Goal: Contribute content: Contribute content

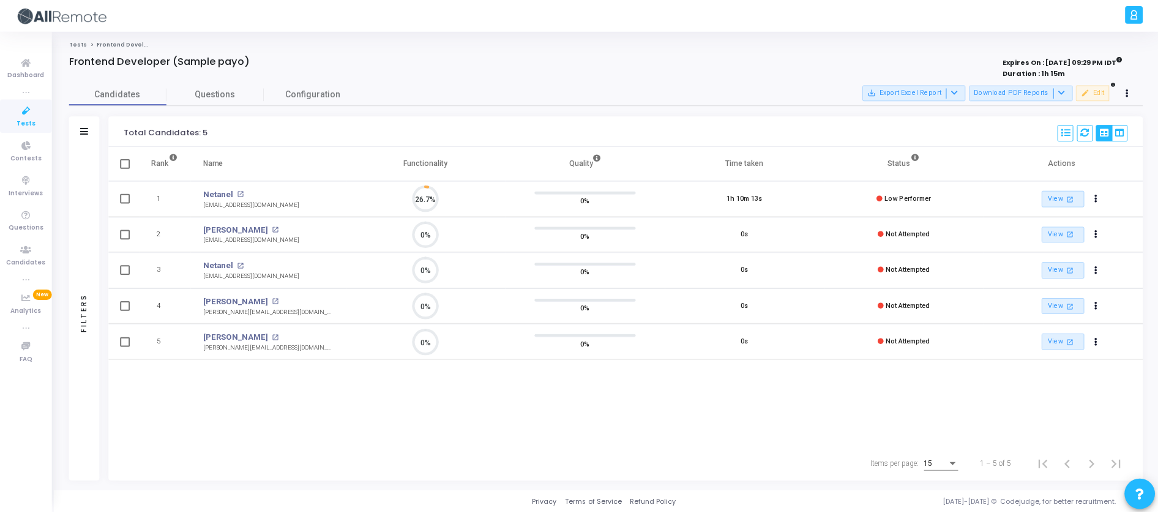
scroll to position [26, 31]
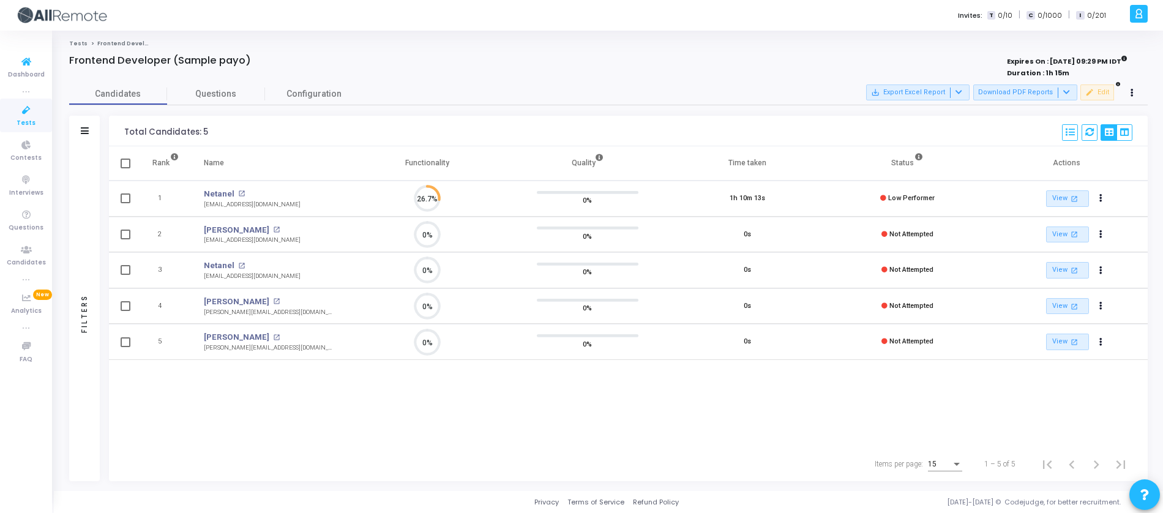
click at [39, 122] on link "Tests" at bounding box center [26, 116] width 52 height 34
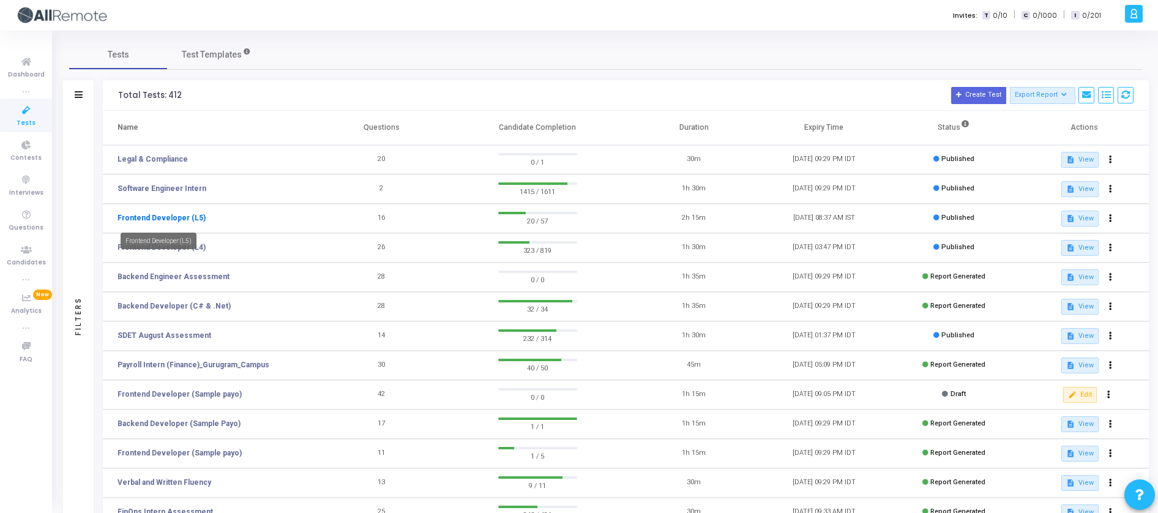
click at [190, 222] on link "Frontend Developer (L5)" at bounding box center [162, 217] width 88 height 11
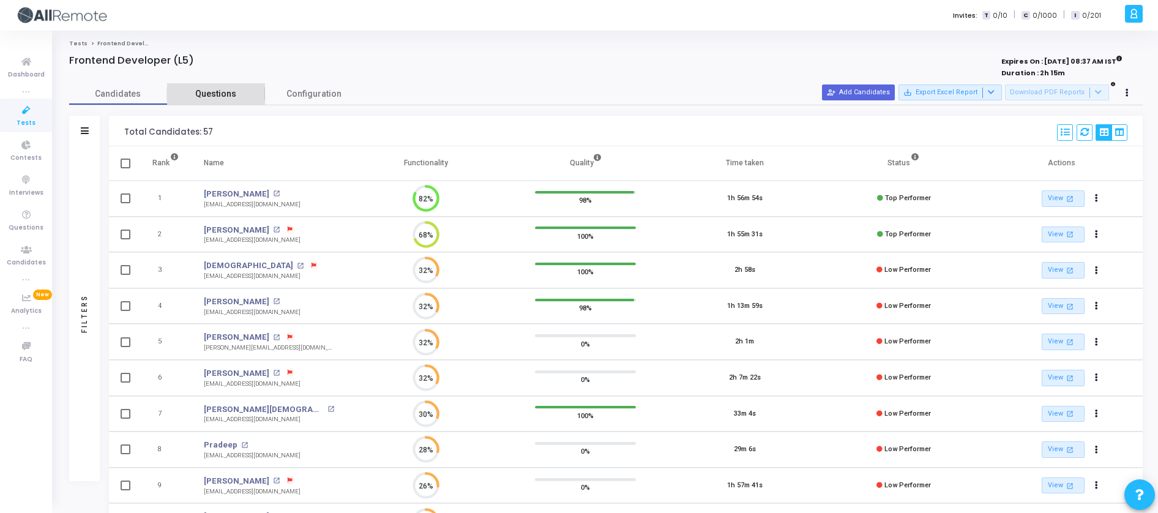
click at [218, 93] on span "Questions" at bounding box center [216, 94] width 98 height 13
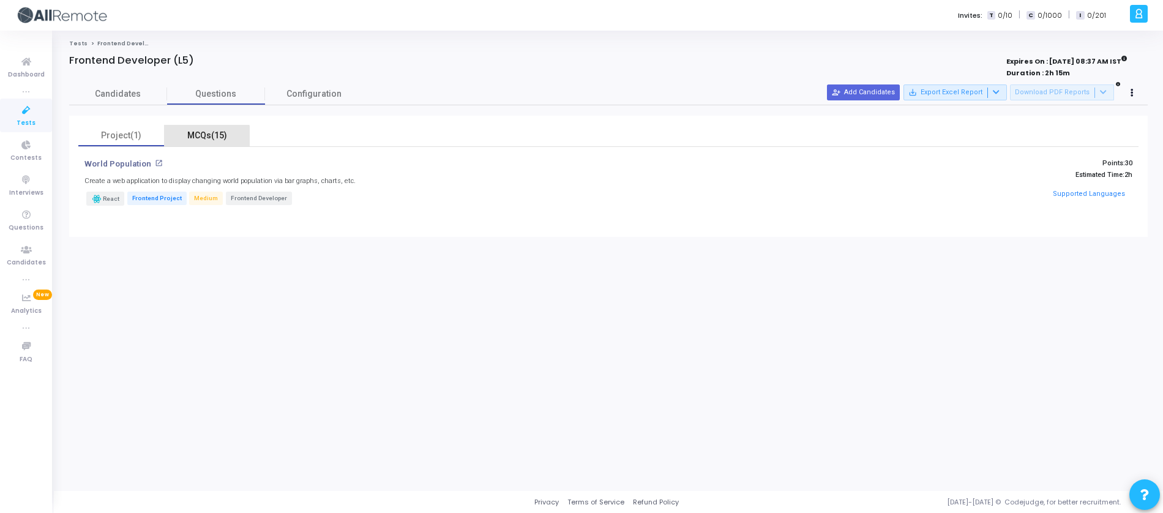
click at [200, 137] on div "MCQs(15)" at bounding box center [206, 135] width 71 height 13
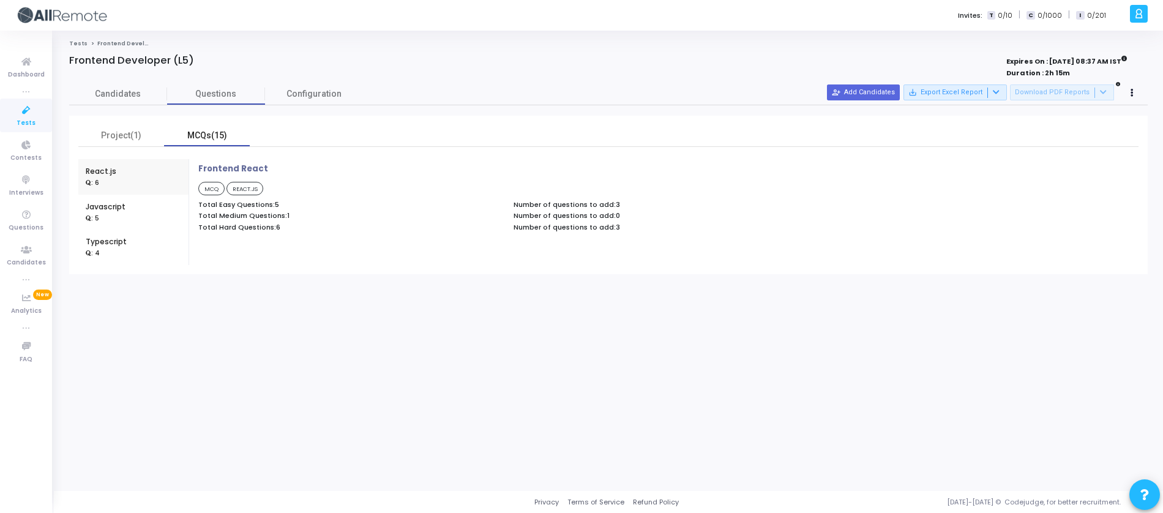
click at [166, 136] on div "MCQs(15)" at bounding box center [207, 135] width 86 height 21
click at [122, 136] on div "Project(1)" at bounding box center [121, 135] width 71 height 13
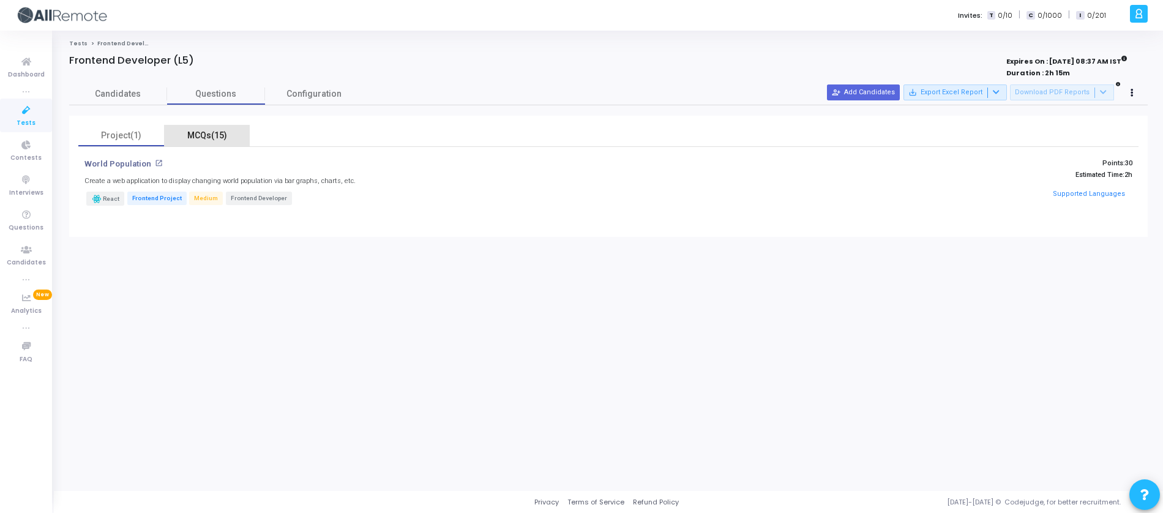
click at [186, 135] on div "MCQs(15)" at bounding box center [206, 135] width 71 height 13
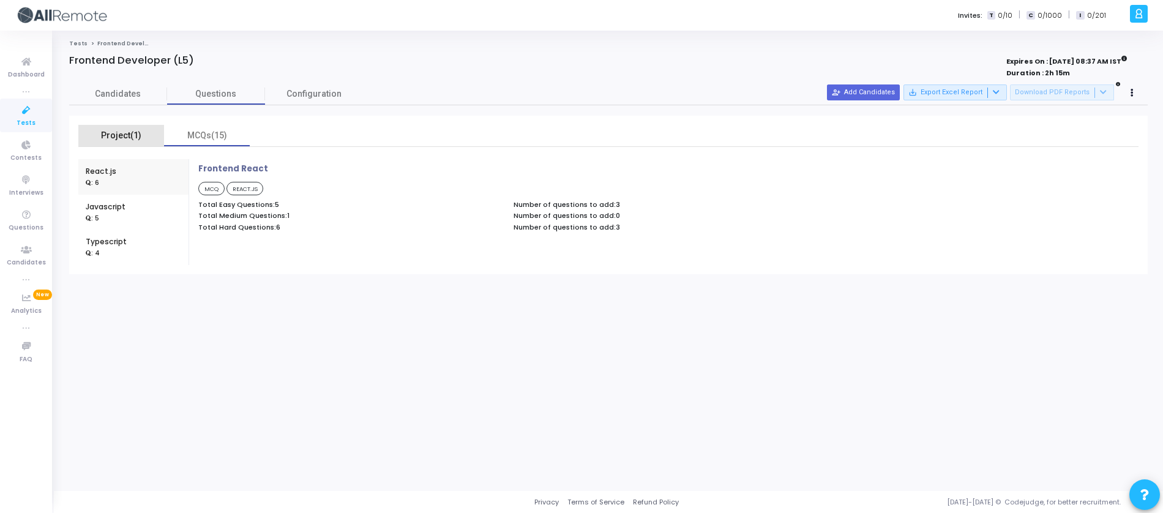
click at [134, 134] on div "Project(1)" at bounding box center [121, 135] width 71 height 13
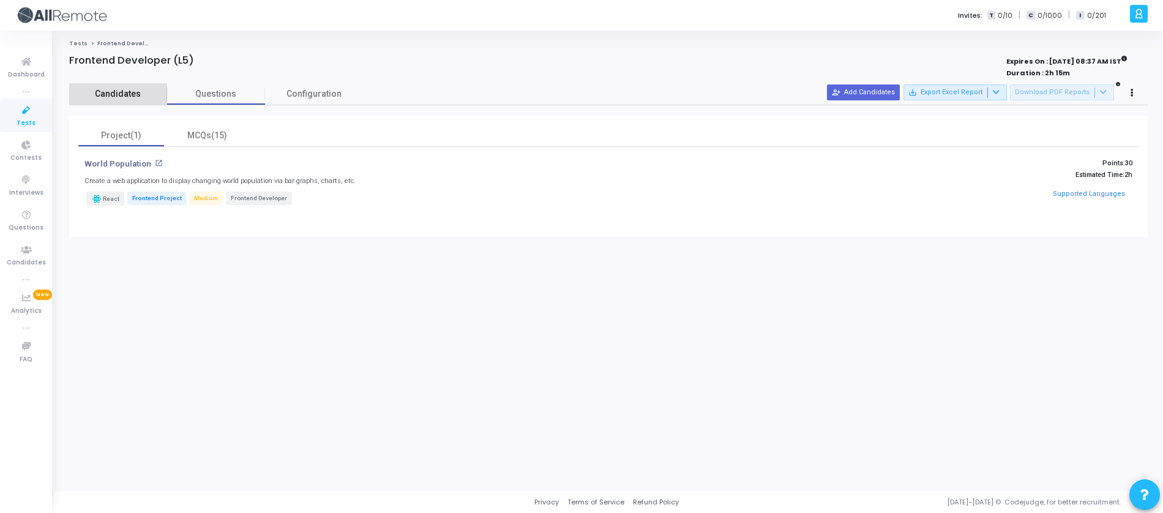
click at [141, 89] on span "Candidates" at bounding box center [118, 94] width 98 height 13
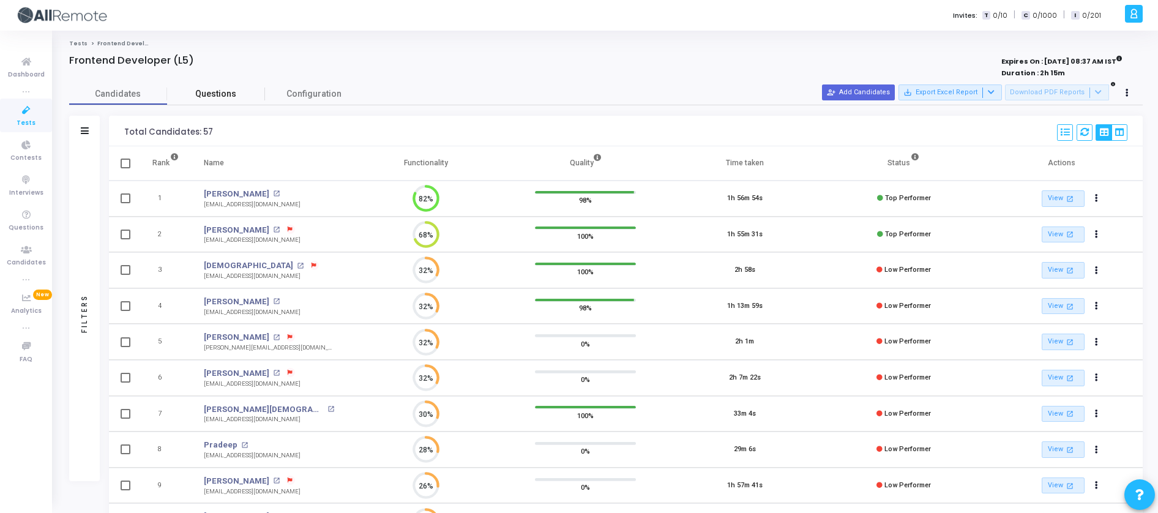
click at [204, 94] on span "Questions" at bounding box center [216, 94] width 98 height 13
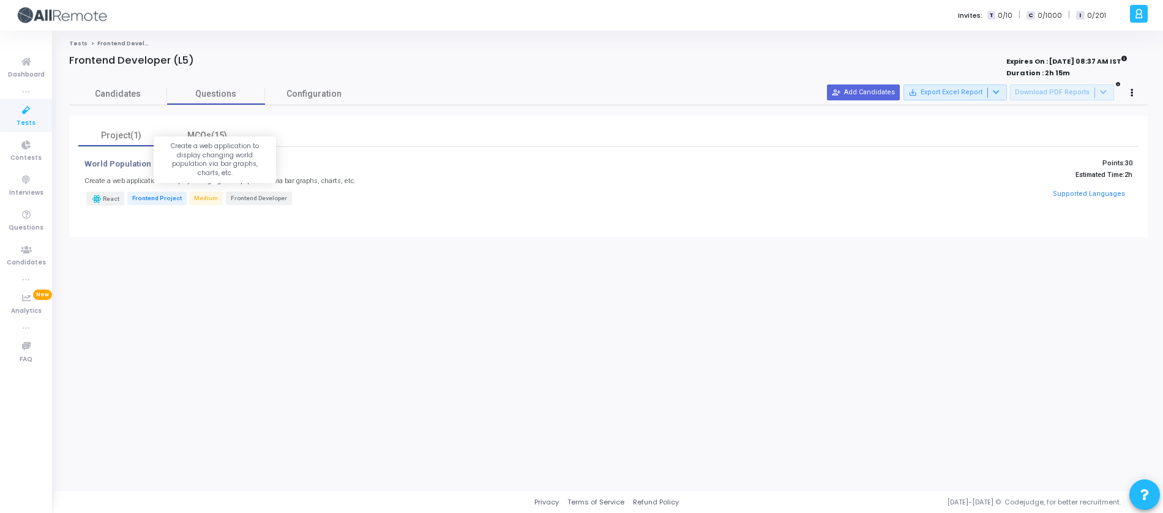
click at [131, 165] on p "World Population" at bounding box center [117, 164] width 67 height 10
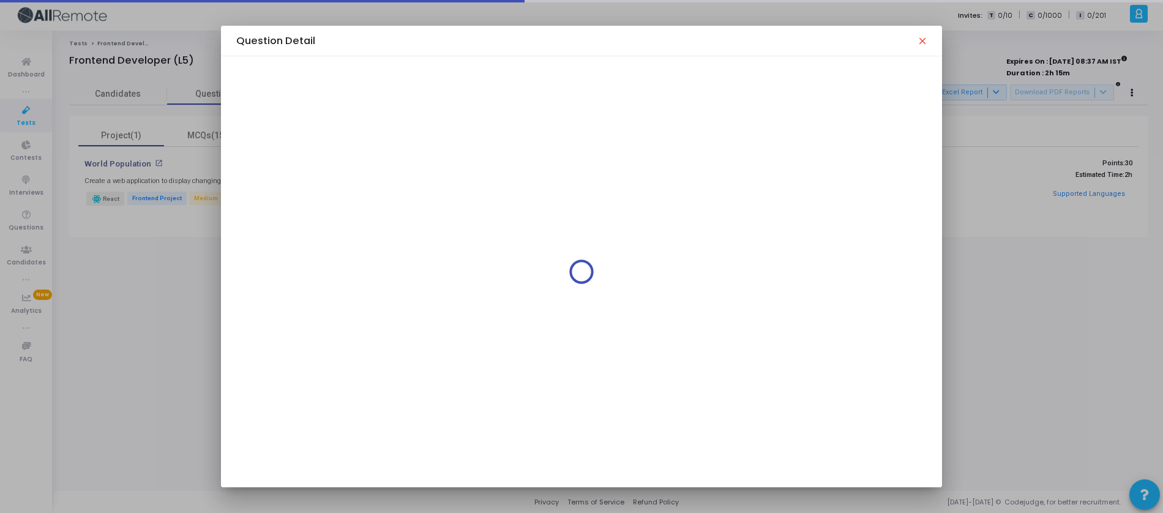
click at [131, 165] on div at bounding box center [581, 256] width 1163 height 513
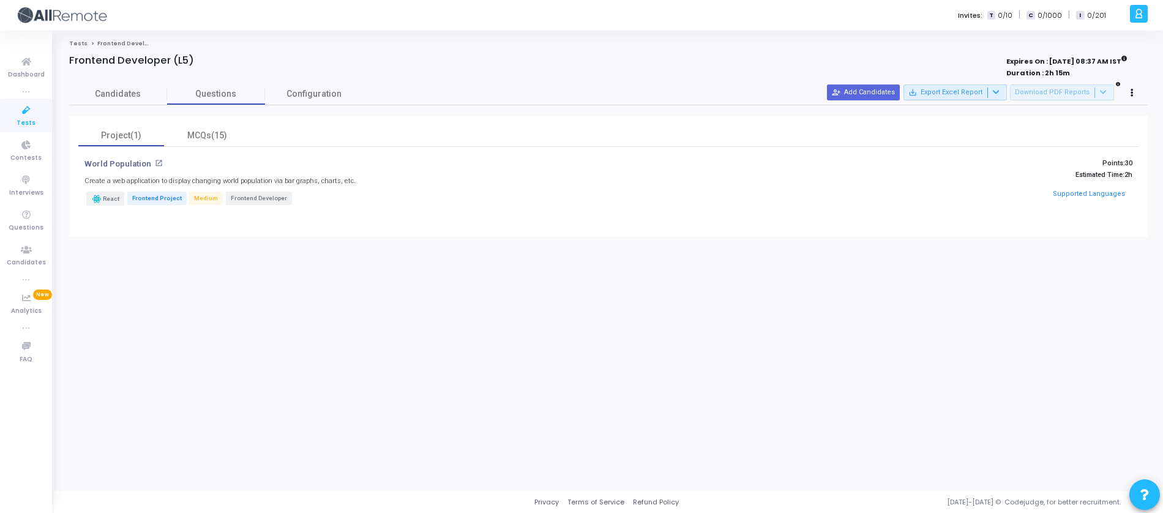
click at [982, 256] on div "Tests Frontend Developer (L5) Frontend Developer (L5) Expires On : [DATE] 08:37…" at bounding box center [608, 261] width 1078 height 442
click at [130, 97] on span "Candidates" at bounding box center [118, 94] width 98 height 13
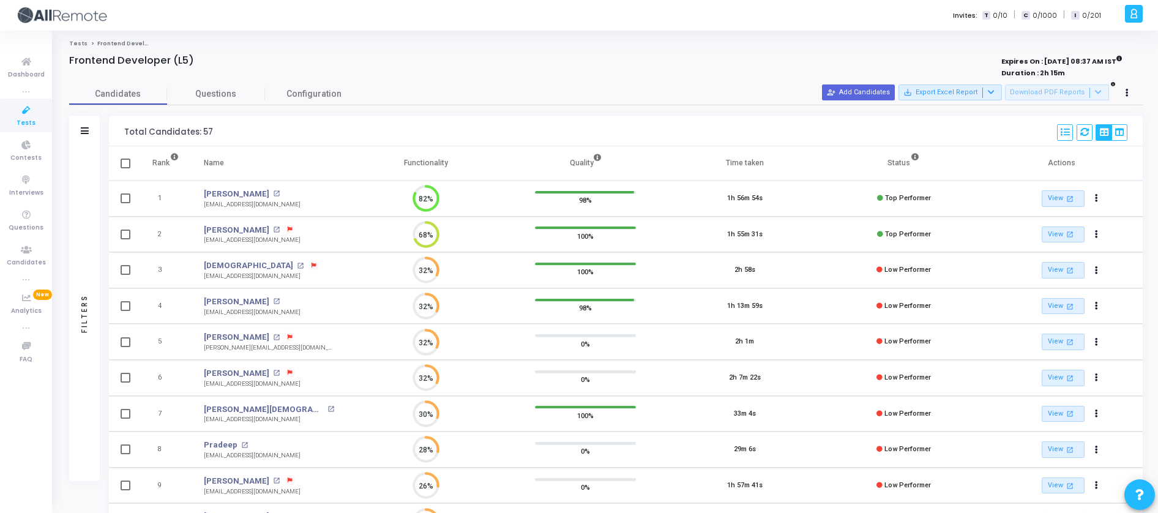
click at [29, 122] on span "Tests" at bounding box center [26, 123] width 19 height 10
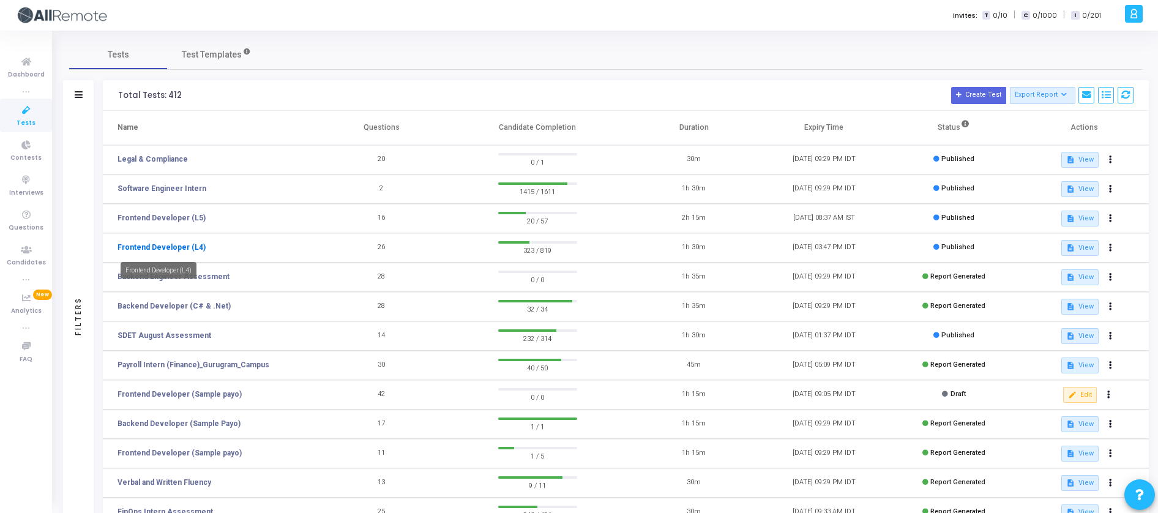
click at [177, 245] on link "Frontend Developer (L4)" at bounding box center [162, 247] width 88 height 11
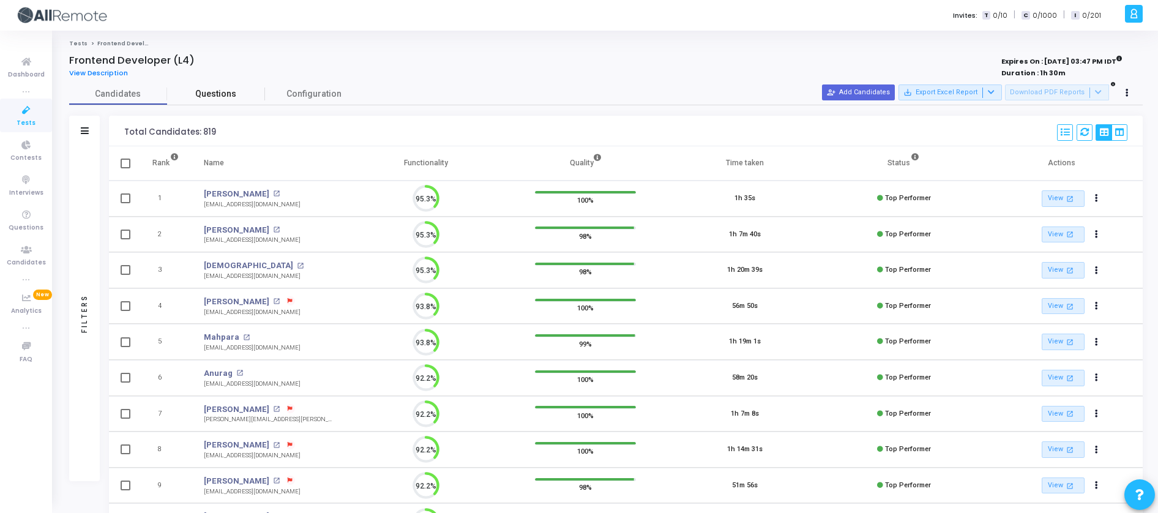
click at [220, 100] on span "Questions" at bounding box center [216, 94] width 98 height 13
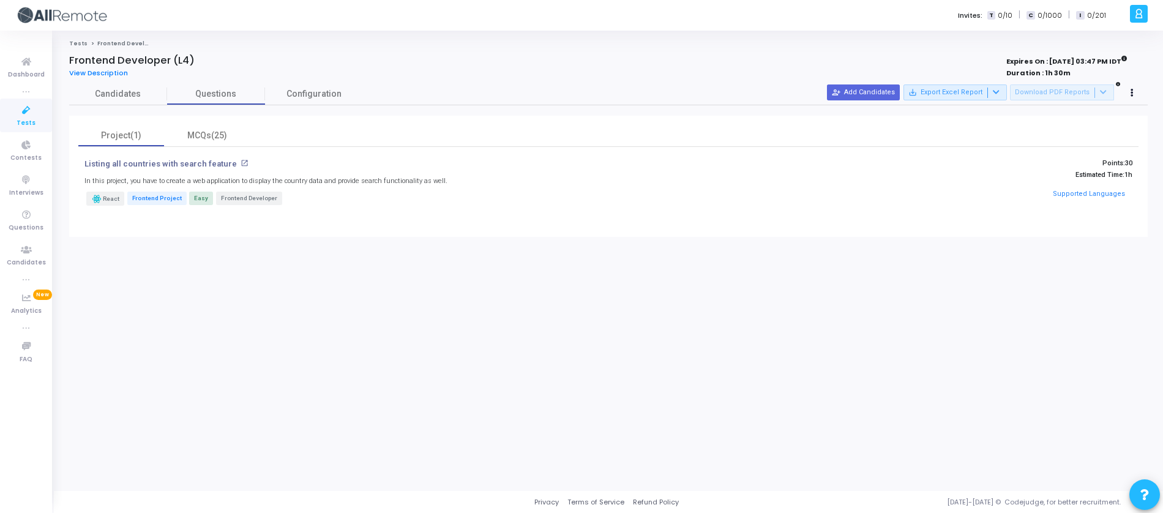
click at [134, 106] on div "Candidates Questions Configuration Filters Filters Candidate Name/Email search …" at bounding box center [608, 159] width 1091 height 153
click at [134, 102] on link "Candidates" at bounding box center [118, 93] width 98 height 21
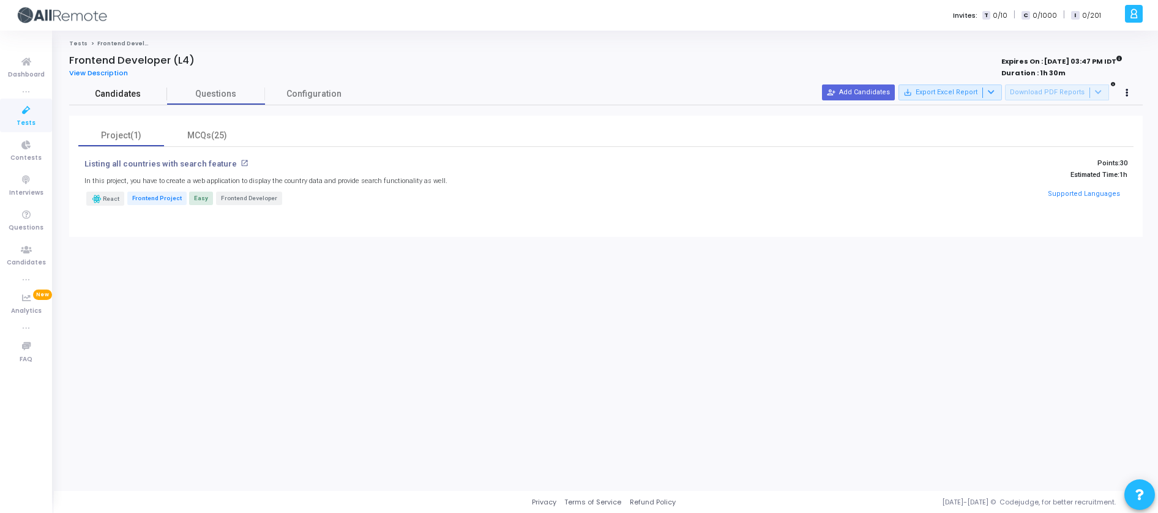
click at [134, 102] on link "Candidates" at bounding box center [118, 93] width 98 height 21
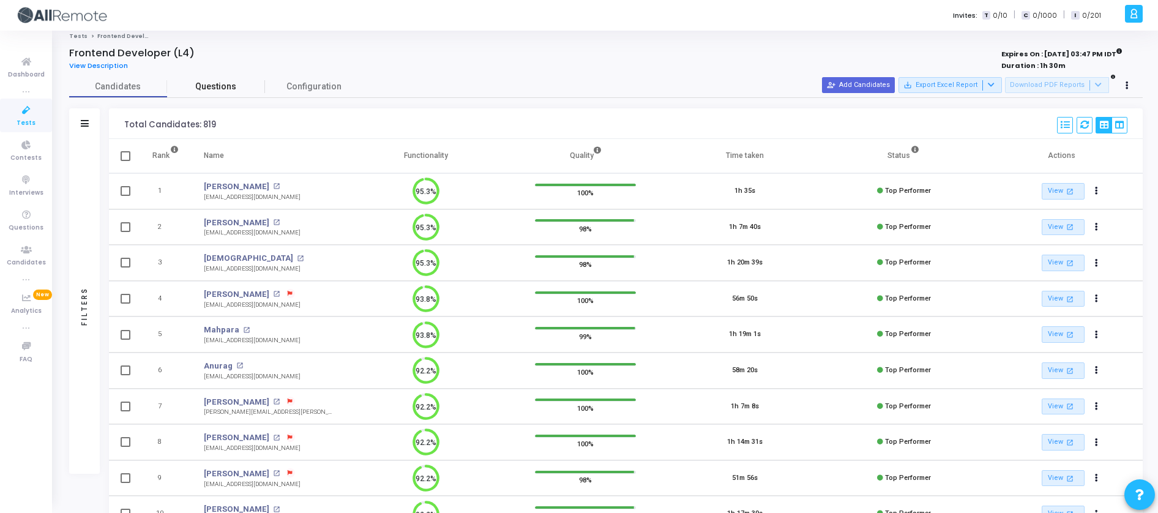
click at [181, 91] on span "Questions" at bounding box center [216, 86] width 98 height 13
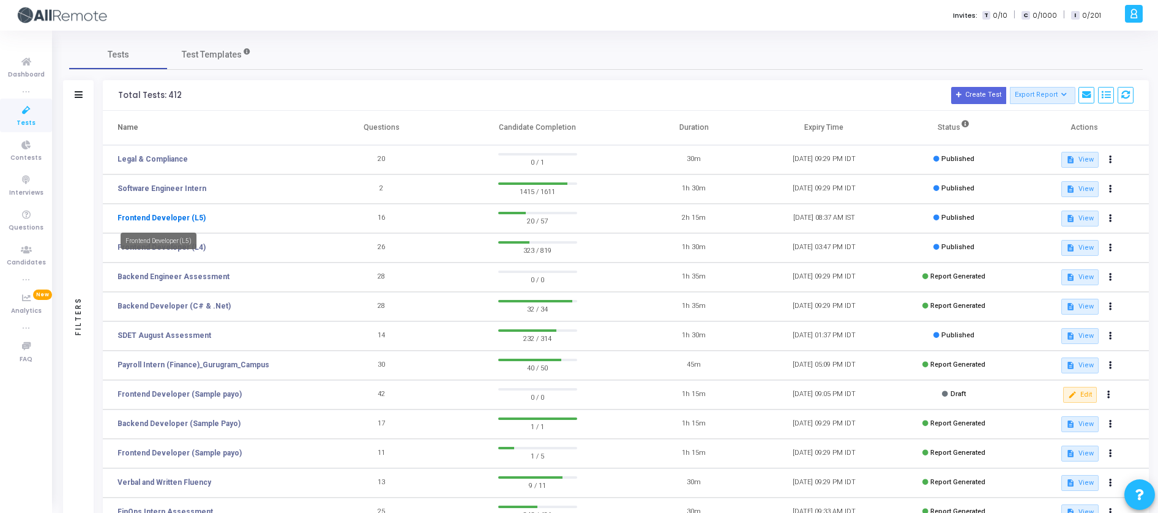
click at [185, 215] on link "Frontend Developer (L5)" at bounding box center [162, 217] width 88 height 11
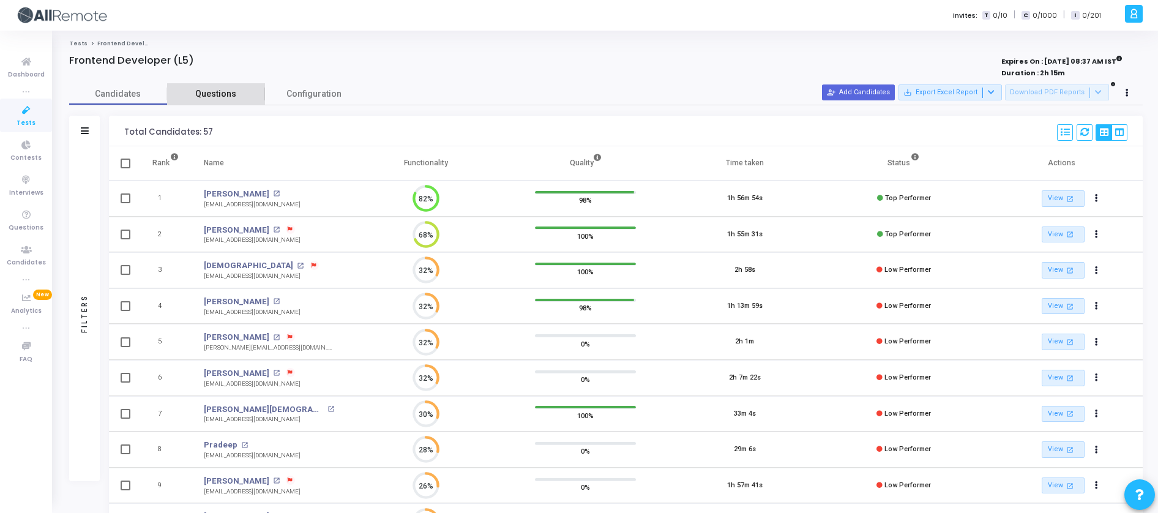
click at [235, 90] on span "Questions" at bounding box center [216, 94] width 98 height 13
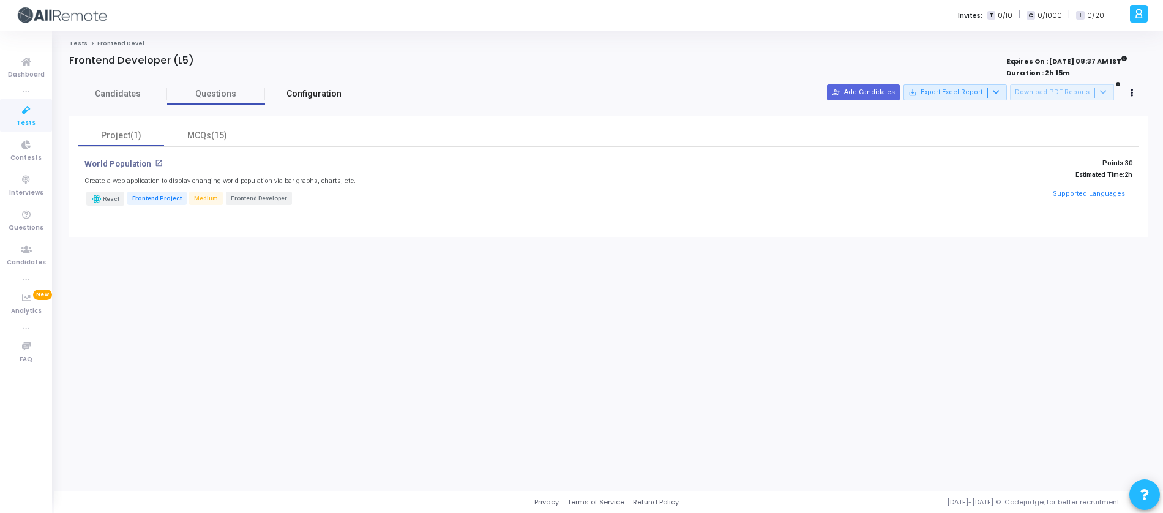
click at [302, 90] on span "Configuration" at bounding box center [313, 94] width 55 height 13
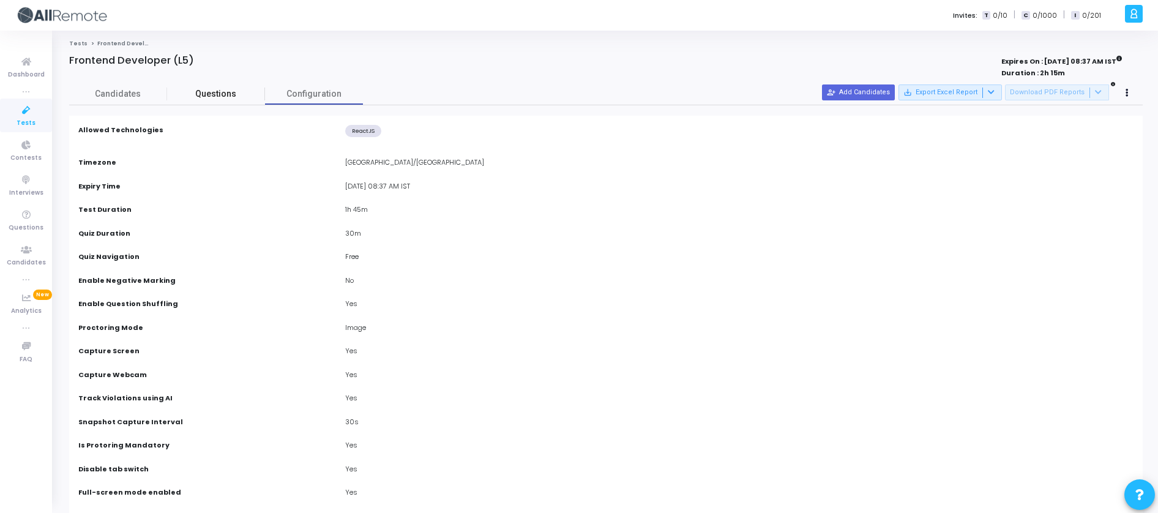
click at [242, 88] on span "Questions" at bounding box center [216, 94] width 98 height 13
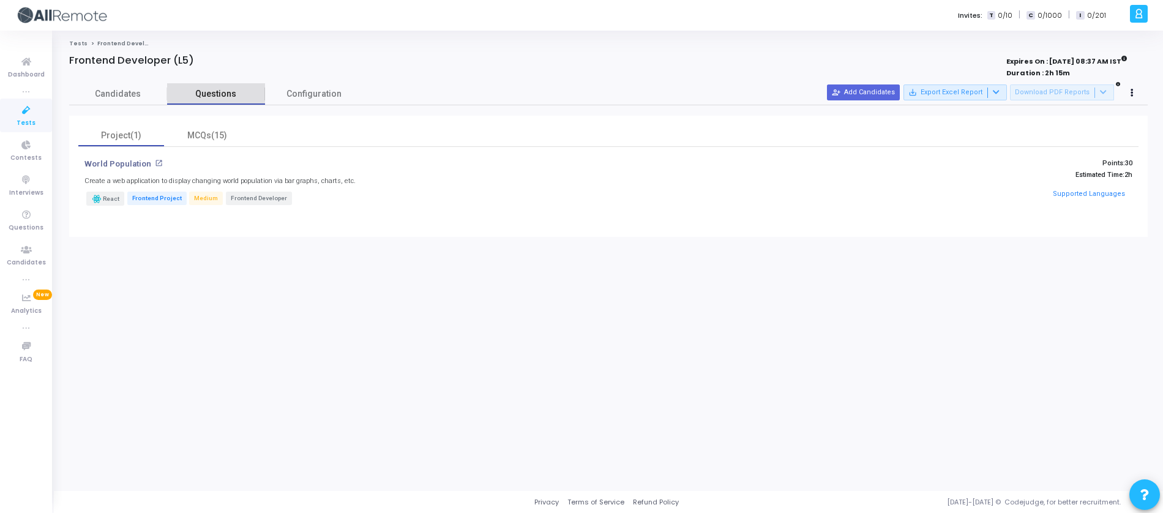
click at [263, 88] on span "Questions" at bounding box center [216, 94] width 98 height 13
click at [277, 86] on link "Configuration" at bounding box center [314, 93] width 98 height 21
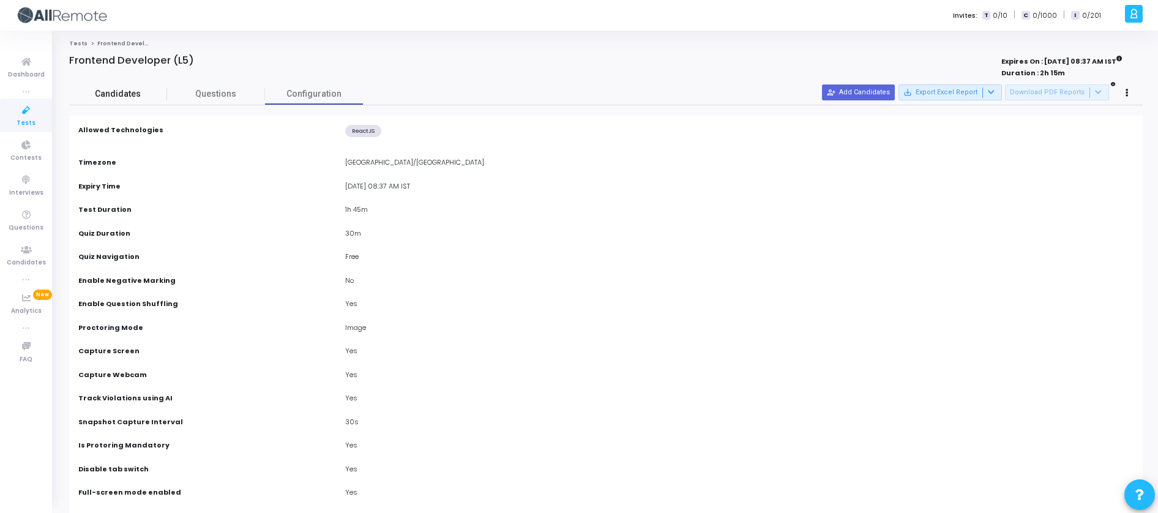
click at [111, 88] on span "Candidates" at bounding box center [118, 94] width 98 height 13
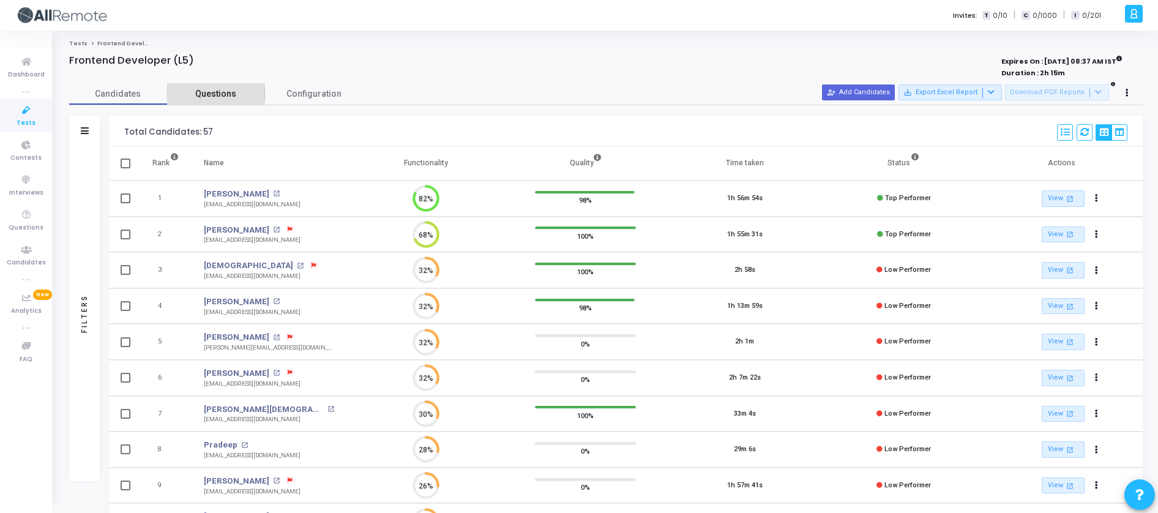
click at [183, 87] on link "Questions" at bounding box center [216, 93] width 98 height 21
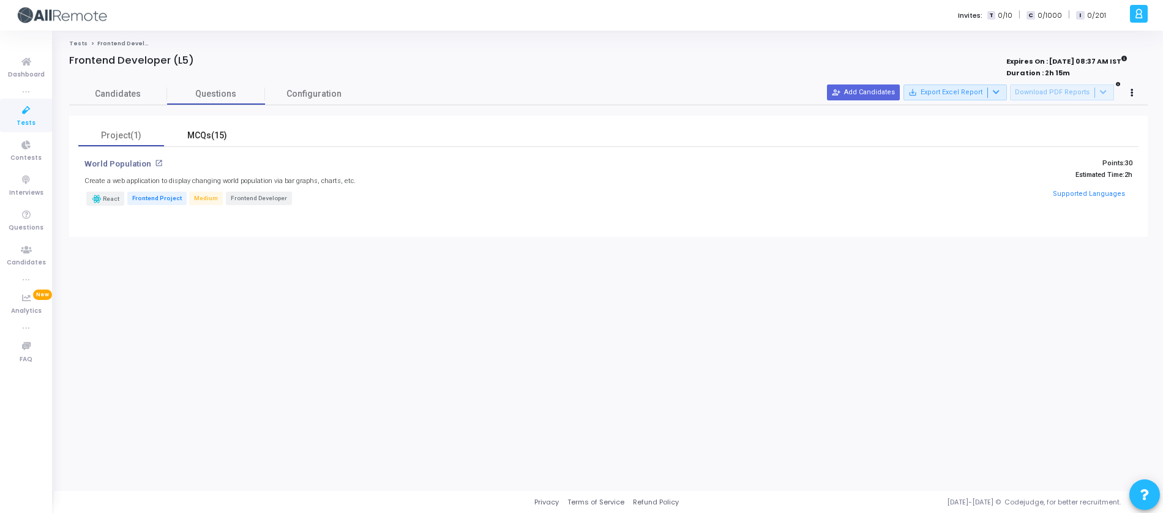
click at [185, 129] on div "MCQs(15)" at bounding box center [207, 135] width 86 height 21
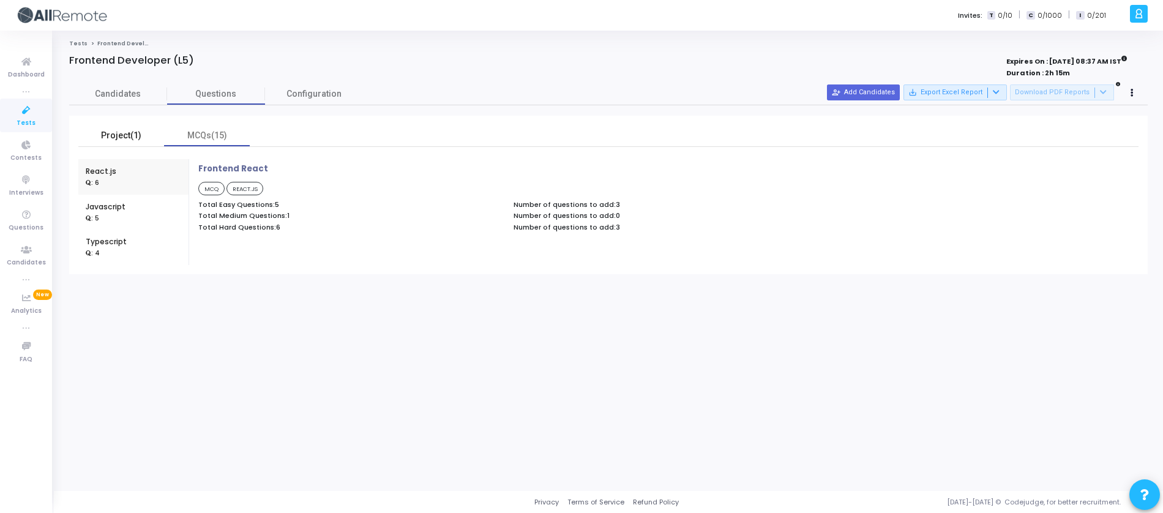
click at [143, 133] on div "Project(1)" at bounding box center [121, 135] width 71 height 13
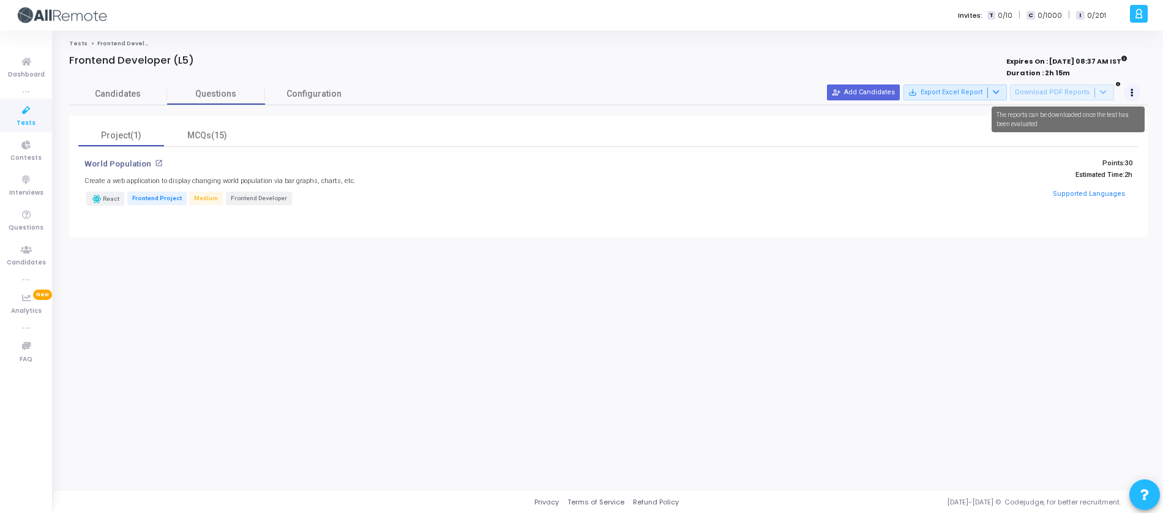
click at [1125, 93] on button at bounding box center [1132, 92] width 17 height 17
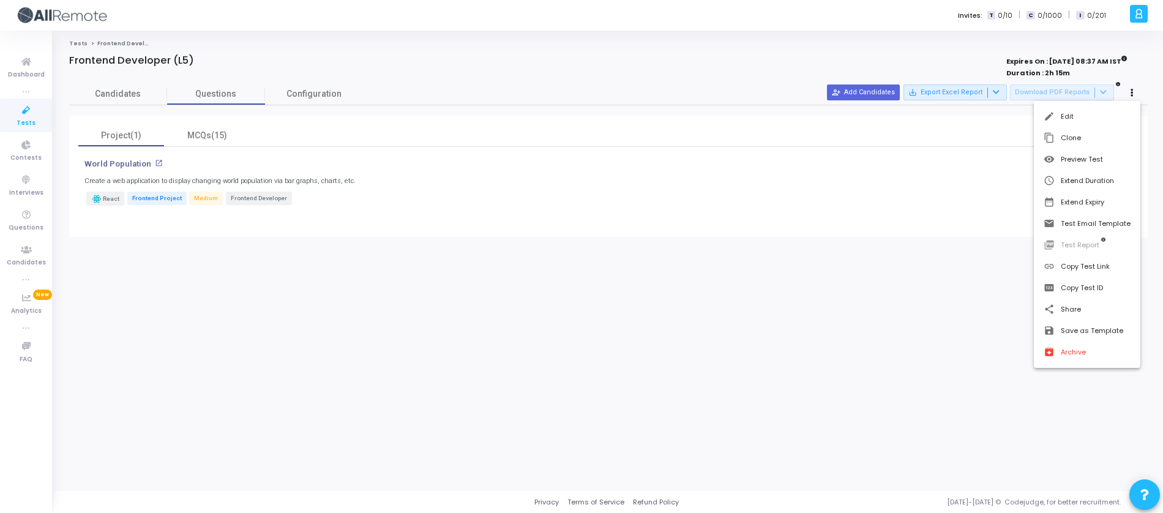
click at [1127, 93] on div at bounding box center [581, 256] width 1163 height 513
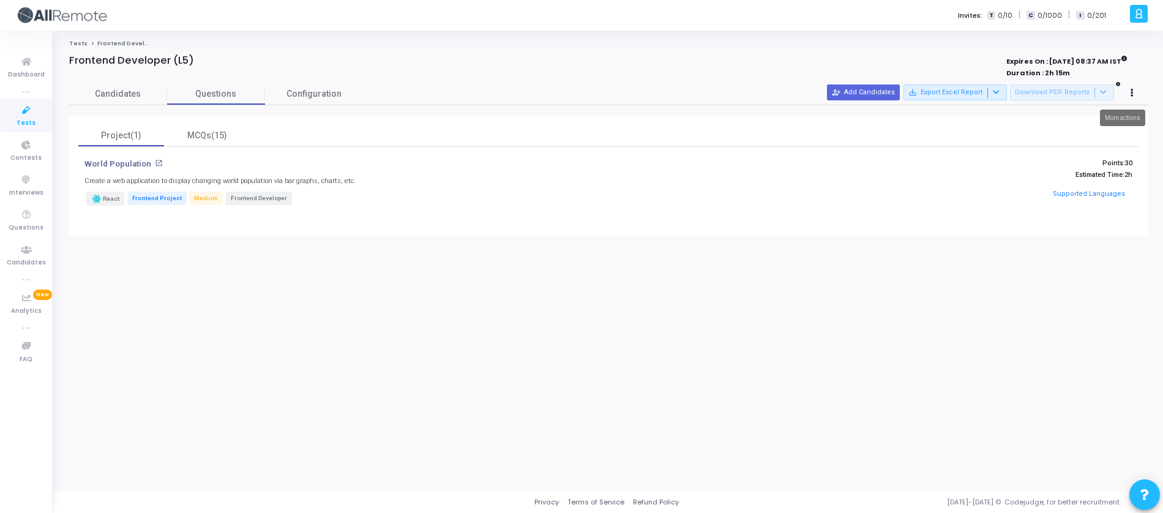
click at [1127, 93] on button at bounding box center [1132, 92] width 17 height 17
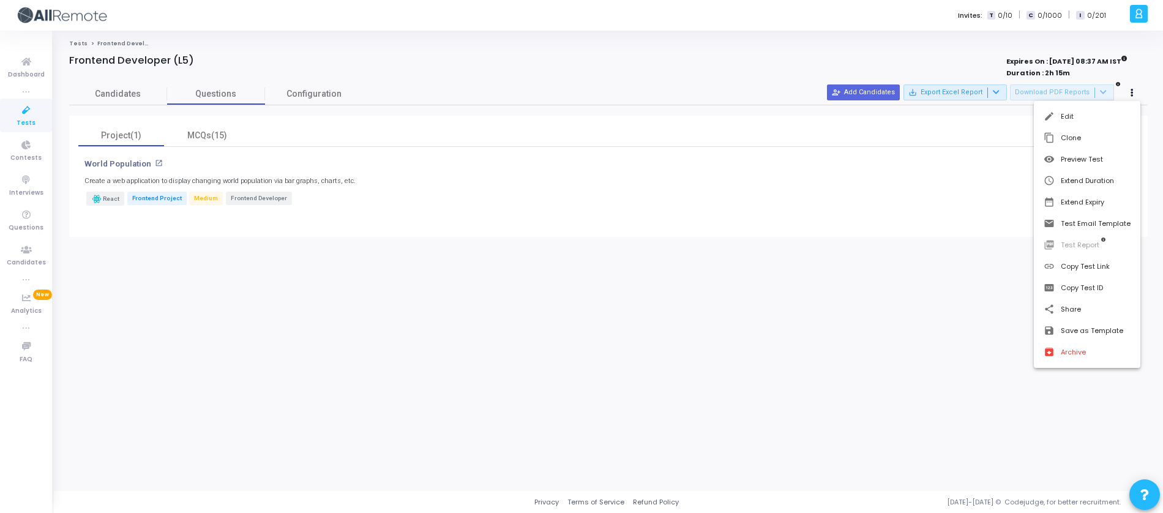
click at [775, 198] on div at bounding box center [581, 256] width 1163 height 513
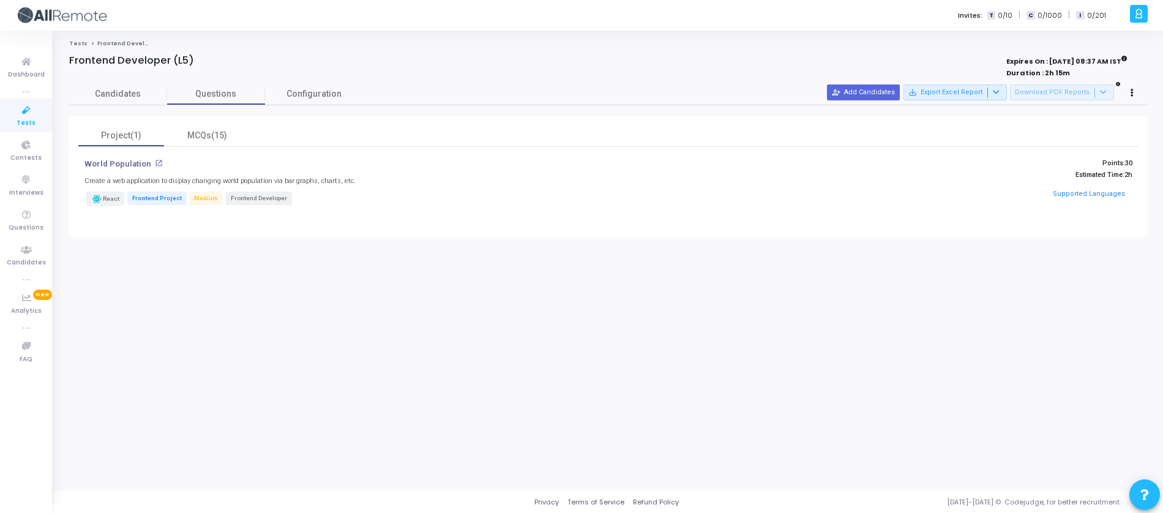
click at [1124, 98] on div at bounding box center [1132, 92] width 17 height 17
click at [1127, 97] on button at bounding box center [1132, 92] width 17 height 17
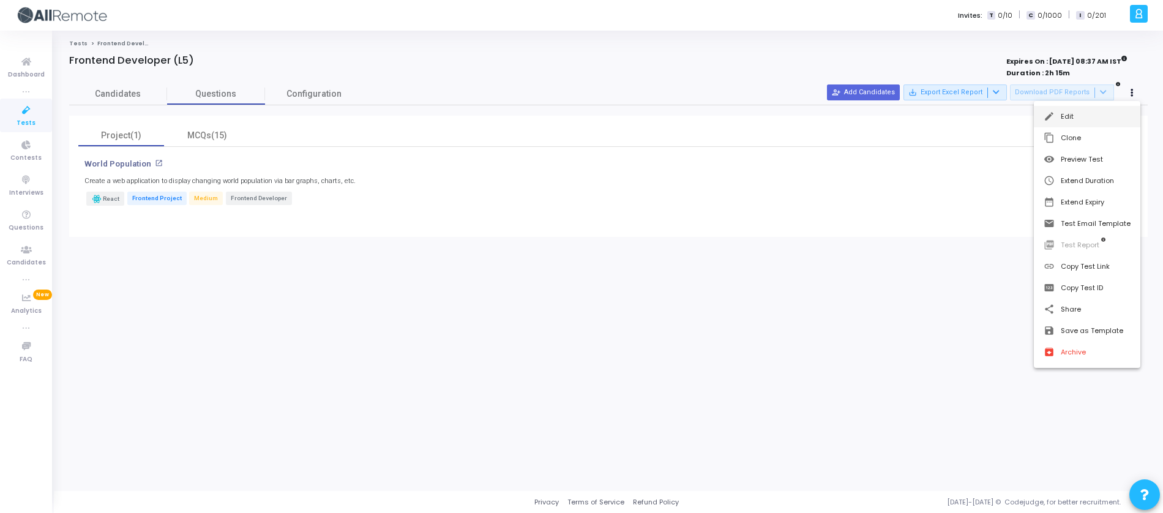
click at [1067, 124] on button "edit Edit" at bounding box center [1087, 116] width 106 height 21
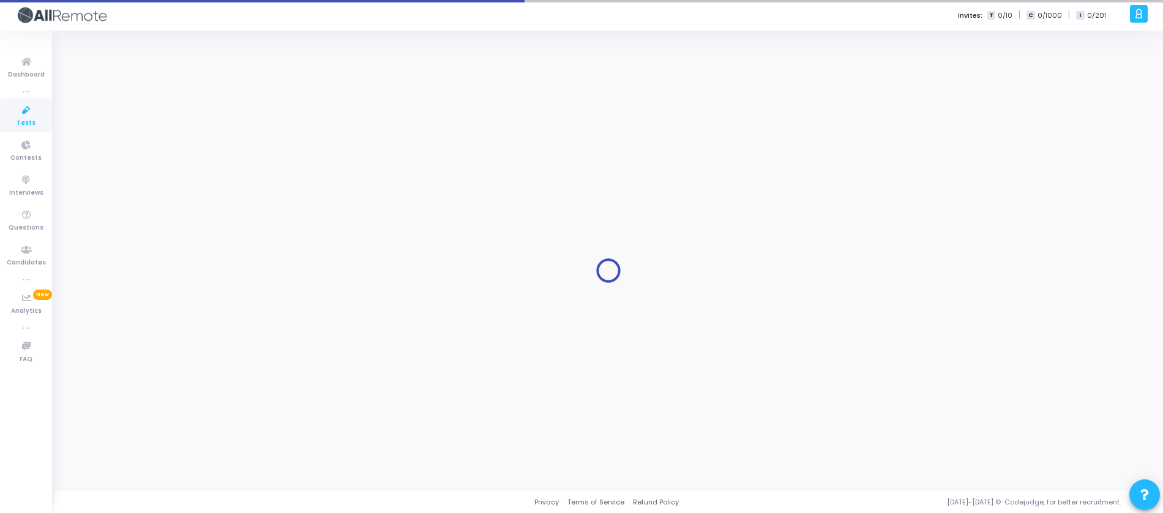
type input "Frontend Developer (L5)"
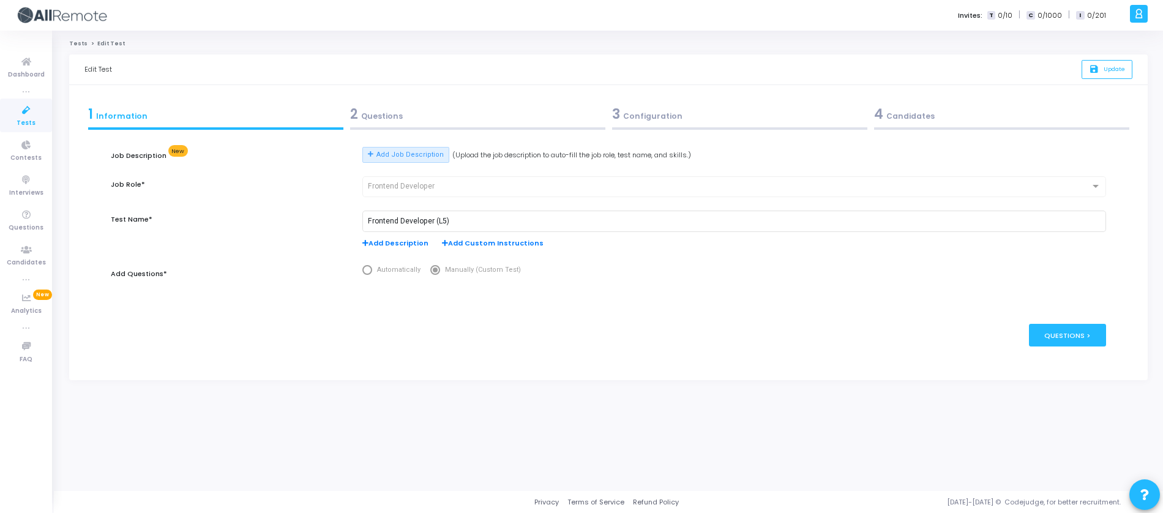
click at [387, 114] on div "2 Questions" at bounding box center [477, 114] width 255 height 20
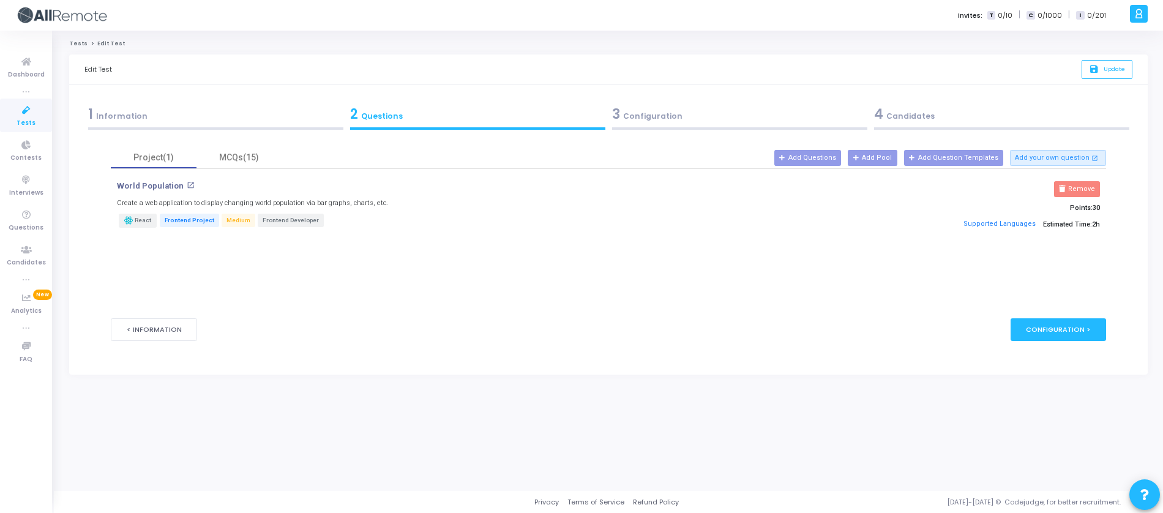
click at [974, 143] on form "Job Description New Add Job Description (Upload the job description to auto-fil…" at bounding box center [608, 246] width 995 height 226
click at [1058, 321] on div "Configuration >" at bounding box center [1058, 329] width 96 height 23
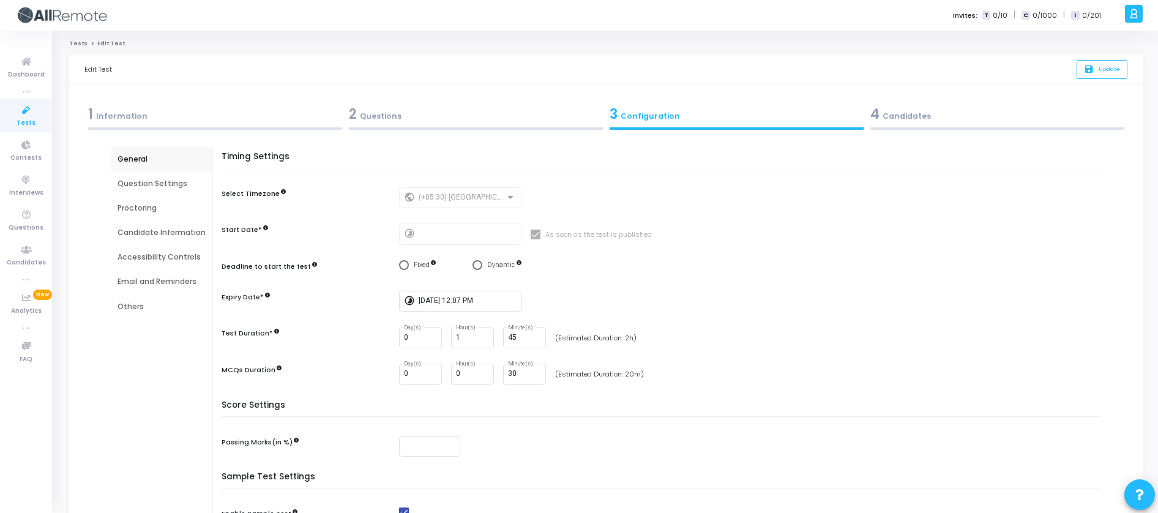
click at [447, 108] on div "2 Questions" at bounding box center [476, 114] width 254 height 20
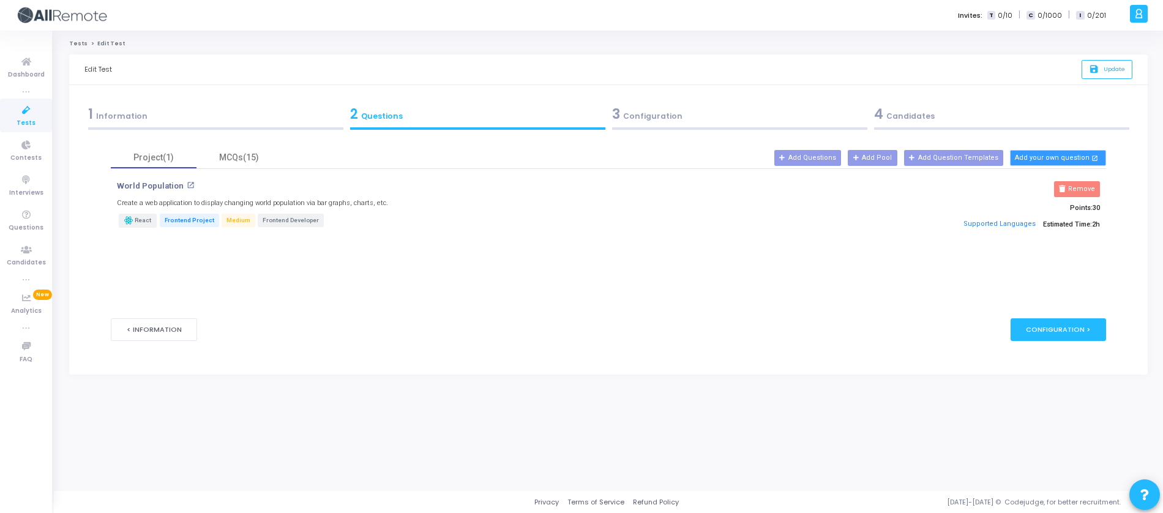
click at [1036, 155] on button "Add your own question open_in_new" at bounding box center [1058, 158] width 97 height 16
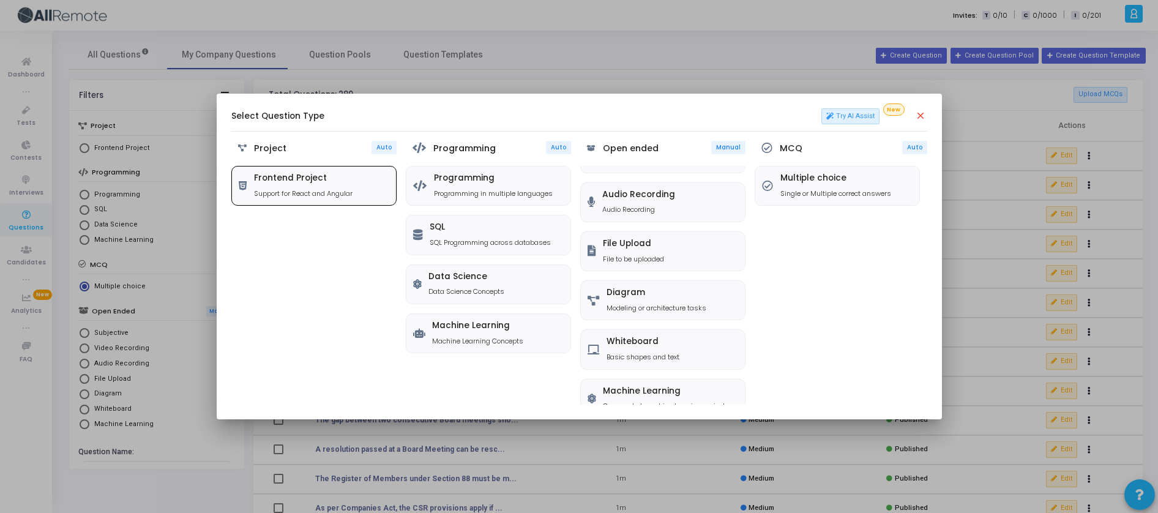
scroll to position [85, 0]
click at [347, 189] on p "Support for React and Angular" at bounding box center [303, 194] width 99 height 10
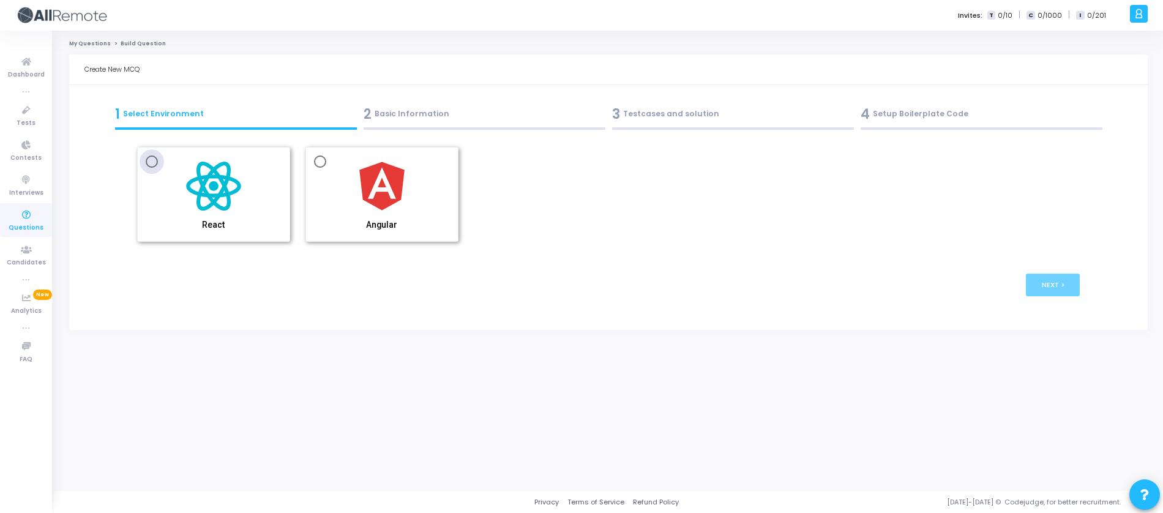
click at [266, 213] on span "React" at bounding box center [213, 192] width 135 height 75
click at [158, 168] on input "React" at bounding box center [152, 161] width 12 height 12
radio input "true"
click at [1066, 291] on button "Next >" at bounding box center [1053, 285] width 54 height 23
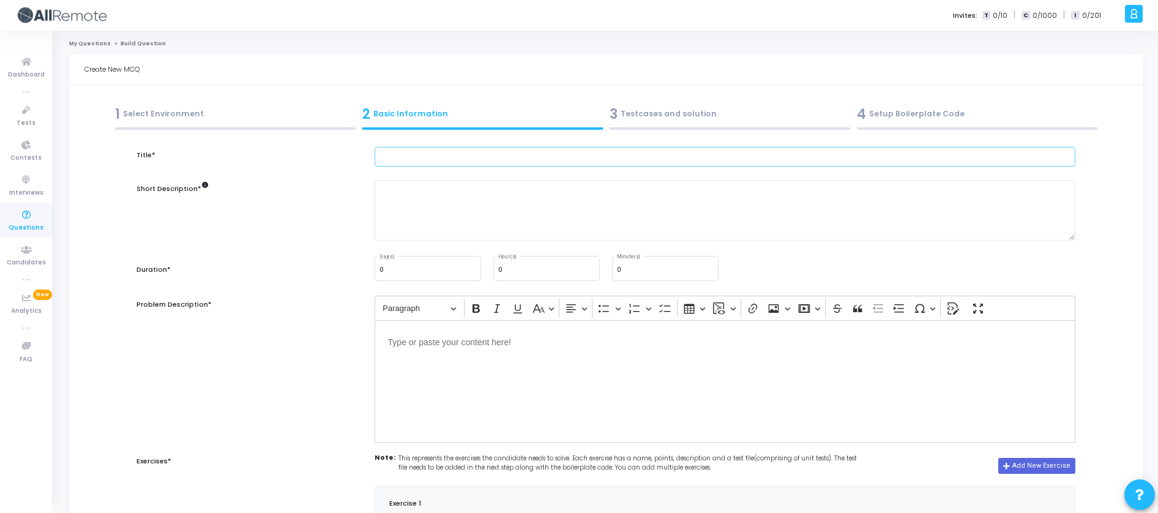
click at [433, 158] on input "text" at bounding box center [725, 157] width 701 height 20
paste input "Photo Explorer with Smart Cache"
type input "Photo Explorer with Smart Cache"
click at [461, 200] on textarea at bounding box center [725, 210] width 701 height 61
paste textarea "Build a small React app that pulls photos from JSONPlaceholder, shows them in a…"
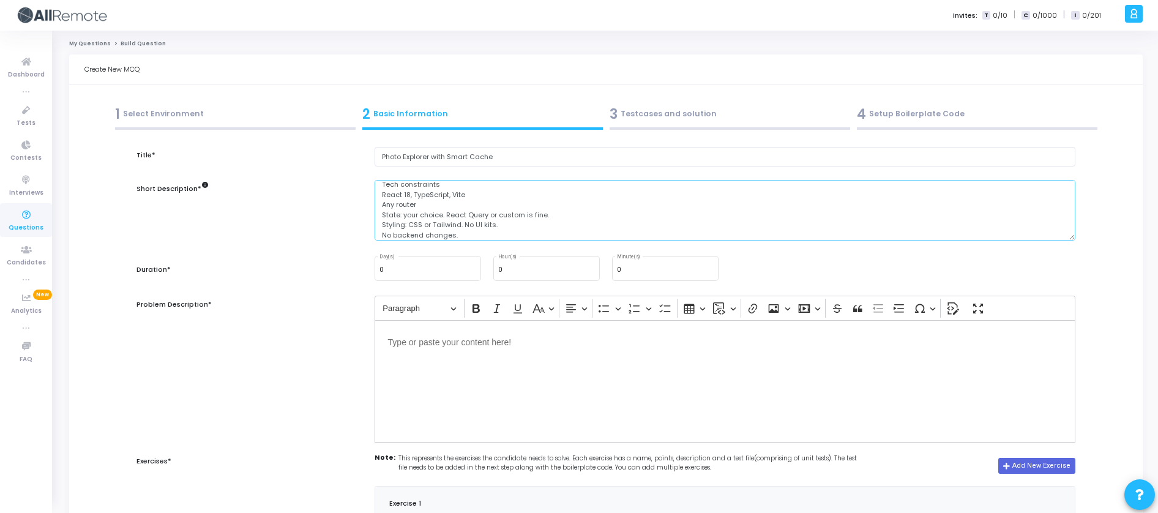
scroll to position [40, 0]
drag, startPoint x: 470, startPoint y: 235, endPoint x: 334, endPoint y: 228, distance: 136.7
click at [334, 228] on div "Short Description* info Build a small React app that pulls photos from JSONPlac…" at bounding box center [605, 217] width 951 height 74
drag, startPoint x: 575, startPoint y: 216, endPoint x: 332, endPoint y: 196, distance: 243.8
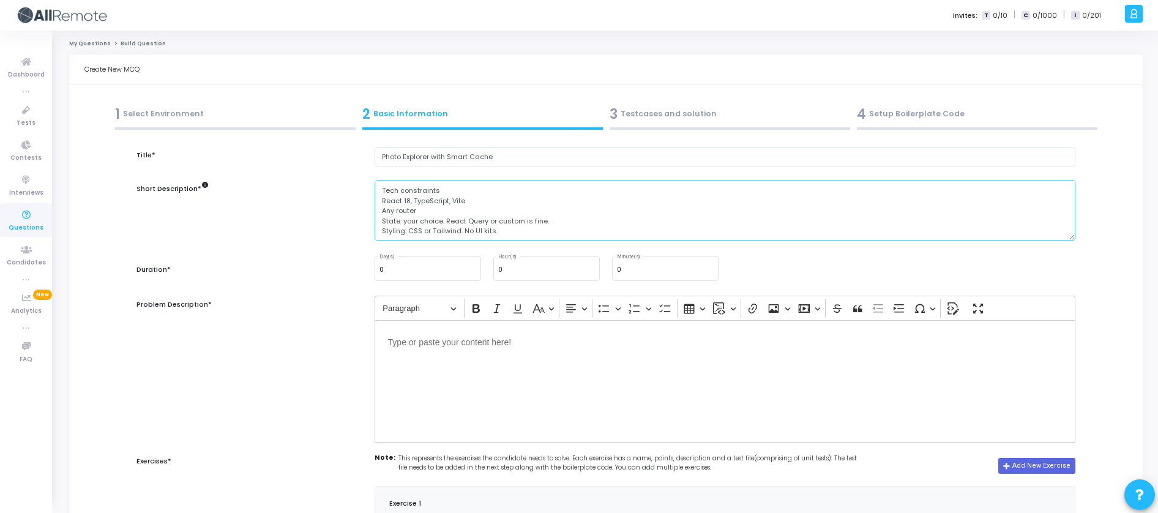
click at [332, 196] on div "Short Description* info Build a small React app that pulls photos from JSONPlac…" at bounding box center [605, 217] width 951 height 74
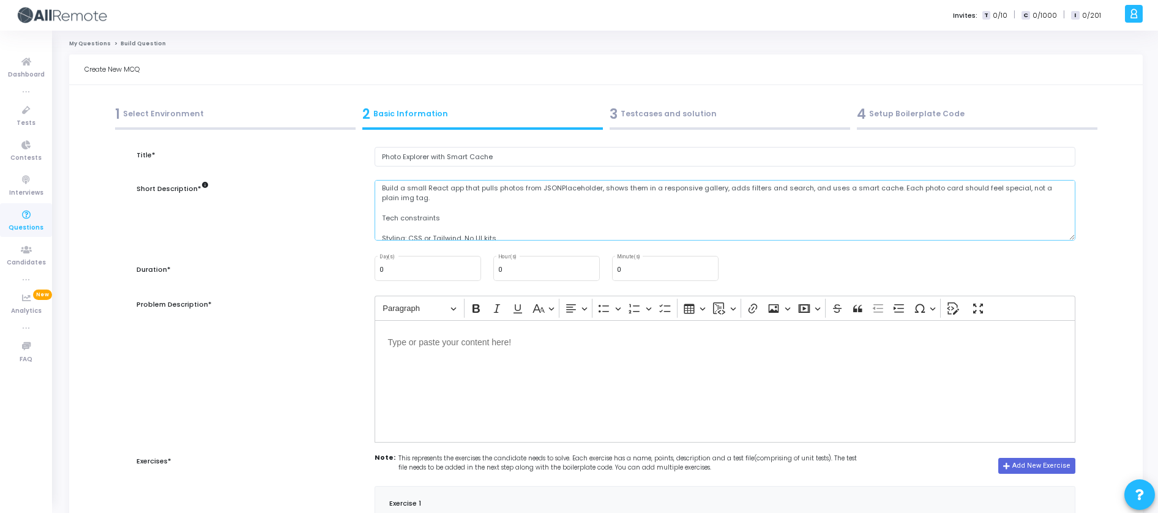
drag, startPoint x: 457, startPoint y: 210, endPoint x: 362, endPoint y: 191, distance: 97.3
click at [362, 191] on div "Short Description* info Build a small React app that pulls photos from JSONPlac…" at bounding box center [605, 217] width 951 height 74
click at [484, 226] on textarea "Build a small React app that pulls photos from JSONPlaceholder, shows them in a…" at bounding box center [725, 210] width 701 height 61
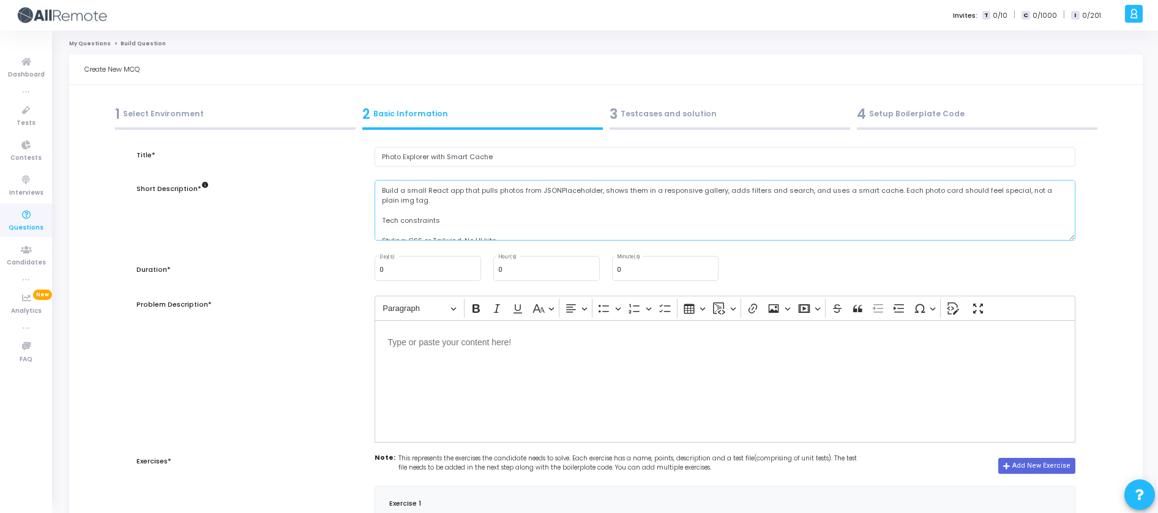
click at [485, 223] on textarea "Build a small React app that pulls photos from JSONPlaceholder, shows them in a…" at bounding box center [725, 210] width 701 height 61
click at [485, 219] on textarea "Build a small React app that pulls photos from JSONPlaceholder, shows them in a…" at bounding box center [725, 210] width 701 height 61
drag, startPoint x: 409, startPoint y: 204, endPoint x: 357, endPoint y: 185, distance: 54.8
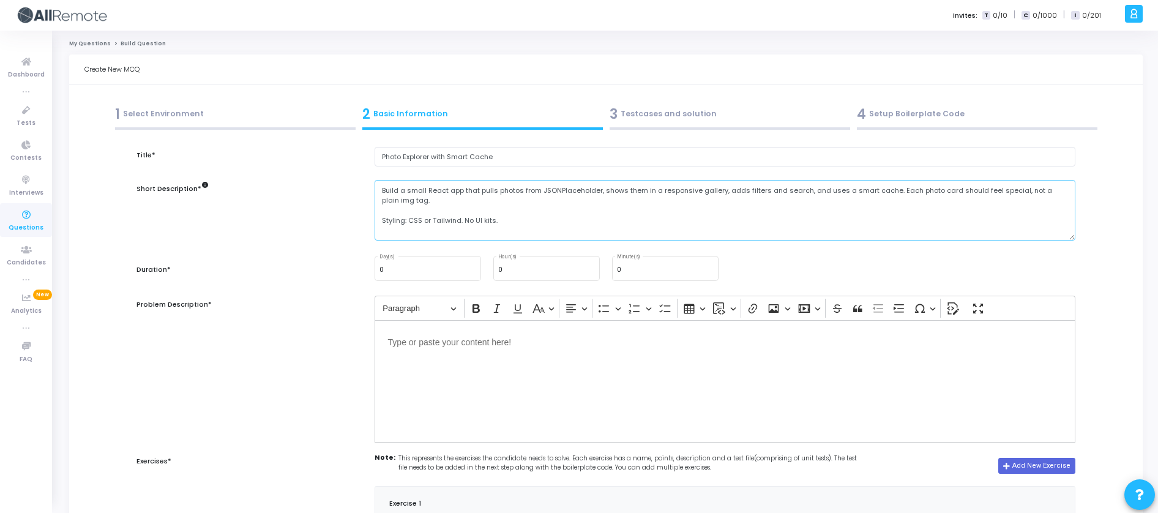
click at [357, 185] on div "Short Description* info Build a small React app that pulls photos from JSONPlac…" at bounding box center [605, 217] width 951 height 74
paste textarea "React app that fetches photos from https://jsonplaceholder.typicode.com/photos,…"
drag, startPoint x: 516, startPoint y: 209, endPoint x: 362, endPoint y: 209, distance: 154.2
click at [362, 209] on div "Short Description* info Build a React app that fetches photos from https://json…" at bounding box center [605, 217] width 951 height 74
type textarea "Build a React app that fetches photos from https://jsonplaceholder.typicode.com…"
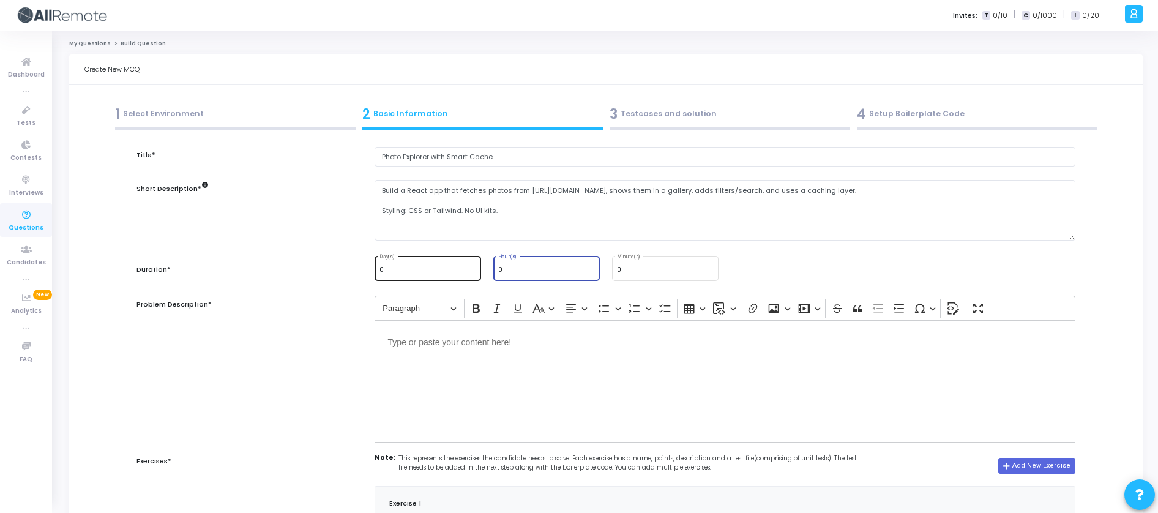
drag, startPoint x: 527, startPoint y: 271, endPoint x: 432, endPoint y: 261, distance: 95.3
click at [432, 261] on div "0 Day(s) 0 Hour(s) 0 Minute(s)" at bounding box center [724, 268] width 713 height 28
type input "2"
click at [543, 338] on p "Editor editing area: main" at bounding box center [725, 341] width 674 height 15
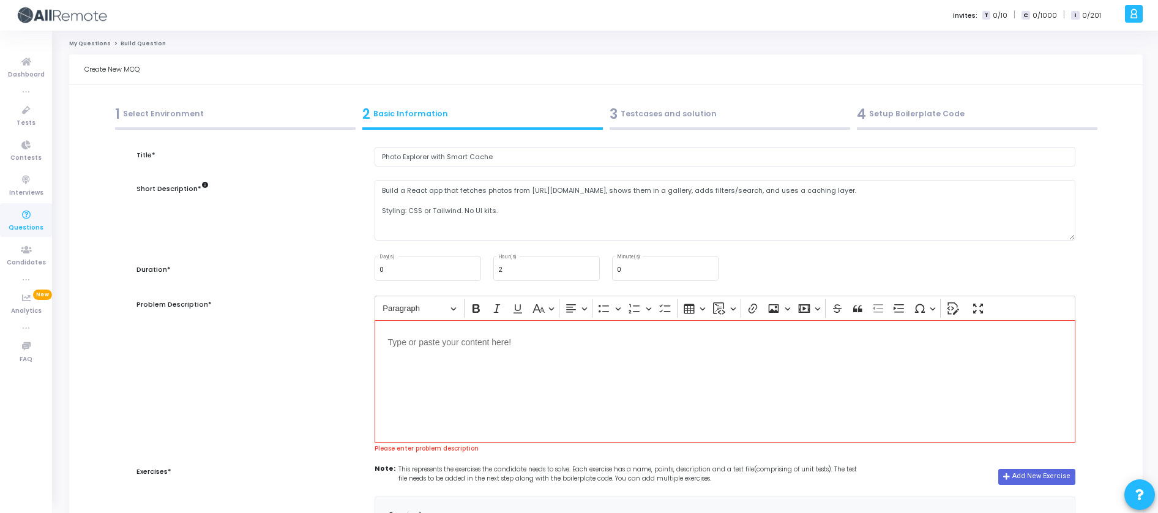
click at [456, 376] on div "Editor editing area: main" at bounding box center [725, 381] width 701 height 122
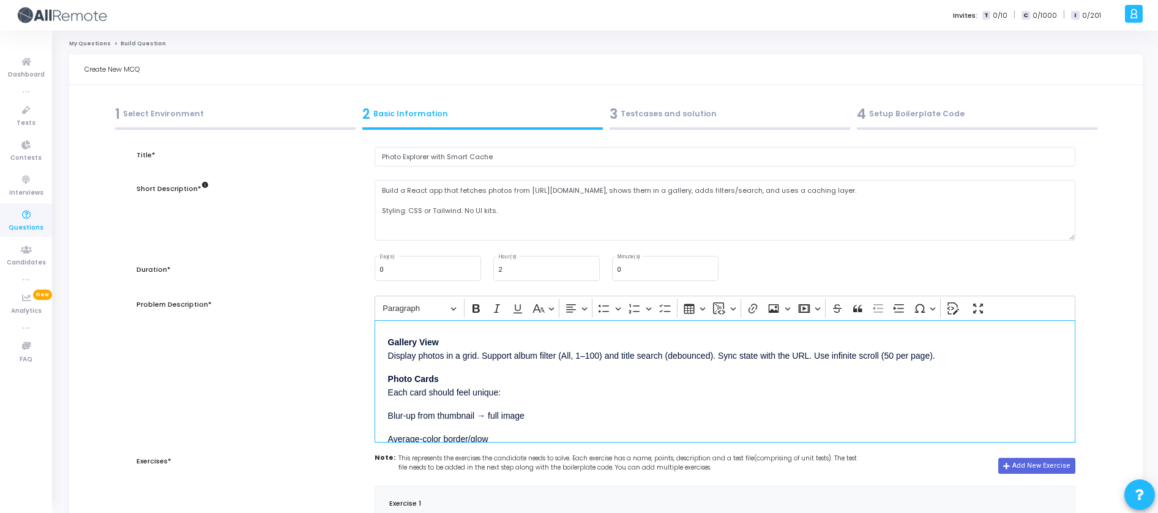
click at [436, 352] on p "Gallery View Display photos in a grid. Support album filter (All, 1–100) and ti…" at bounding box center [725, 348] width 674 height 29
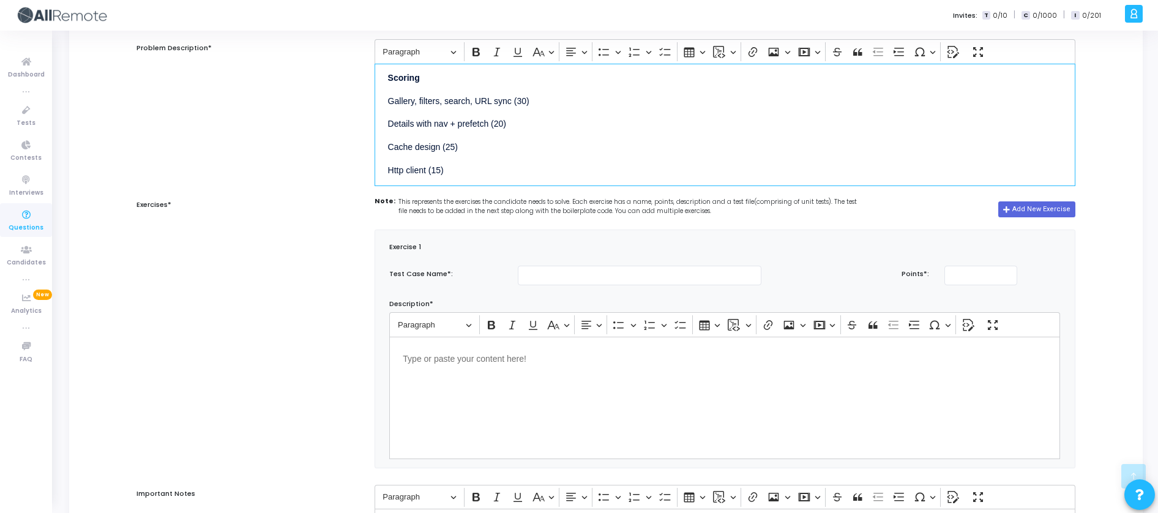
scroll to position [466, 0]
drag, startPoint x: 512, startPoint y: 103, endPoint x: 345, endPoint y: 91, distance: 167.5
click at [345, 91] on div "Problem Description* Rich Text Editor Paragraph Bold Italic Underline Basic sty…" at bounding box center [605, 112] width 951 height 146
copy p "Gallery, filters, search, URL sync"
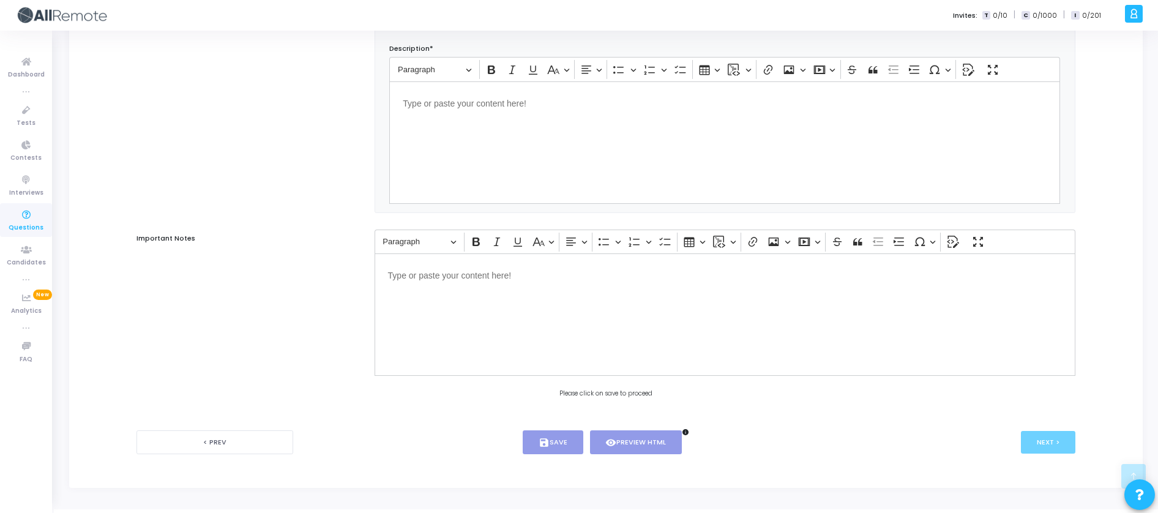
scroll to position [266, 0]
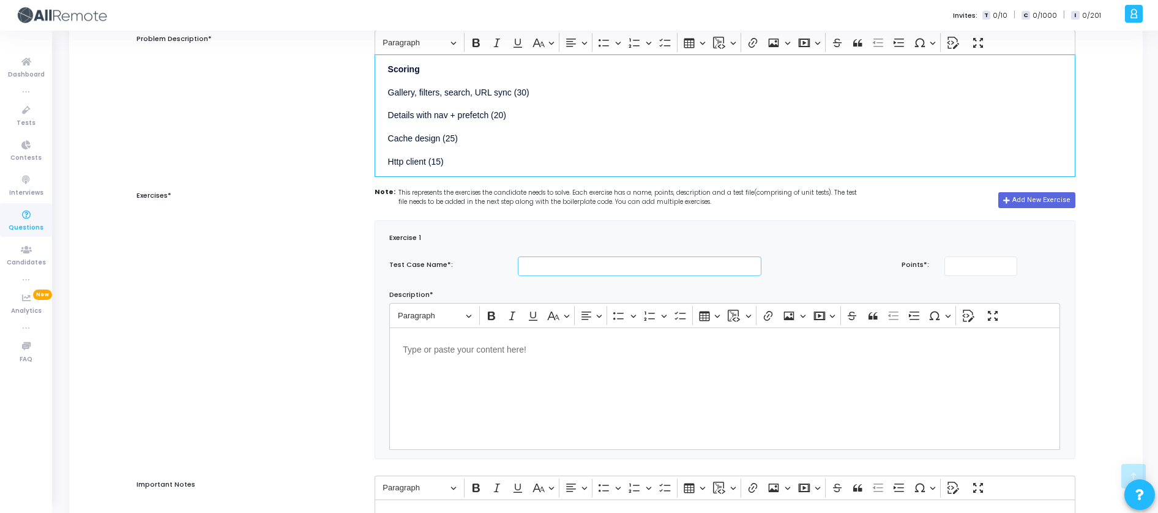
click at [562, 274] on input "text" at bounding box center [640, 266] width 244 height 20
click at [567, 270] on input "text" at bounding box center [640, 266] width 244 height 20
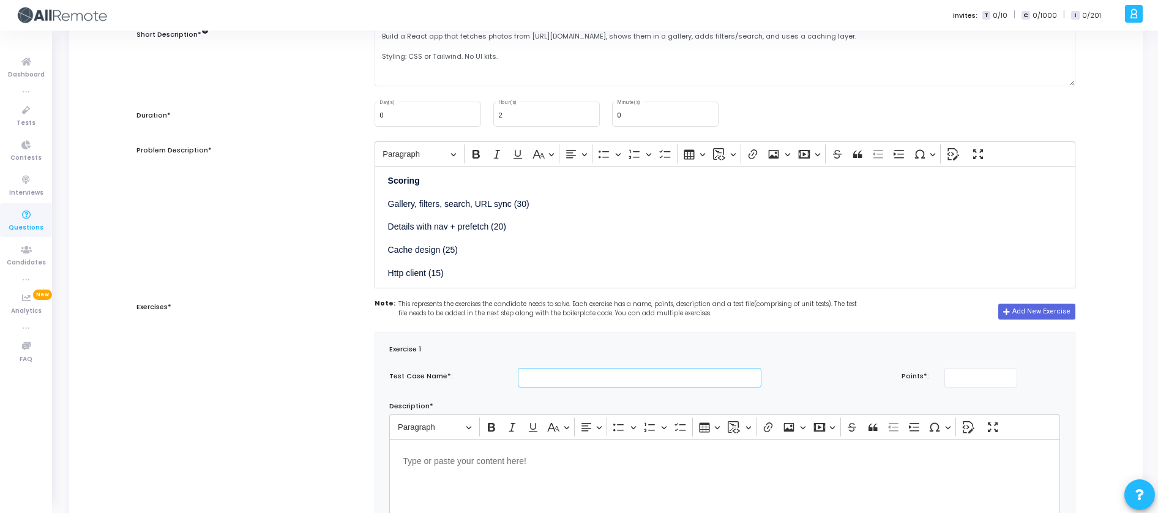
scroll to position [153, 0]
paste input "Gallery, filters, search, URL sync"
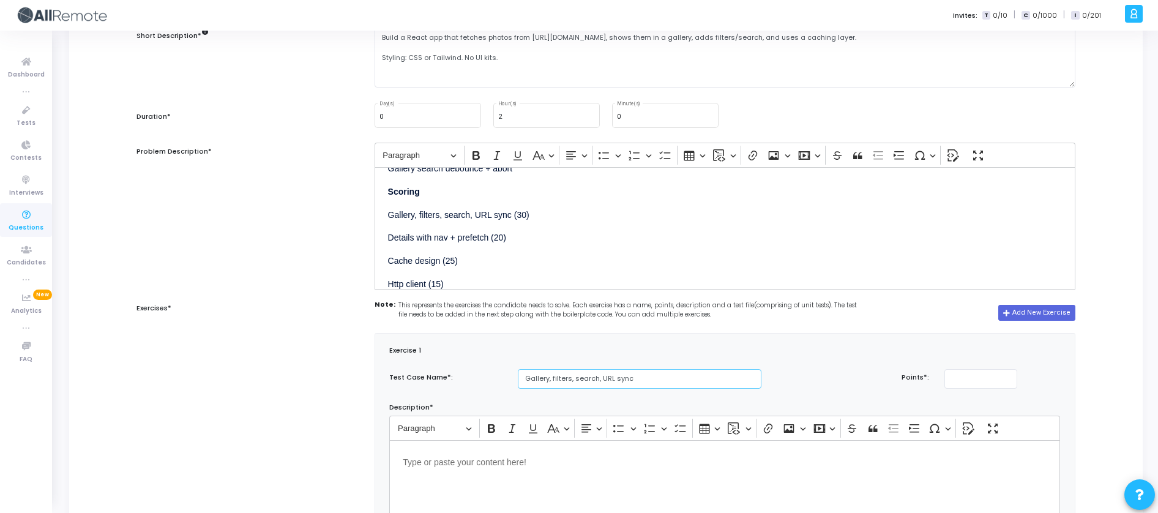
scroll to position [446, 0]
type input "Gallery, filters, search, URL sync"
click at [960, 390] on div "Test Case Name*: Gallery, filters, search, URL sync Points*: Description* Rich …" at bounding box center [724, 465] width 683 height 193
click at [963, 387] on input "number" at bounding box center [980, 379] width 73 height 20
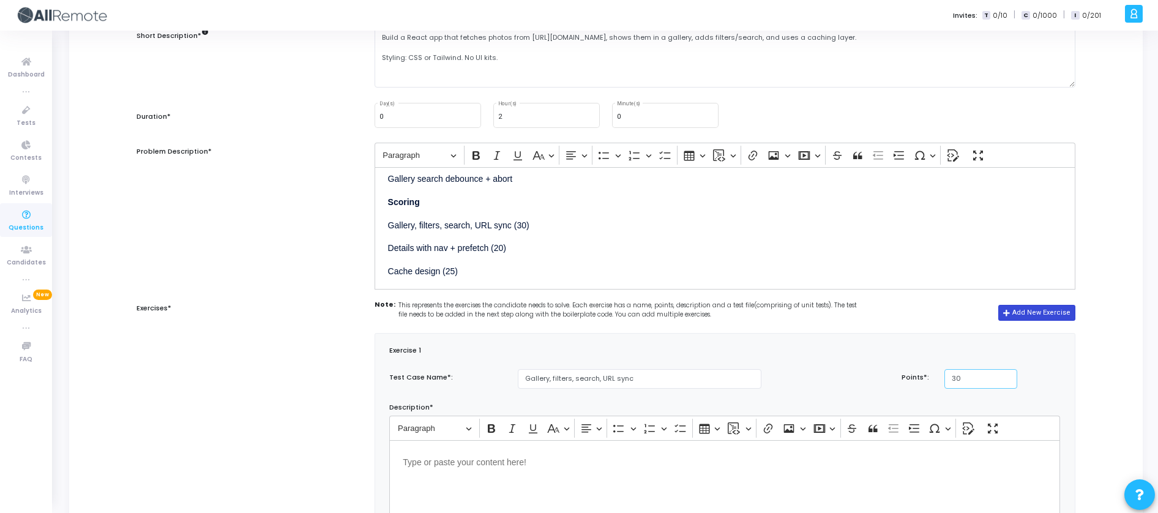
type input "30"
click at [1035, 318] on button "Add New Exercise" at bounding box center [1036, 313] width 77 height 16
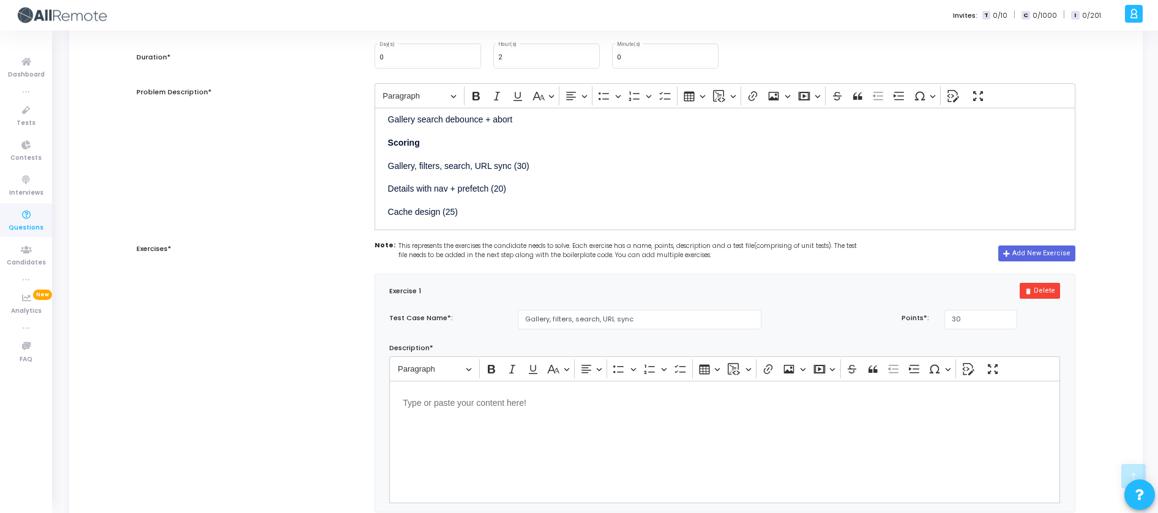
scroll to position [277, 0]
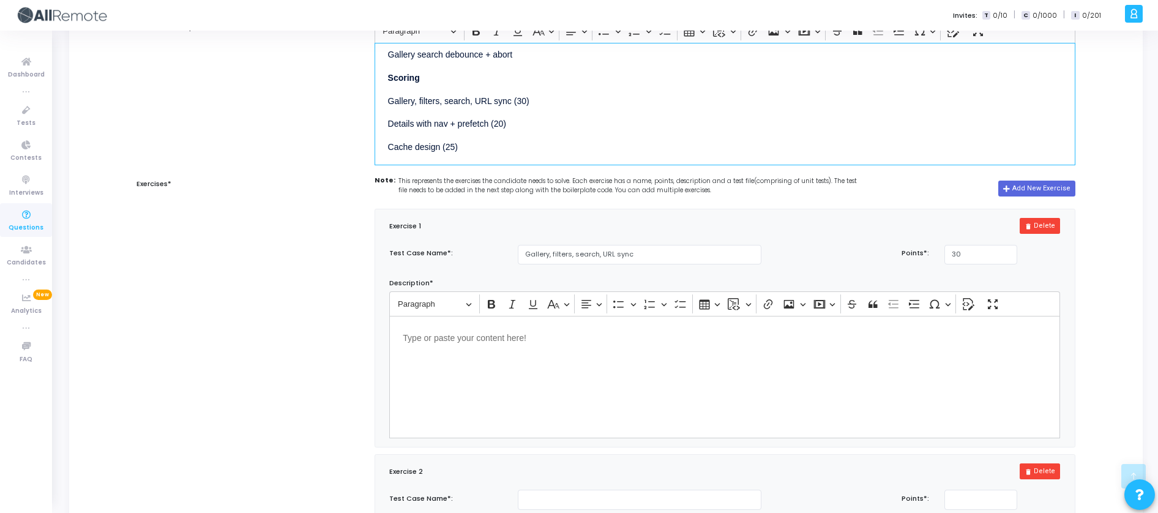
drag, startPoint x: 490, startPoint y: 122, endPoint x: 335, endPoint y: 122, distance: 154.8
click at [335, 122] on div "Problem Description* Rich Text Editor Paragraph Bold Italic Underline Basic sty…" at bounding box center [605, 91] width 951 height 146
copy p "Details with nav + prefetch"
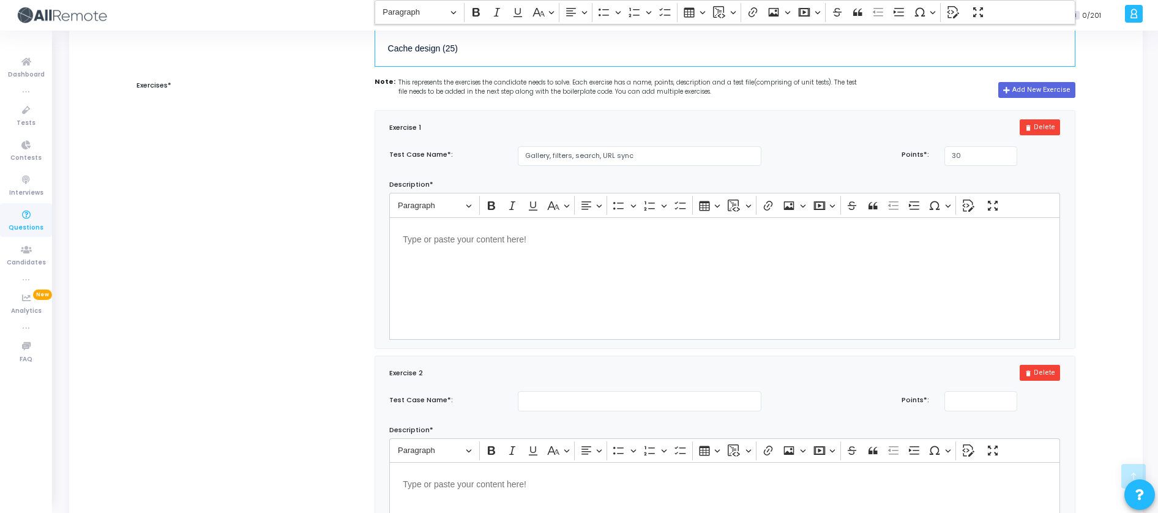
scroll to position [379, 0]
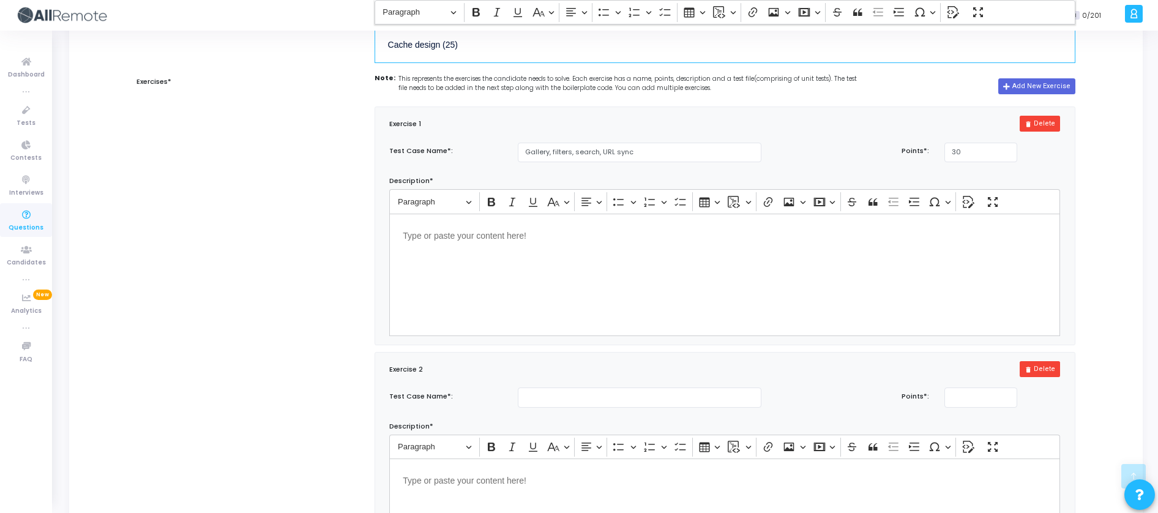
click at [573, 419] on div "Test Case Name*: Points*: Description* Rich Text Editor Paragraph Bold Italic U…" at bounding box center [724, 483] width 683 height 193
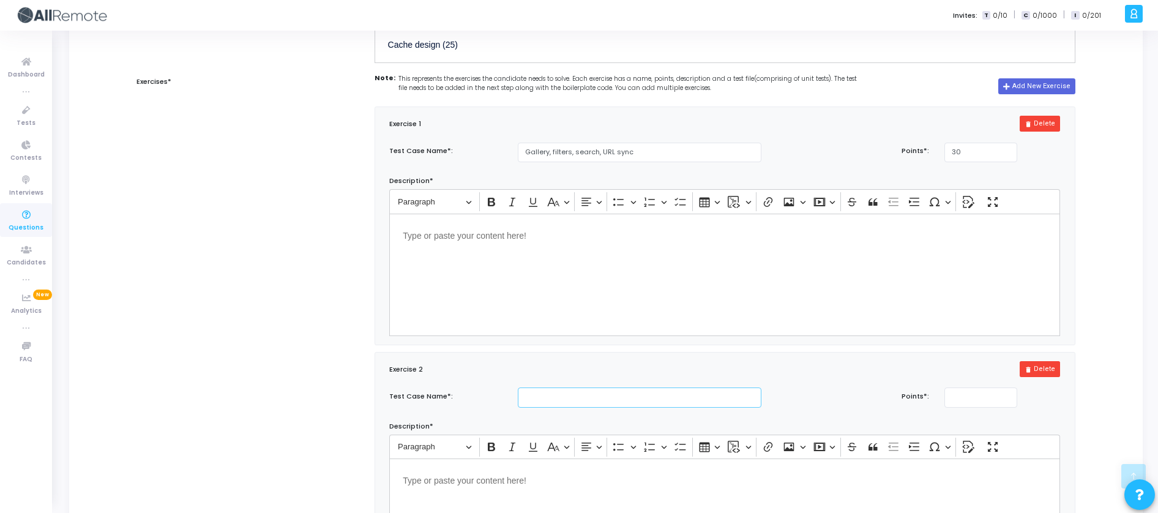
click at [578, 408] on input "text" at bounding box center [640, 397] width 244 height 20
paste input "Details with nav + prefetch"
type input "Details with nav + prefetch"
click at [976, 395] on input "number" at bounding box center [980, 397] width 73 height 20
type input "20"
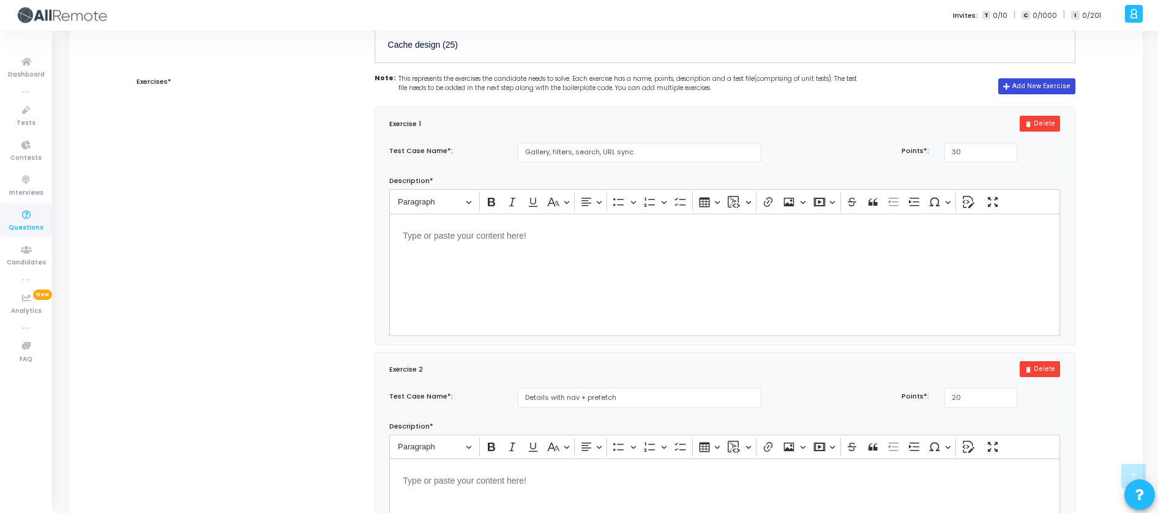
click at [1039, 93] on button "Add New Exercise" at bounding box center [1036, 86] width 77 height 16
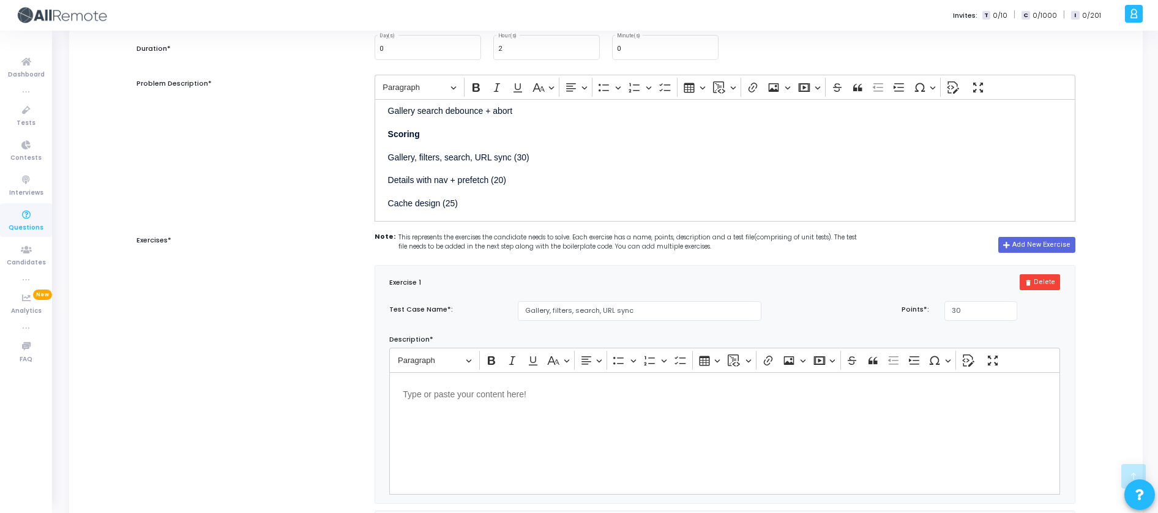
scroll to position [217, 0]
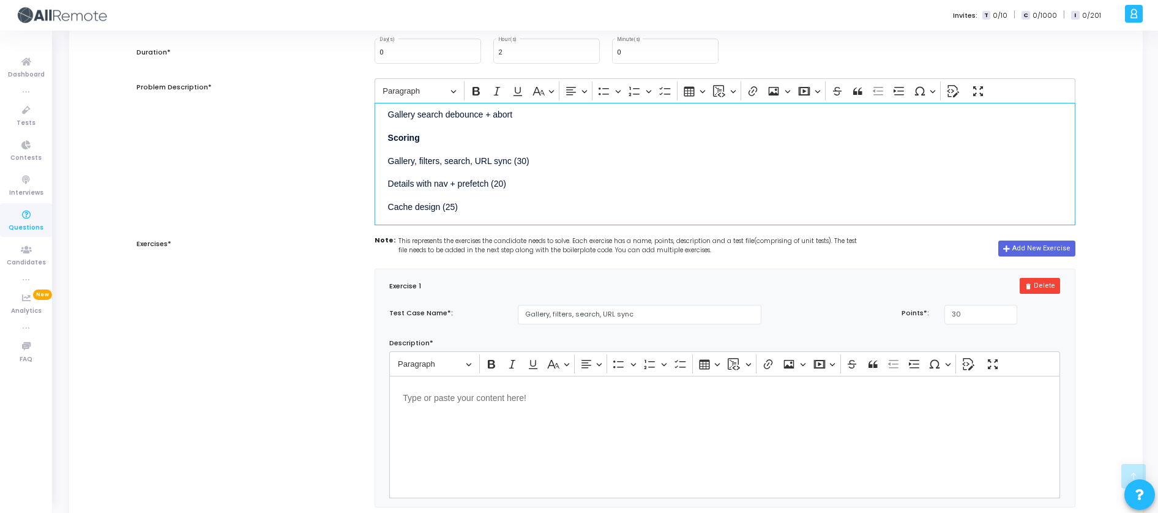
drag, startPoint x: 441, startPoint y: 206, endPoint x: 337, endPoint y: 201, distance: 104.2
click at [337, 201] on div "Problem Description* Rich Text Editor Paragraph Bold Italic Underline Basic sty…" at bounding box center [605, 151] width 951 height 146
copy p "Cache design"
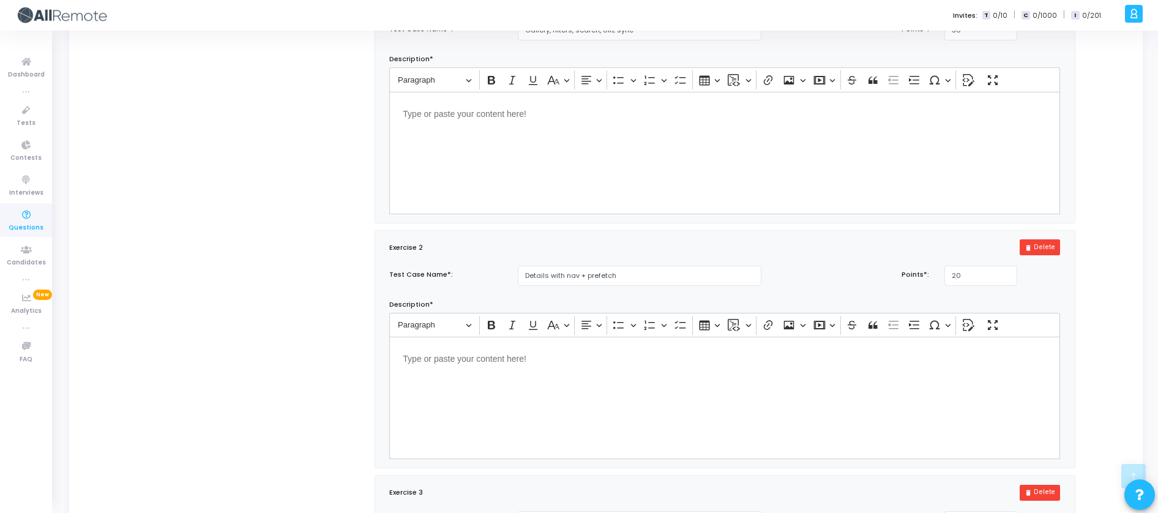
scroll to position [720, 0]
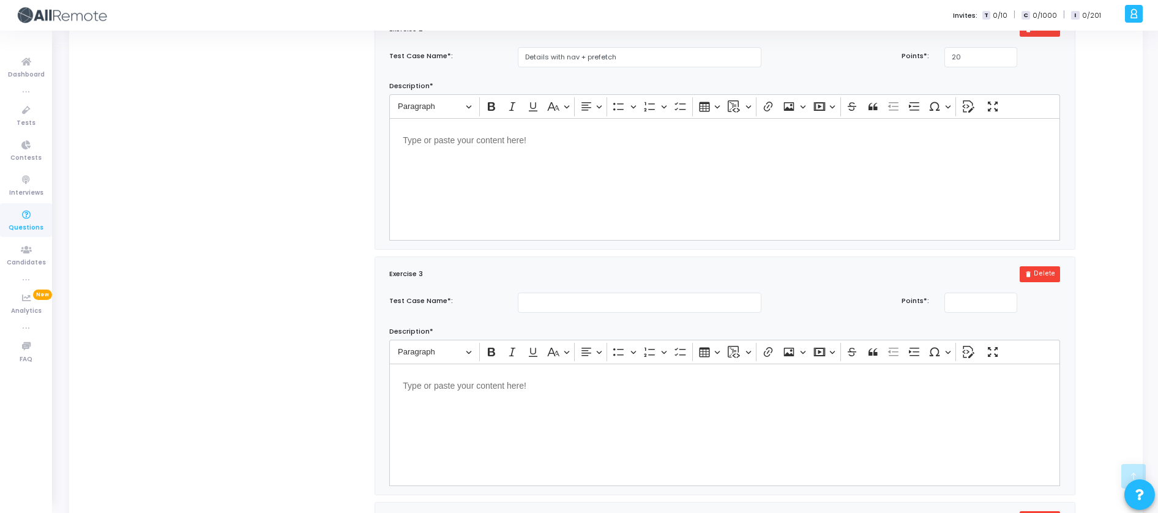
click at [675, 323] on div "Test Case Name*: Points*: Description* Rich Text Editor Paragraph Bold Italic U…" at bounding box center [724, 389] width 683 height 193
click at [675, 313] on input "text" at bounding box center [640, 303] width 244 height 20
paste input "Cache design"
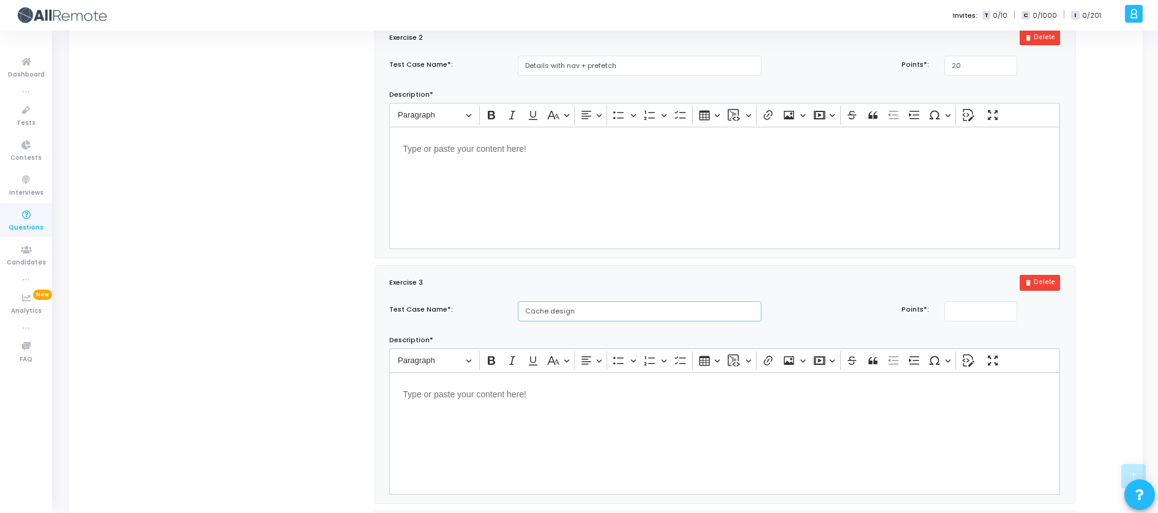
scroll to position [793, 0]
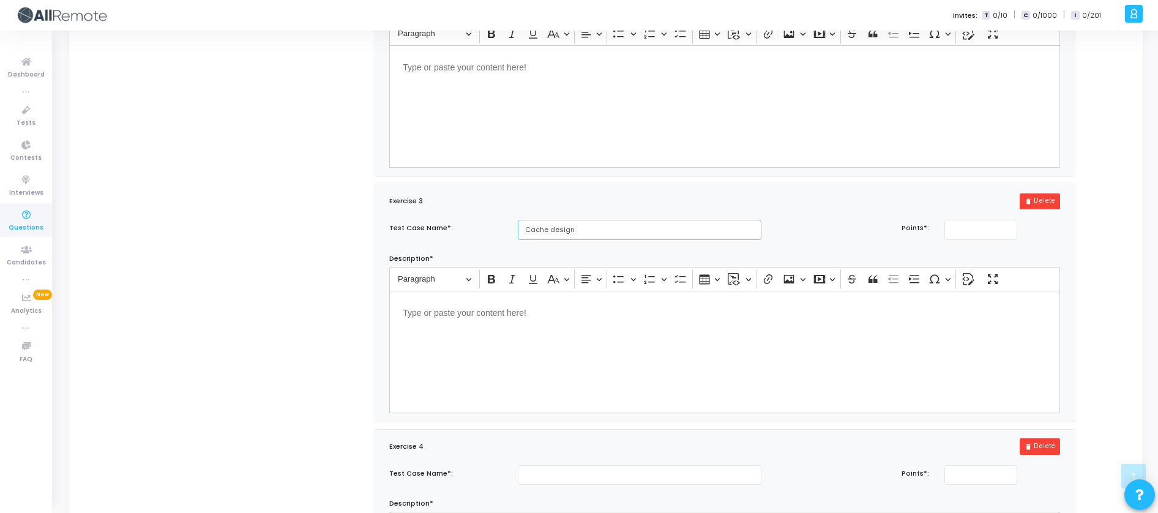
type input "Cache design"
click at [969, 240] on input "number" at bounding box center [980, 230] width 73 height 20
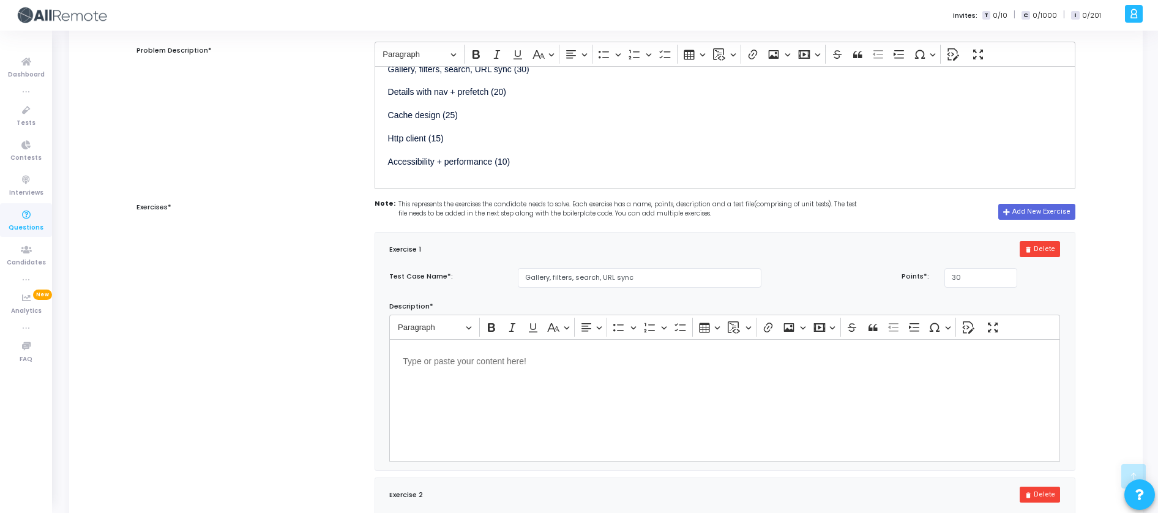
scroll to position [190, 0]
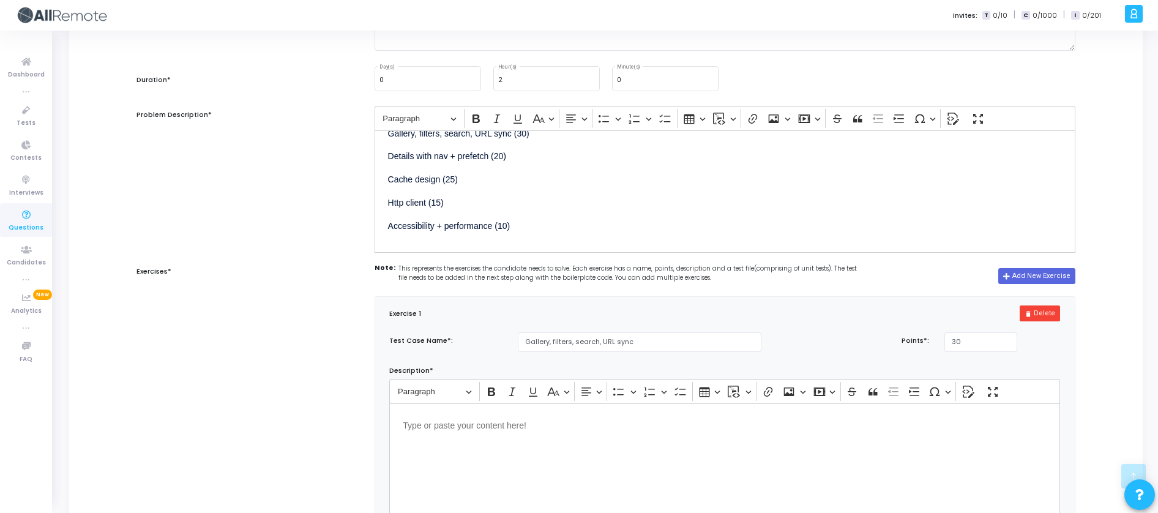
type input "25"
drag, startPoint x: 428, startPoint y: 201, endPoint x: 379, endPoint y: 201, distance: 49.0
click at [379, 201] on div "Photo Explorer with Smart Cache Build a React app using the https://jsonplaceho…" at bounding box center [725, 191] width 701 height 122
copy p "Http client"
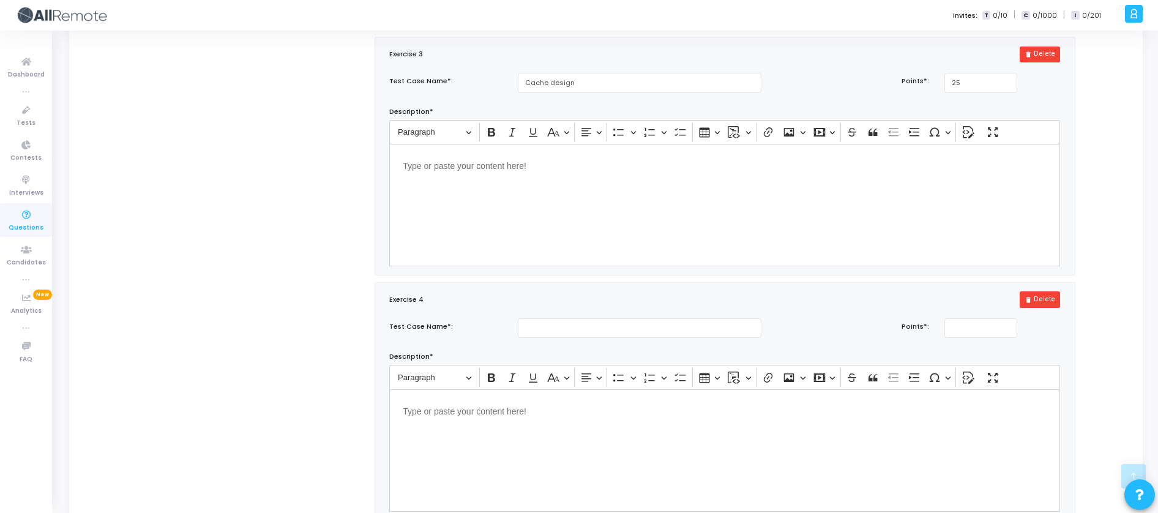
scroll to position [997, 0]
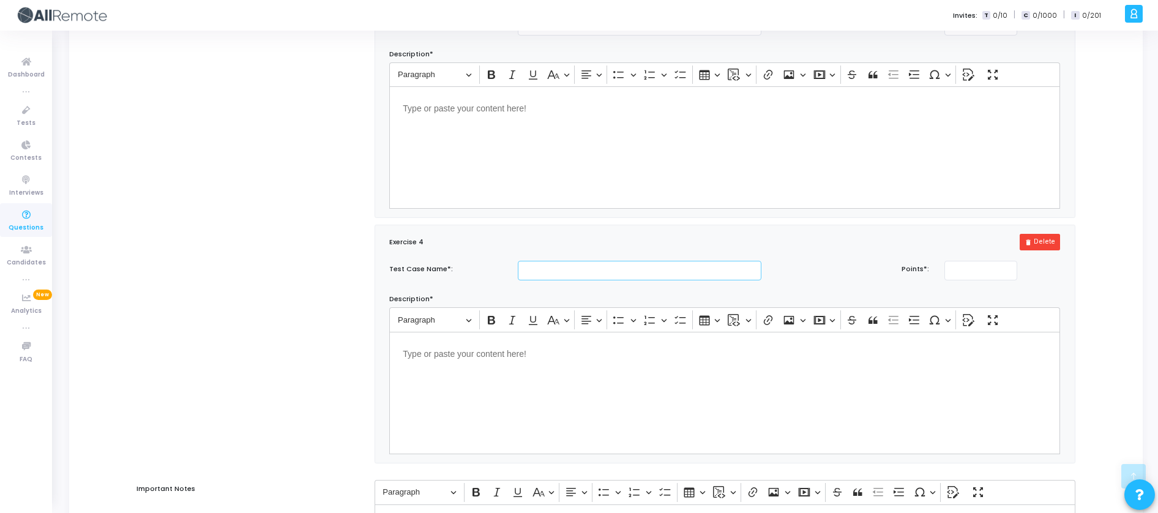
click at [539, 281] on input "text" at bounding box center [640, 271] width 244 height 20
paste input "Http client"
type input "Http client"
click at [977, 281] on input "number" at bounding box center [980, 271] width 73 height 20
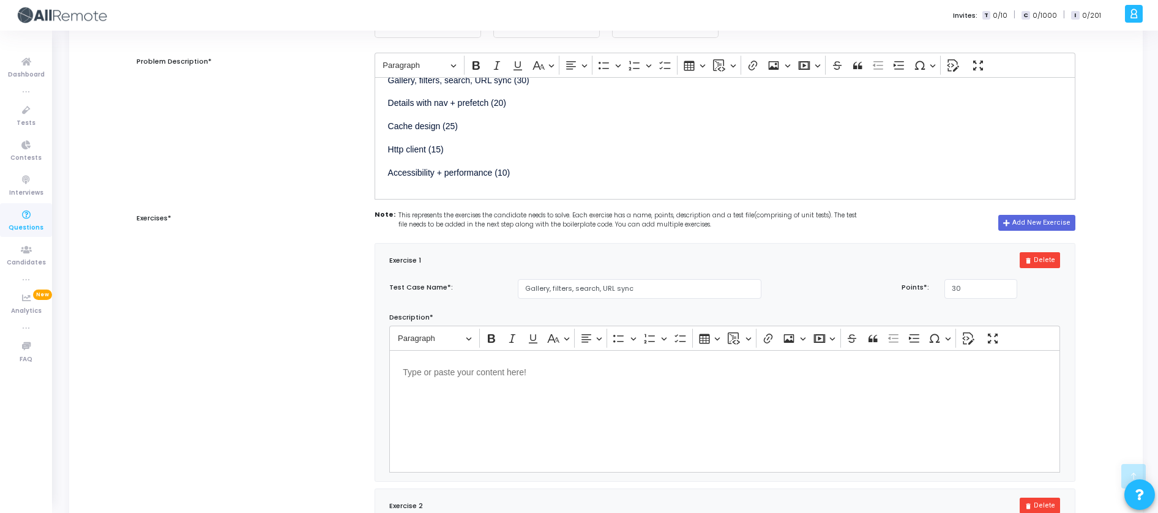
scroll to position [241, 0]
type input "15"
click at [1037, 234] on div "Note: This represents the exercises the candidate needs to solve. Each exercise…" at bounding box center [725, 225] width 701 height 26
click at [1038, 228] on button "Add New Exercise" at bounding box center [1036, 225] width 77 height 16
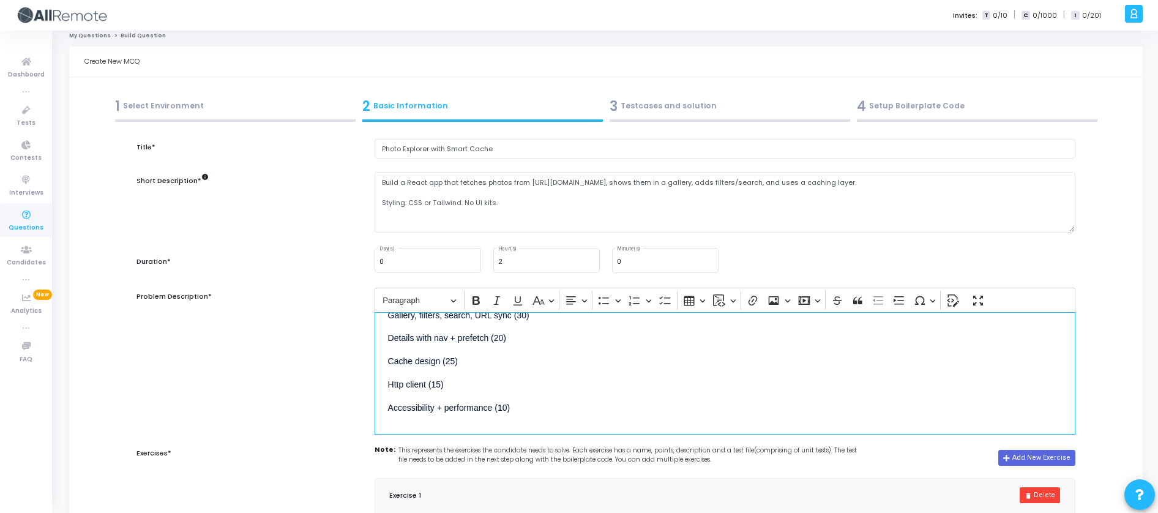
scroll to position [9, 0]
drag, startPoint x: 496, startPoint y: 409, endPoint x: 393, endPoint y: 399, distance: 103.3
click at [393, 399] on p "Accessibility + performance (10)" at bounding box center [725, 405] width 674 height 15
drag, startPoint x: 389, startPoint y: 408, endPoint x: 495, endPoint y: 406, distance: 106.5
click at [495, 406] on p "Accessibility + performance (10)" at bounding box center [725, 405] width 674 height 15
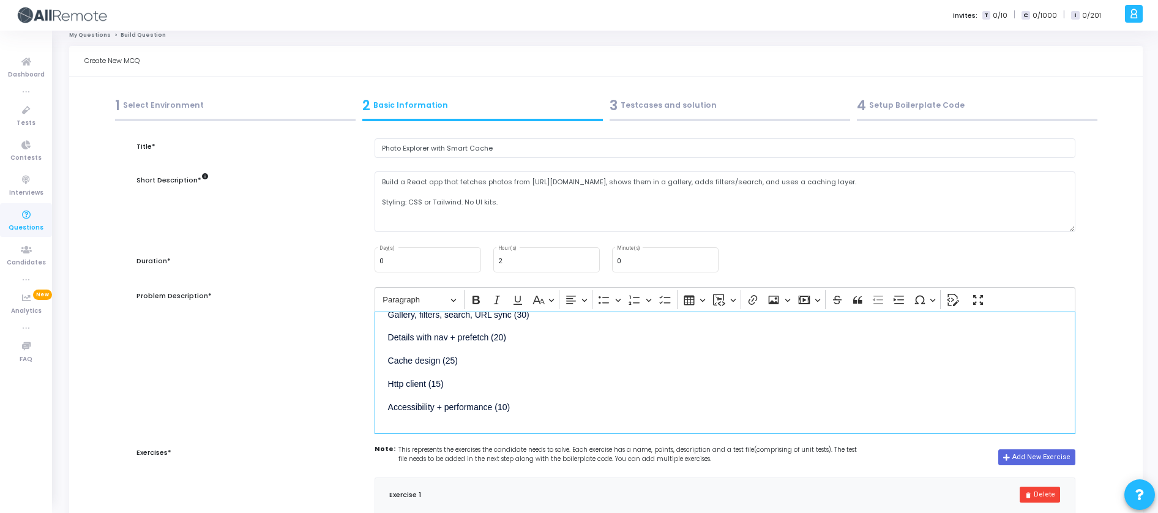
copy p "Accessibility + performance"
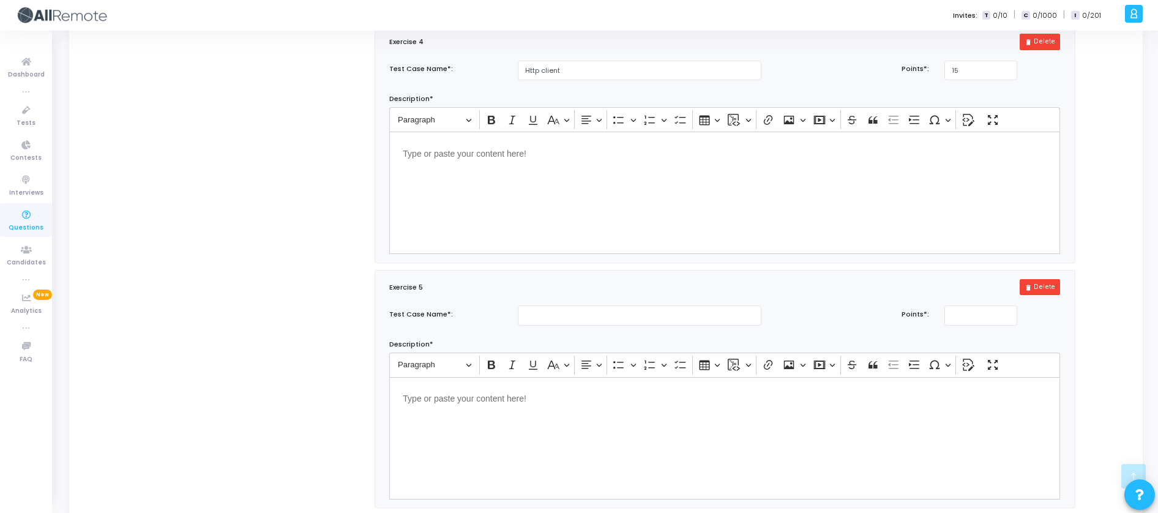
scroll to position [1197, 0]
click at [639, 326] on input "text" at bounding box center [640, 316] width 244 height 20
paste input "Accessibility + performance"
type input "Accessibility + performance"
click at [1002, 349] on div "Test Case Name*: Accessibility + performance Points*: Description* Rich Text Ed…" at bounding box center [724, 402] width 683 height 193
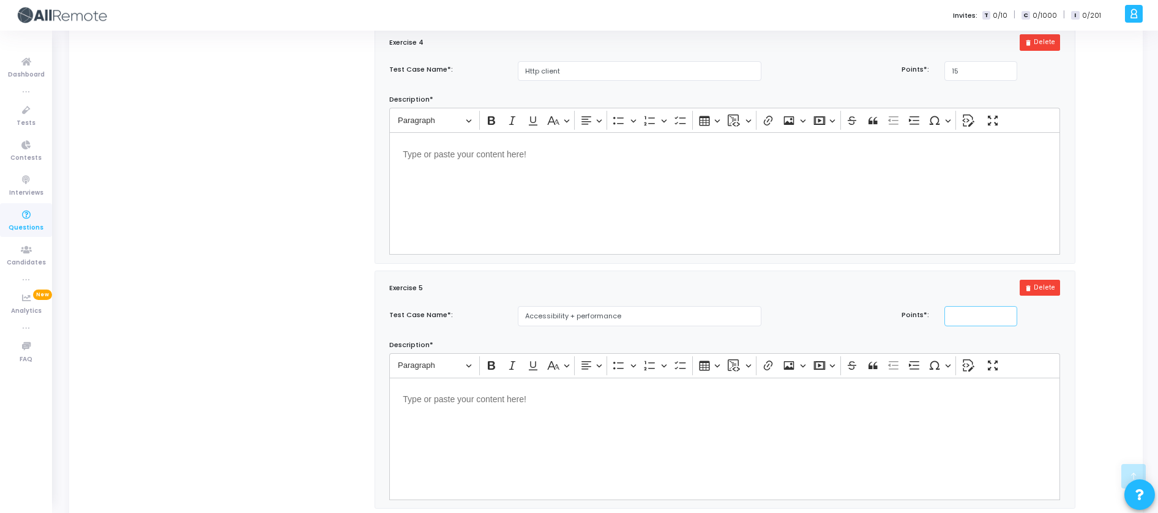
click at [1007, 326] on input "number" at bounding box center [980, 316] width 73 height 20
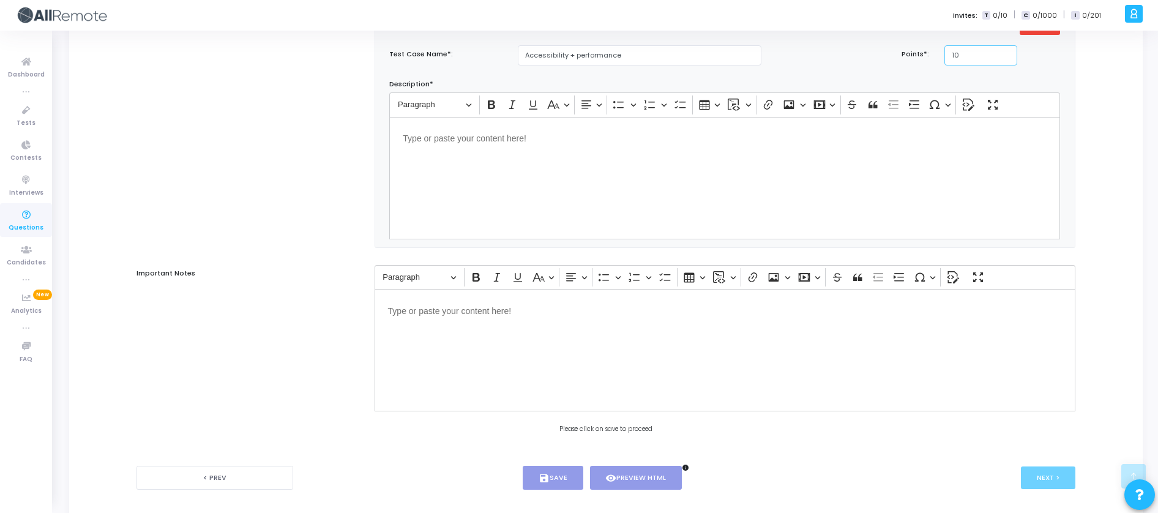
scroll to position [1536, 0]
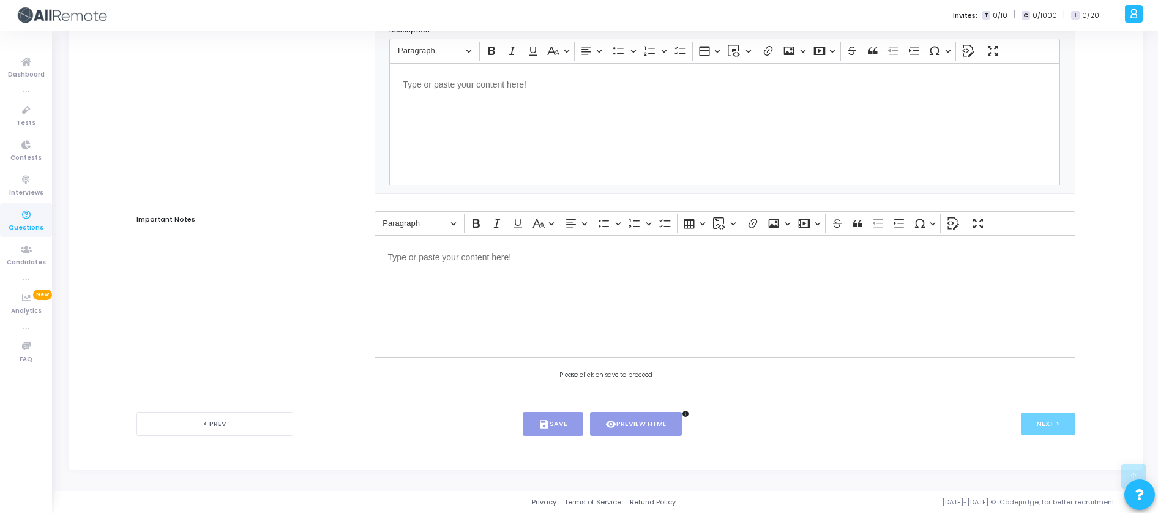
type input "10"
click at [615, 438] on div "< Prev save Save visibility Preview HTML info Next >" at bounding box center [605, 424] width 939 height 61
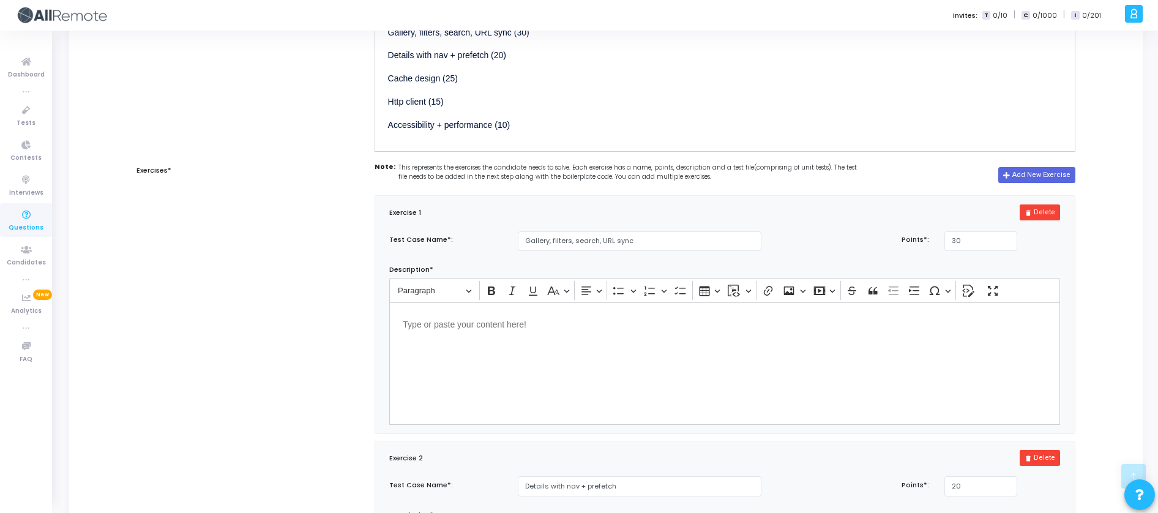
scroll to position [305, 0]
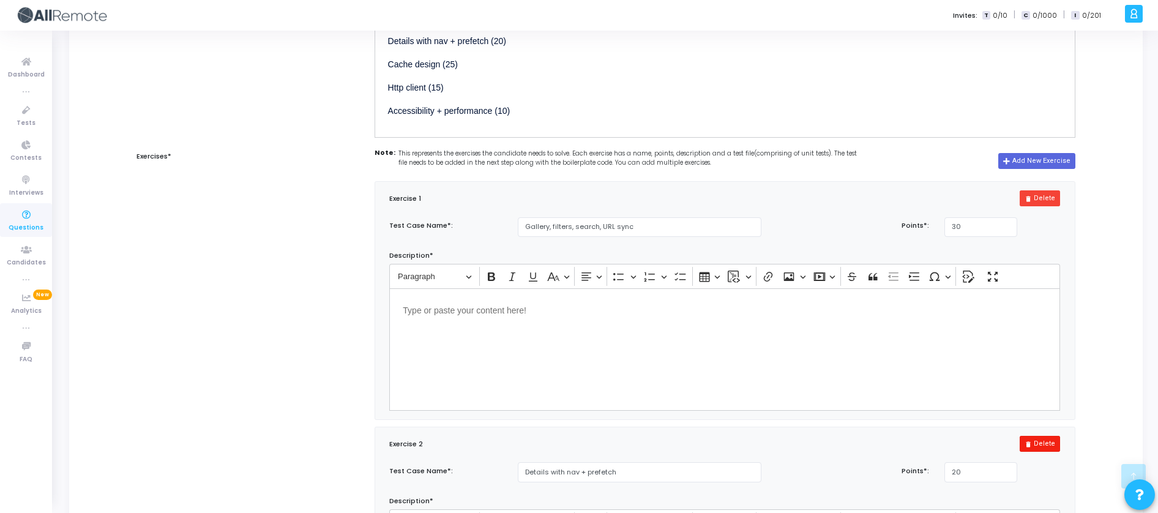
click at [1045, 450] on button "delete Delete" at bounding box center [1040, 444] width 40 height 16
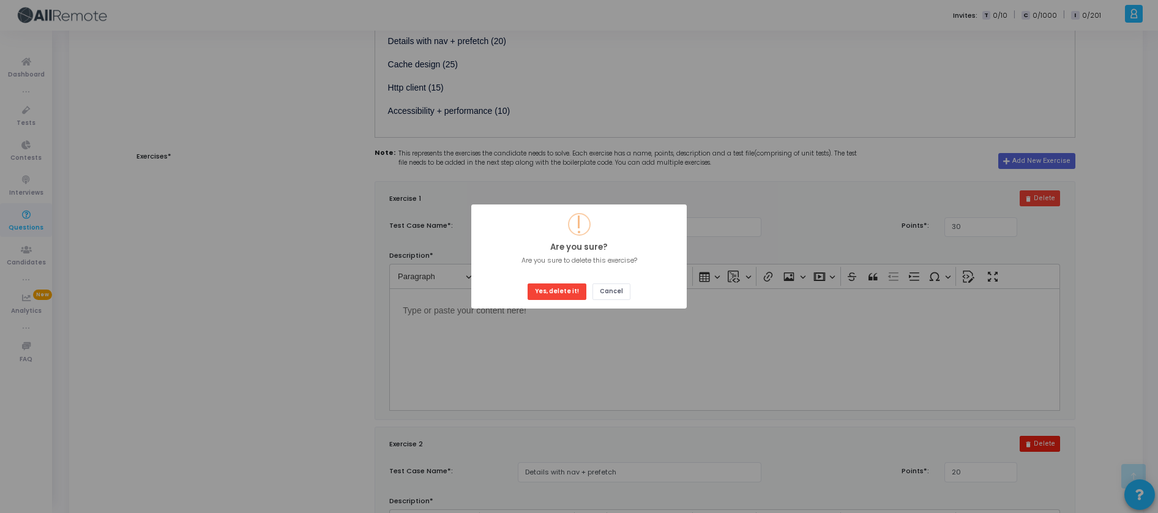
click at [1045, 450] on div "? ! i Are you sure? × Are you sure to delete this exercise? Yes, delete it! Can…" at bounding box center [579, 256] width 1158 height 513
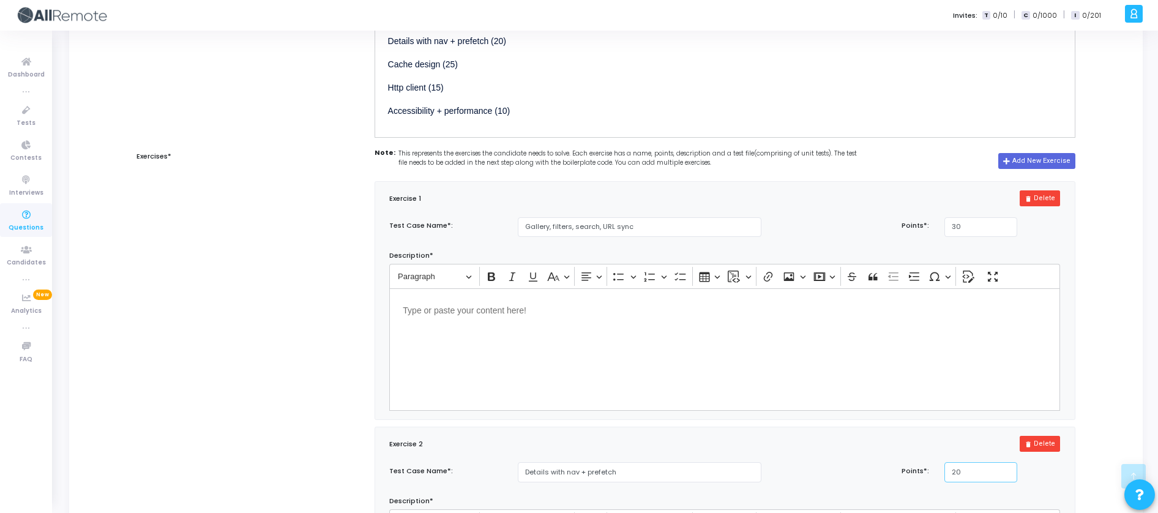
click at [1053, 452] on button "delete Delete" at bounding box center [1040, 444] width 40 height 16
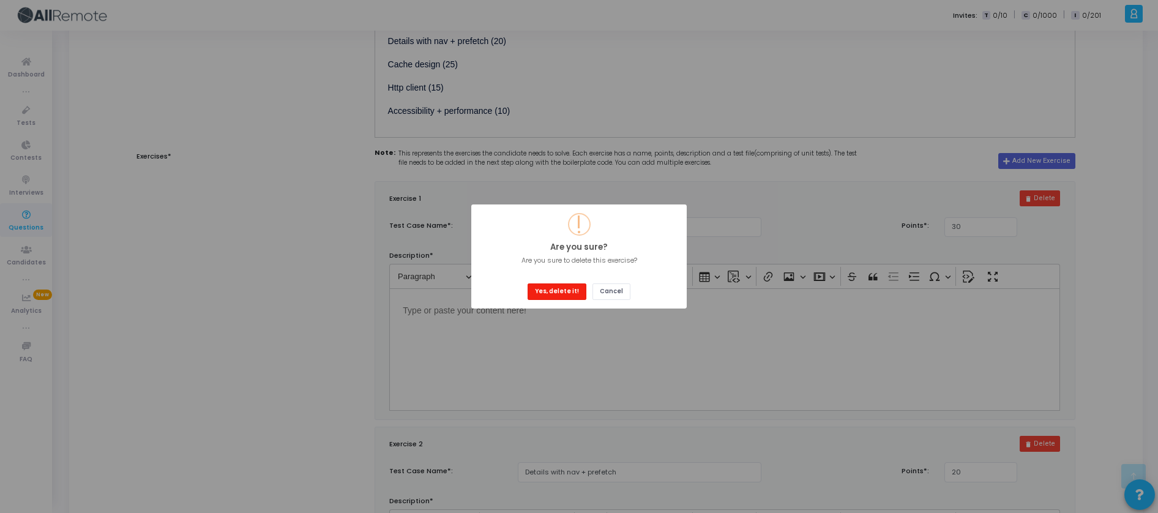
click at [566, 293] on button "Yes, delete it!" at bounding box center [557, 291] width 59 height 17
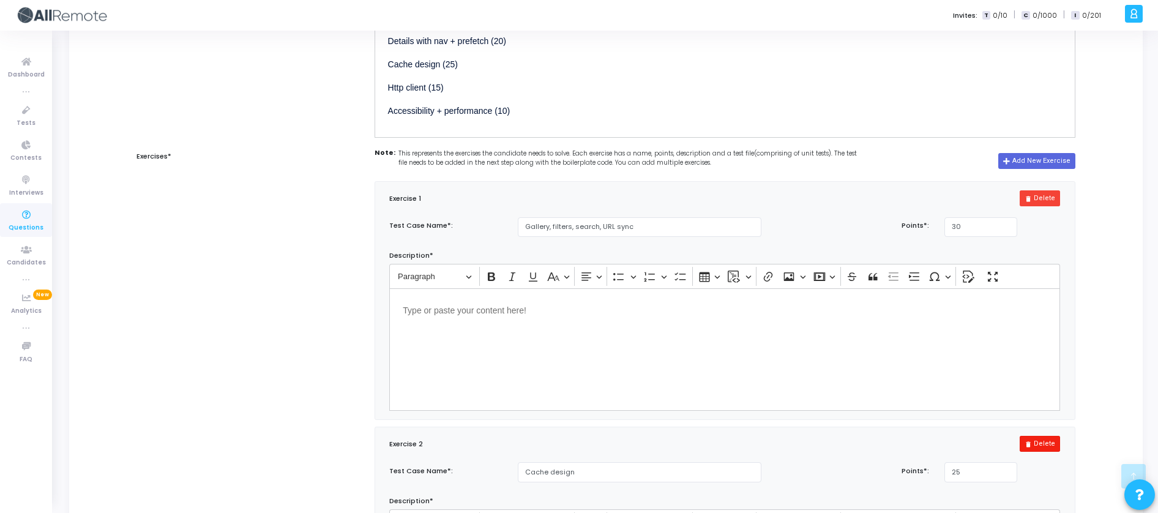
click at [1044, 452] on button "delete Delete" at bounding box center [1040, 444] width 40 height 16
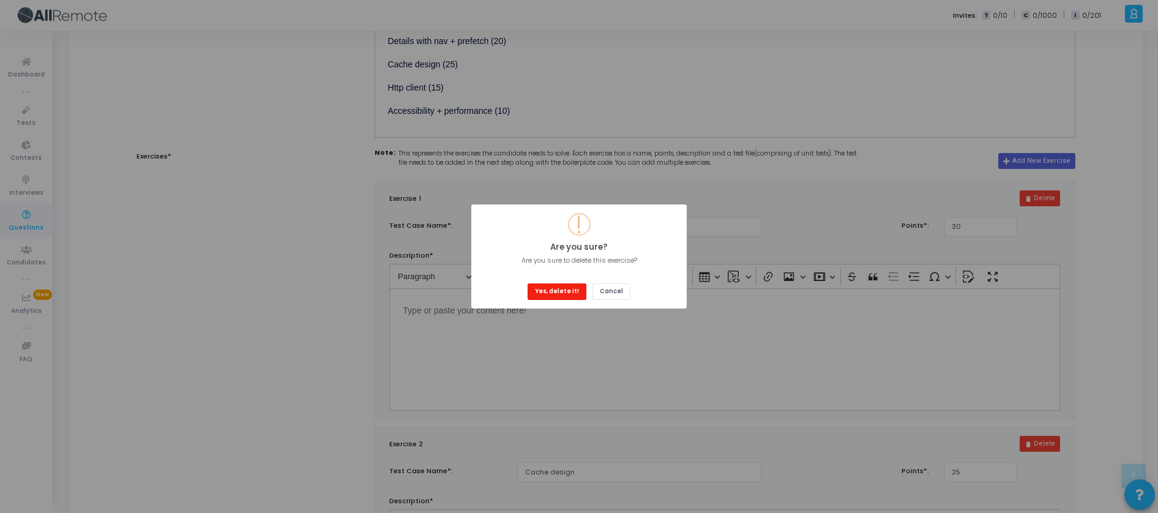
click at [561, 282] on div "Yes, delete it! Cancel" at bounding box center [579, 287] width 109 height 26
click at [562, 287] on button "Yes, delete it!" at bounding box center [557, 291] width 59 height 17
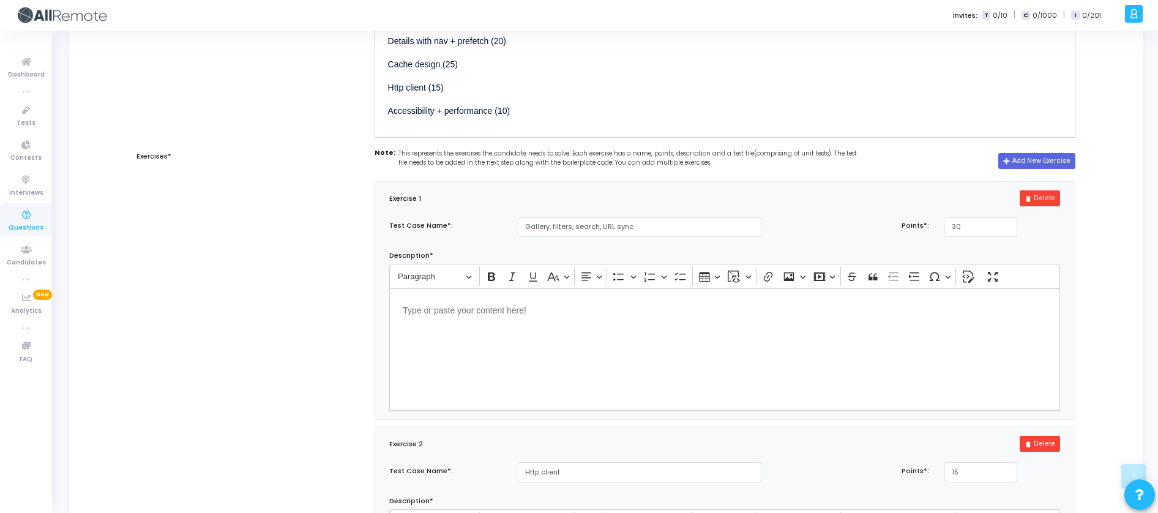
click at [1020, 452] on div "Exercise 2 delete Delete" at bounding box center [724, 443] width 683 height 17
click at [1026, 447] on icon "delete" at bounding box center [1028, 444] width 7 height 7
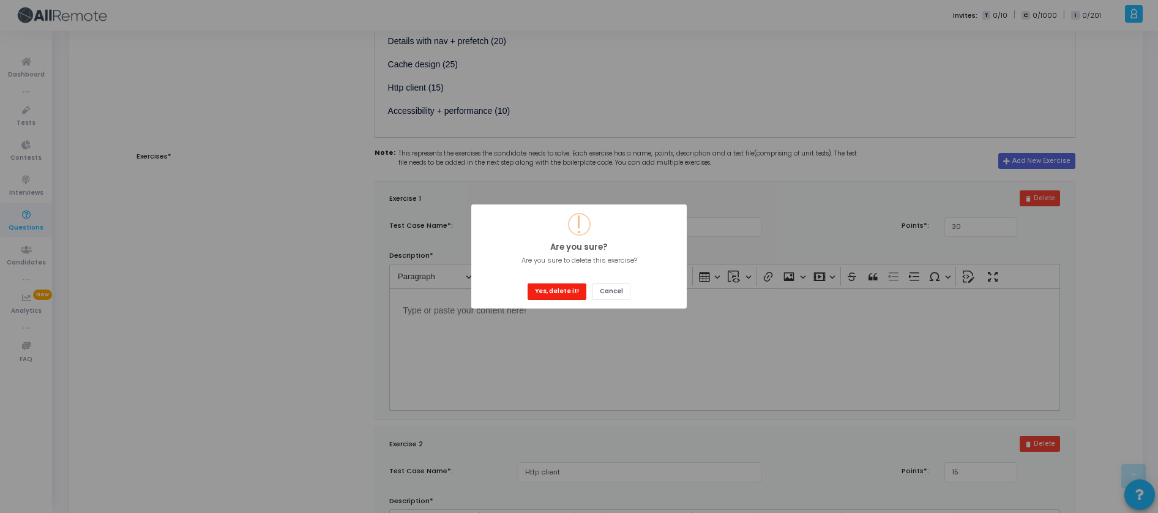
click at [556, 286] on button "Yes, delete it!" at bounding box center [557, 291] width 59 height 17
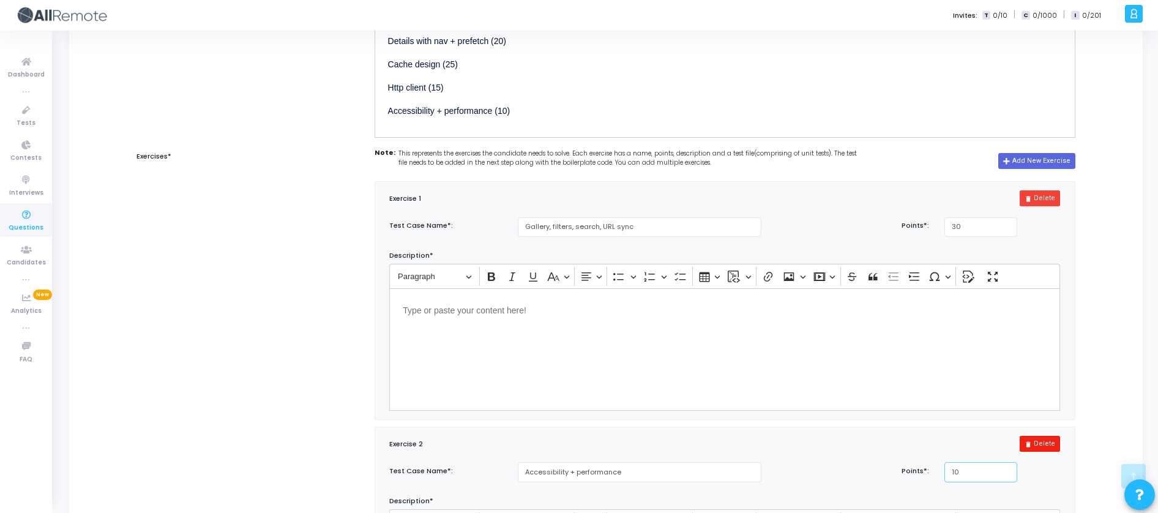
click at [1044, 451] on button "delete Delete" at bounding box center [1040, 444] width 40 height 16
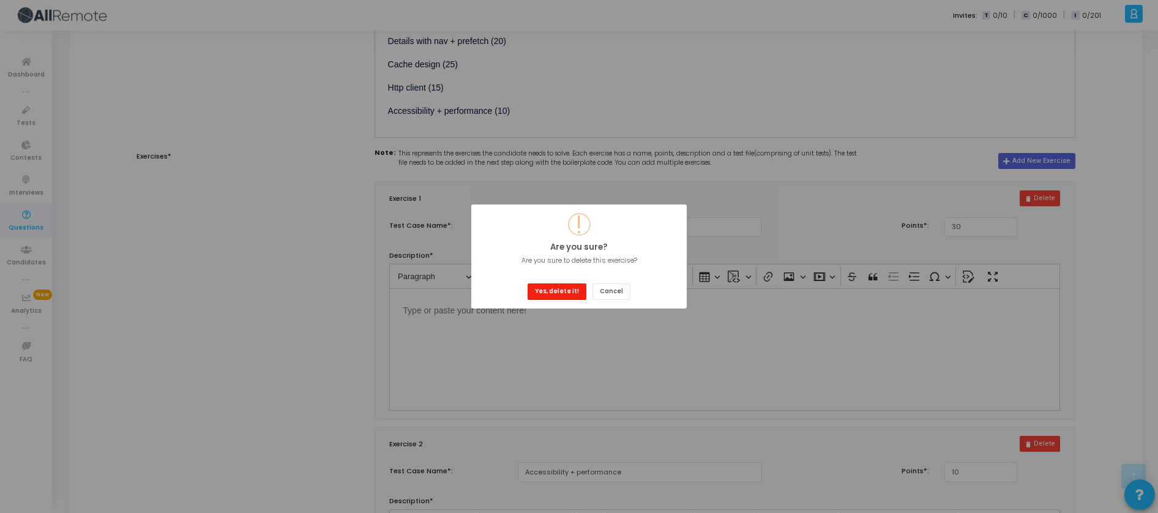
click at [559, 291] on button "Yes, delete it!" at bounding box center [557, 291] width 59 height 17
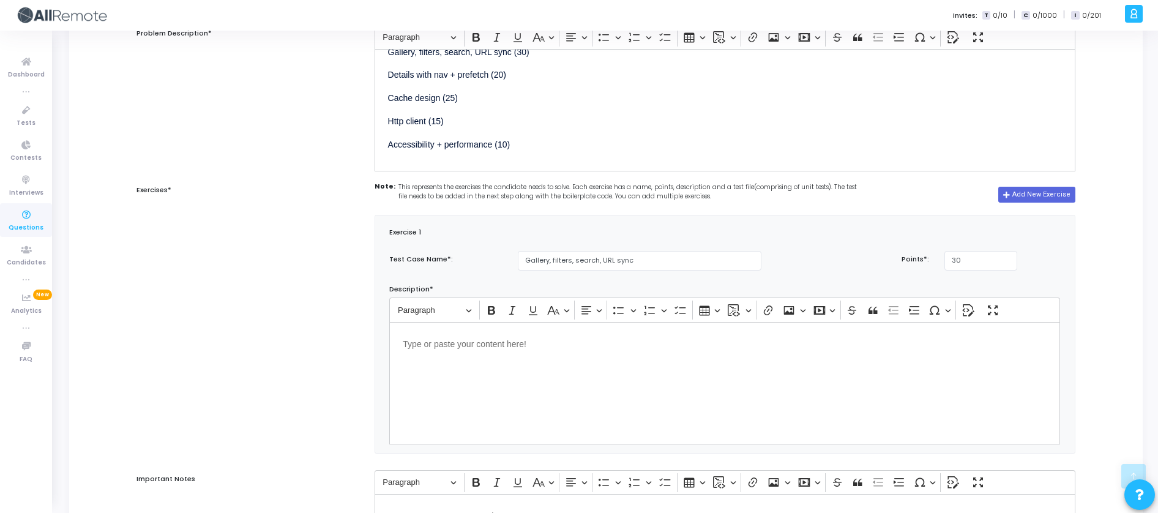
scroll to position [263, 0]
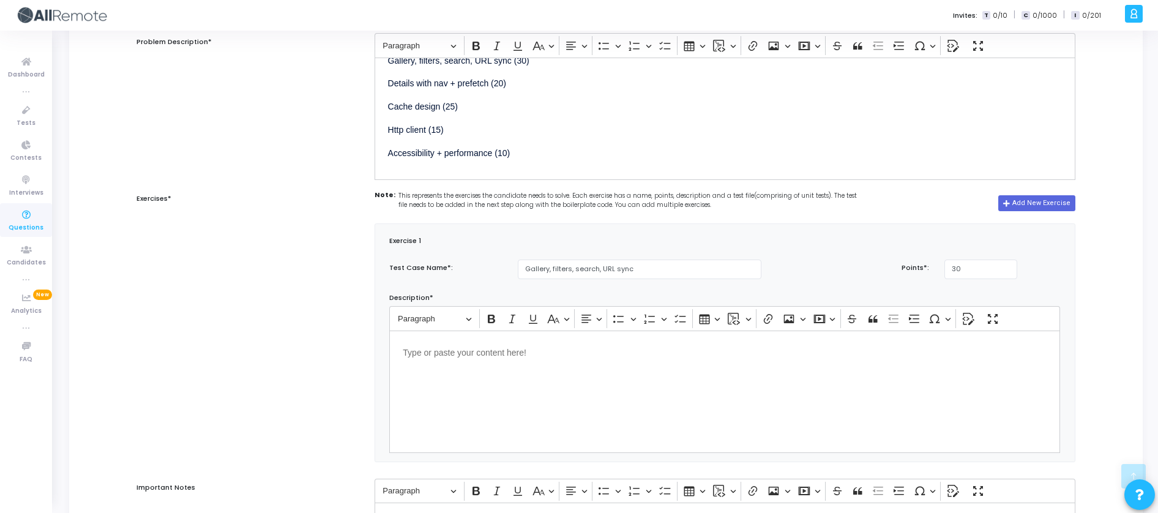
drag, startPoint x: 135, startPoint y: 198, endPoint x: 731, endPoint y: 201, distance: 596.8
click at [731, 201] on div "Exercises* Note: This represents the exercises the candidate needs to solve. Ea…" at bounding box center [605, 329] width 951 height 278
click at [714, 212] on div "Note: This represents the exercises the candidate needs to solve. Each exercise…" at bounding box center [725, 203] width 701 height 26
click at [157, 195] on label "Exercises*" at bounding box center [226, 198] width 181 height 10
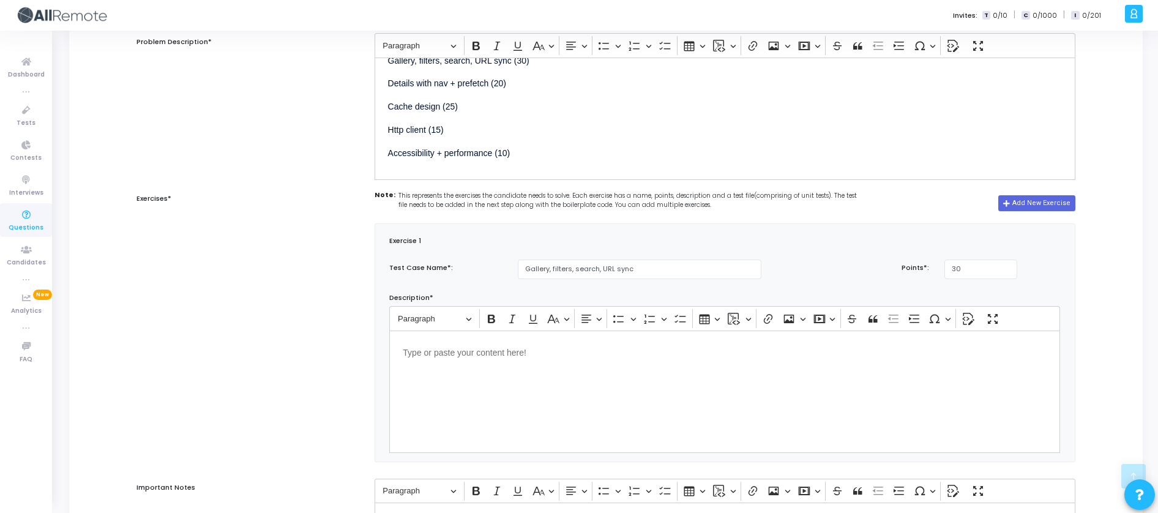
copy label "Exercises"
click at [611, 271] on input "Gallery, filters, search, URL sync" at bounding box center [640, 270] width 244 height 20
paste input "Test Case Name: Gallery, filters, search, URL sync"
paste input "Test Case Name: Gallery, filters, search, URL"
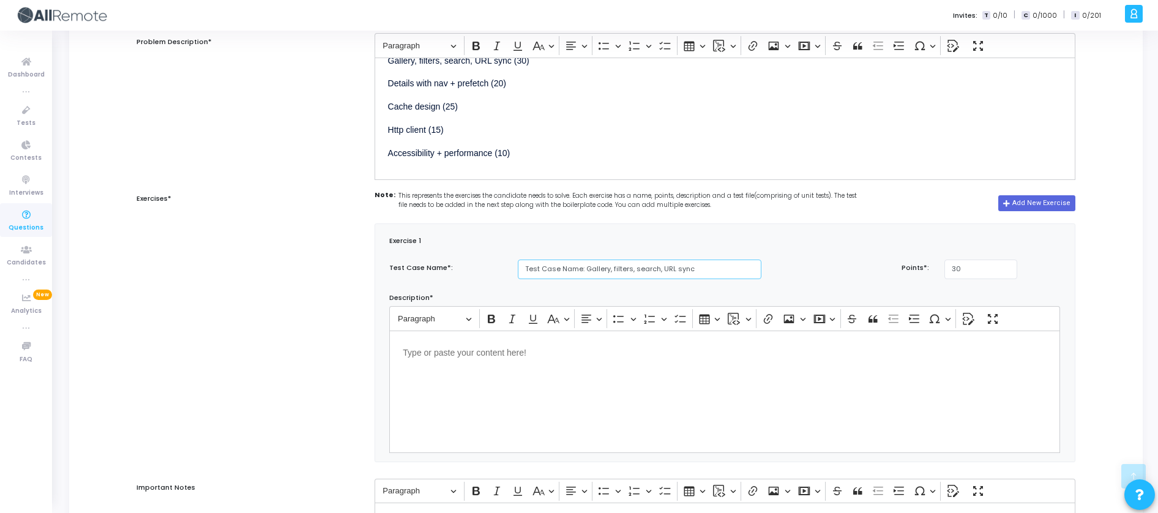
scroll to position [0, 0]
type input "Test Case Name: Gallery, filters, search, URL sync"
click at [662, 263] on input "Test Case Name: Gallery, filters, search, URL sync" at bounding box center [640, 270] width 244 height 20
click at [662, 262] on input "Test Case Name: Gallery, filters, search, URL sync" at bounding box center [640, 270] width 244 height 20
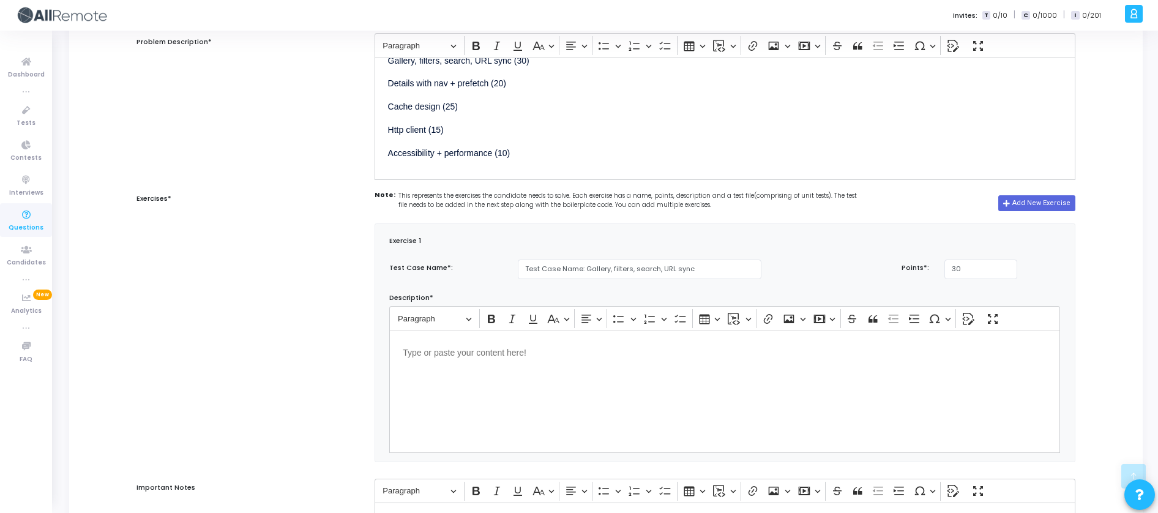
click at [522, 395] on div "Editor editing area: main" at bounding box center [724, 392] width 671 height 122
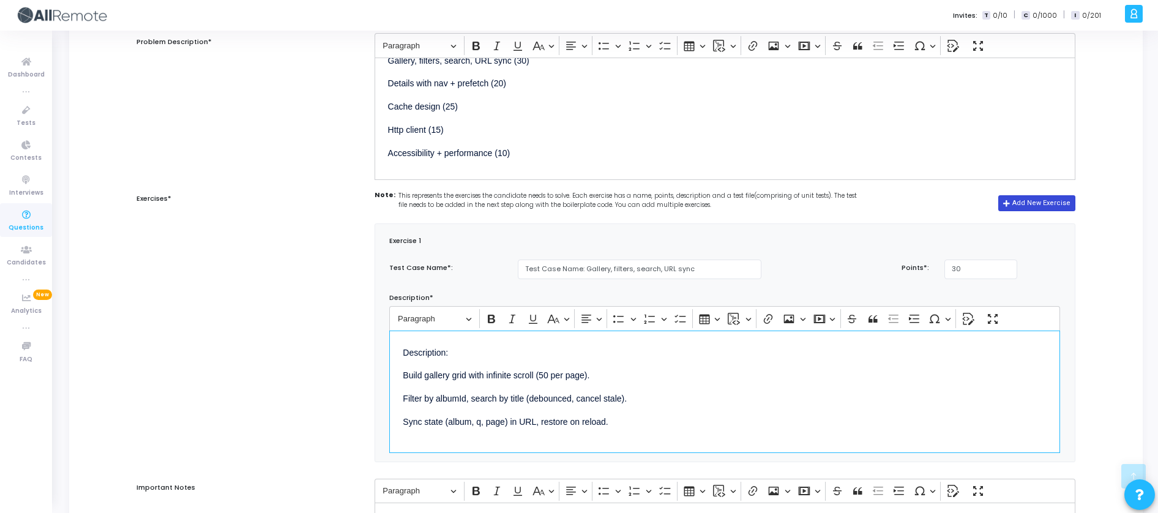
click at [1044, 202] on button "Add New Exercise" at bounding box center [1036, 203] width 77 height 16
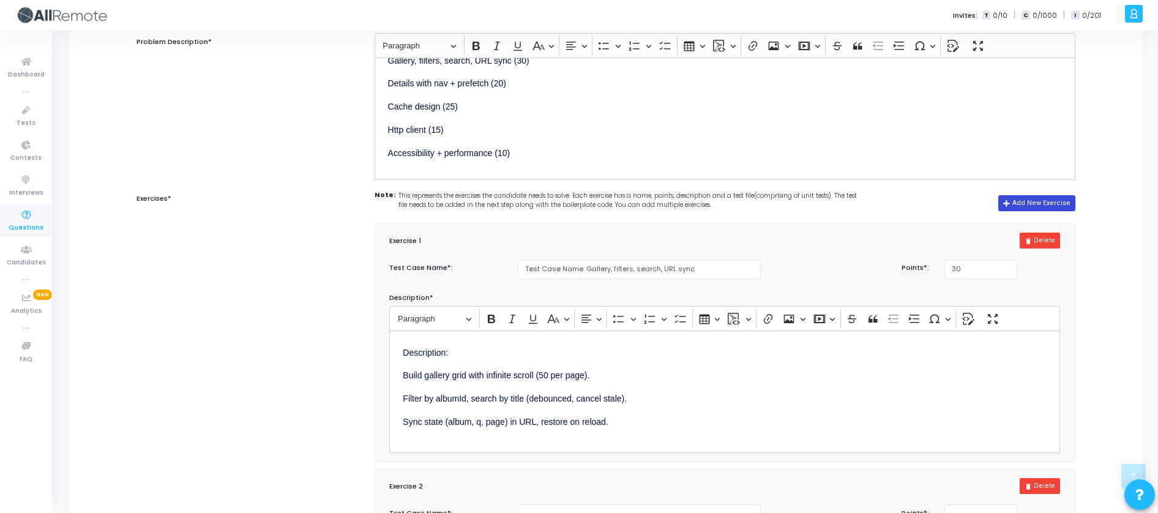
click at [1045, 202] on button "Add New Exercise" at bounding box center [1036, 203] width 77 height 16
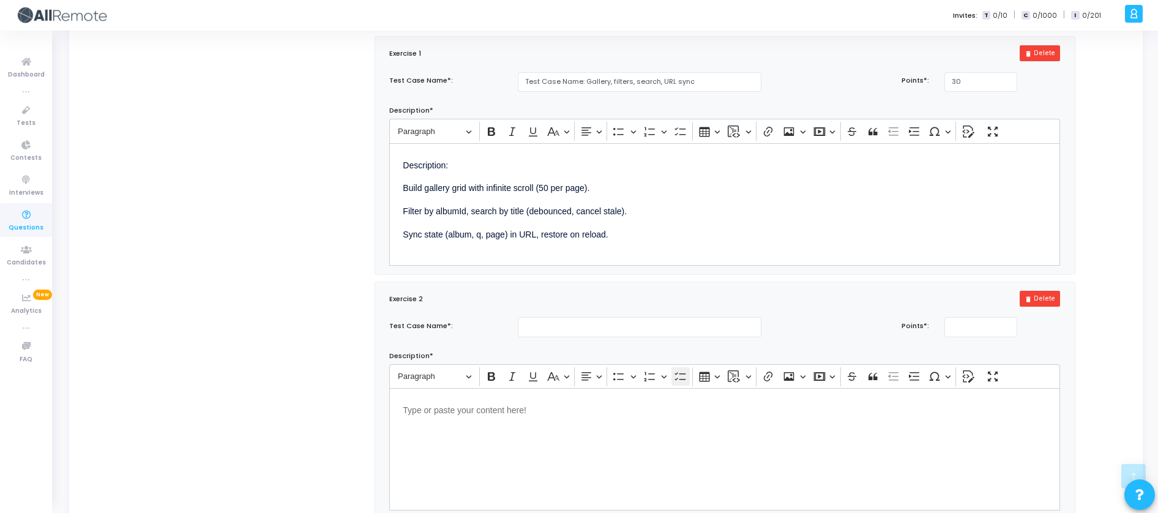
scroll to position [588, 0]
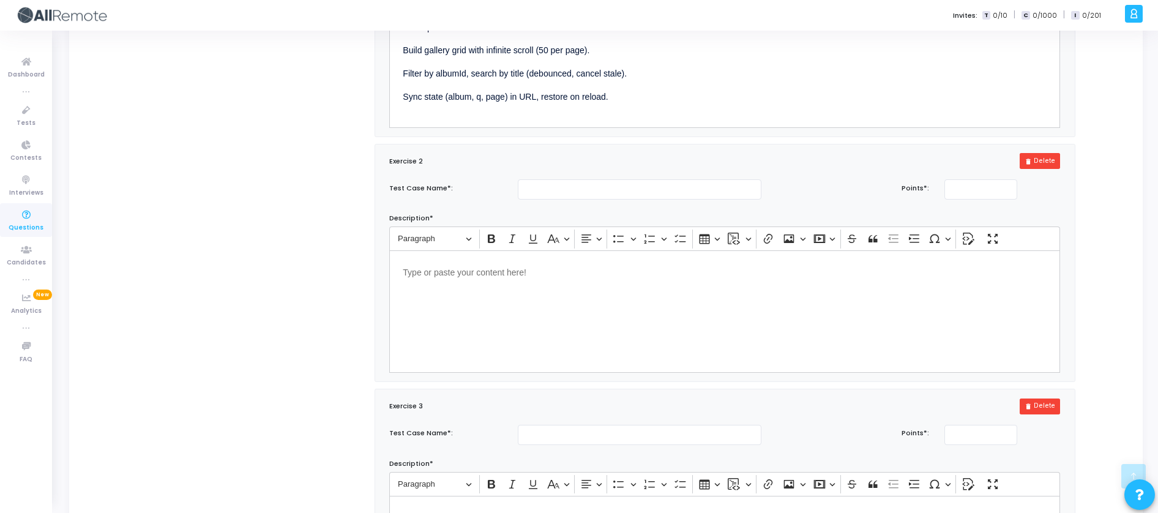
click at [618, 178] on div "Exercise 2 delete Delete Test Case Name*: Points*: Description* Rich Text Edito…" at bounding box center [725, 262] width 700 height 237
click at [617, 181] on div "Exercise 2 delete Delete Test Case Name*: Points*: Description* Rich Text Edito…" at bounding box center [725, 262] width 700 height 237
click at [617, 185] on div "Exercise 2 delete Delete Test Case Name*: Points*: Description* Rich Text Edito…" at bounding box center [725, 262] width 700 height 237
click at [618, 188] on input "text" at bounding box center [640, 189] width 244 height 20
paste input "Test Case Name: Details with navigation and prefetch"
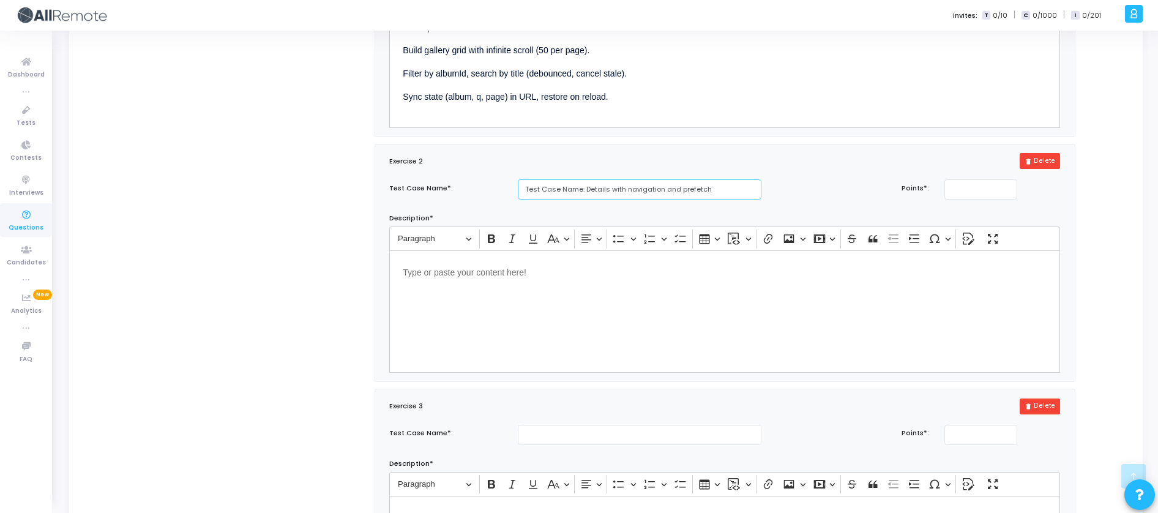
type input "Test Case Name: Details with navigation and prefetch"
click at [992, 206] on div "Test Case Name*: Test Case Name: Details with navigation and prefetch Points*: …" at bounding box center [724, 275] width 683 height 193
click at [991, 200] on input "number" at bounding box center [980, 189] width 73 height 20
type input "20"
click at [467, 304] on div "Editor editing area: main" at bounding box center [724, 311] width 671 height 122
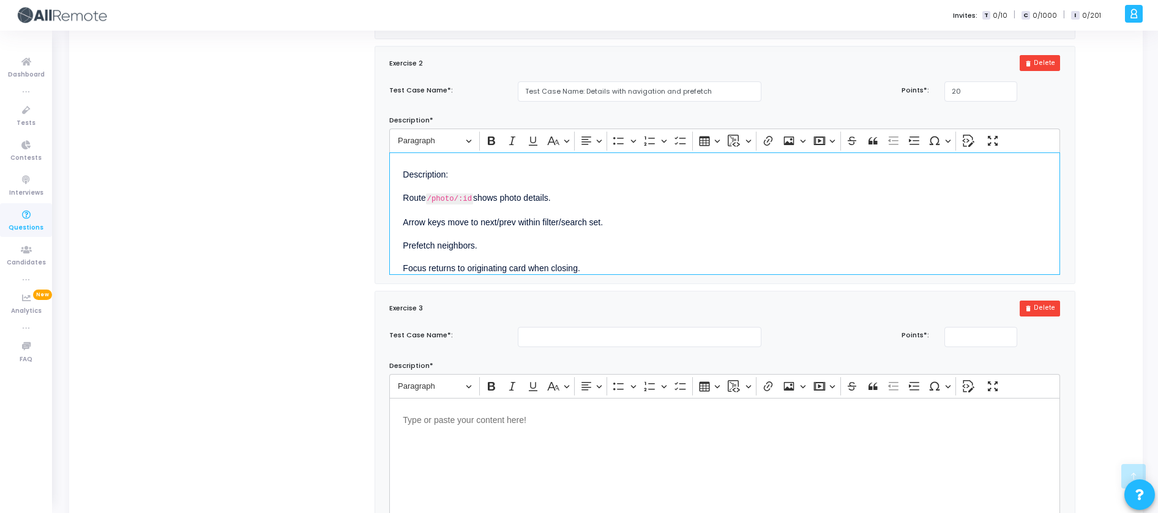
scroll to position [818, 0]
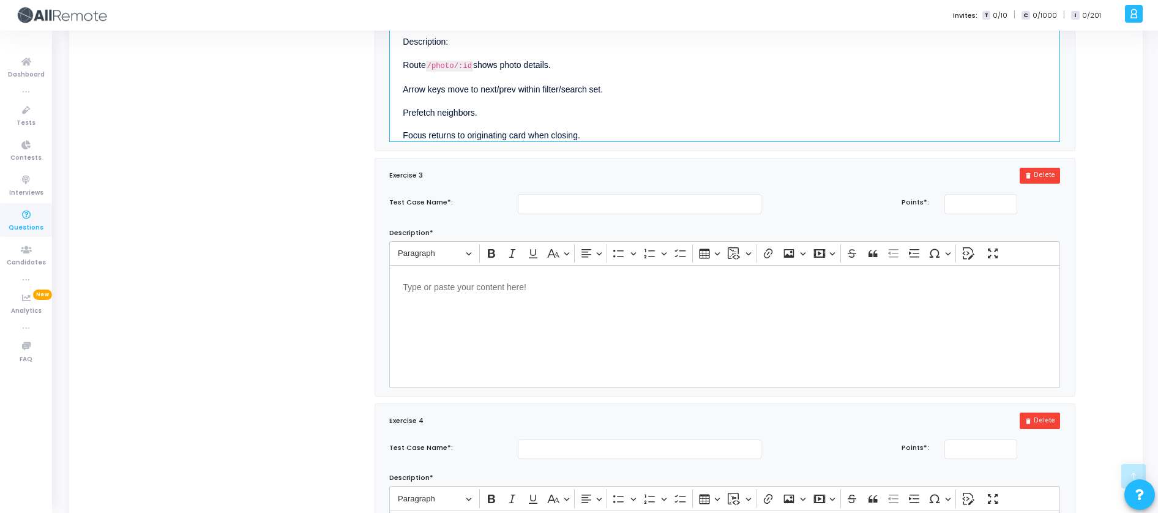
click at [574, 229] on div "Test Case Name*: Points*: Description* Rich Text Editor Paragraph Bold Italic U…" at bounding box center [724, 290] width 683 height 193
click at [580, 214] on input "text" at bounding box center [640, 204] width 244 height 20
paste input "Cache design"
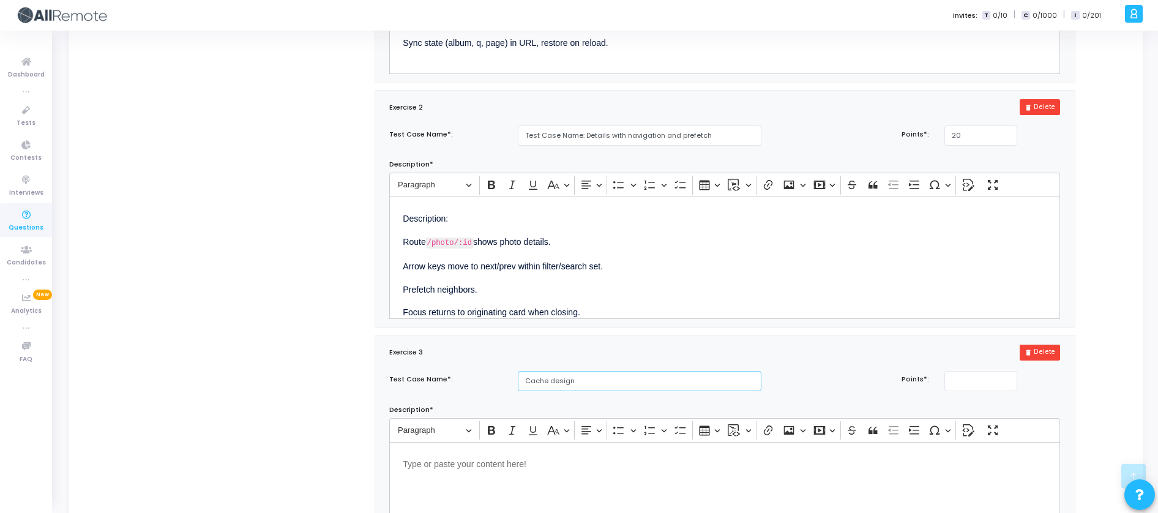
scroll to position [560, 0]
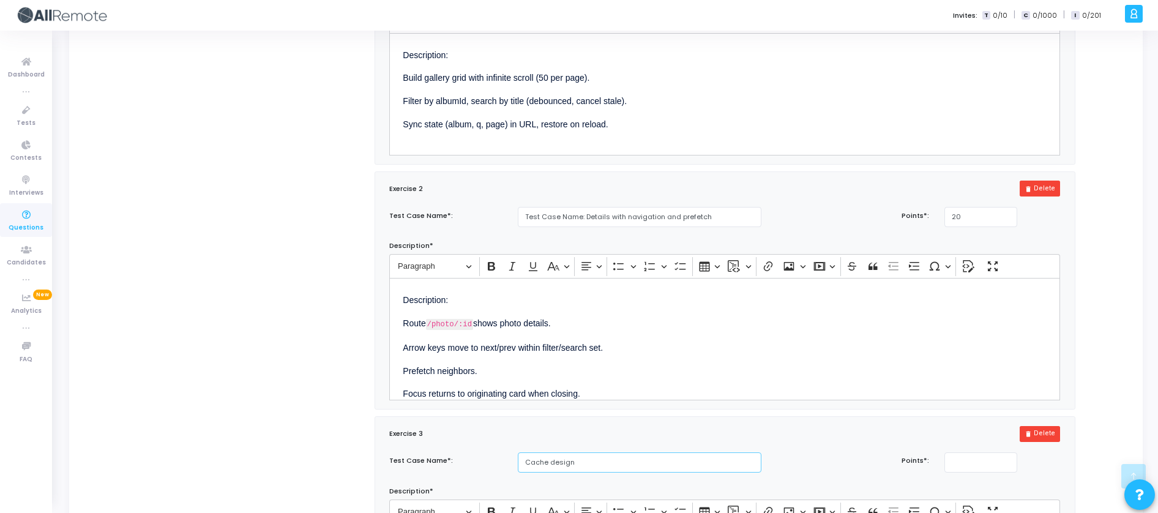
type input "Cache design"
drag, startPoint x: 584, startPoint y: 223, endPoint x: 372, endPoint y: 223, distance: 211.8
click at [372, 223] on div "Note: This represents the exercises the candidate needs to solve. Each exercise…" at bounding box center [724, 522] width 713 height 1260
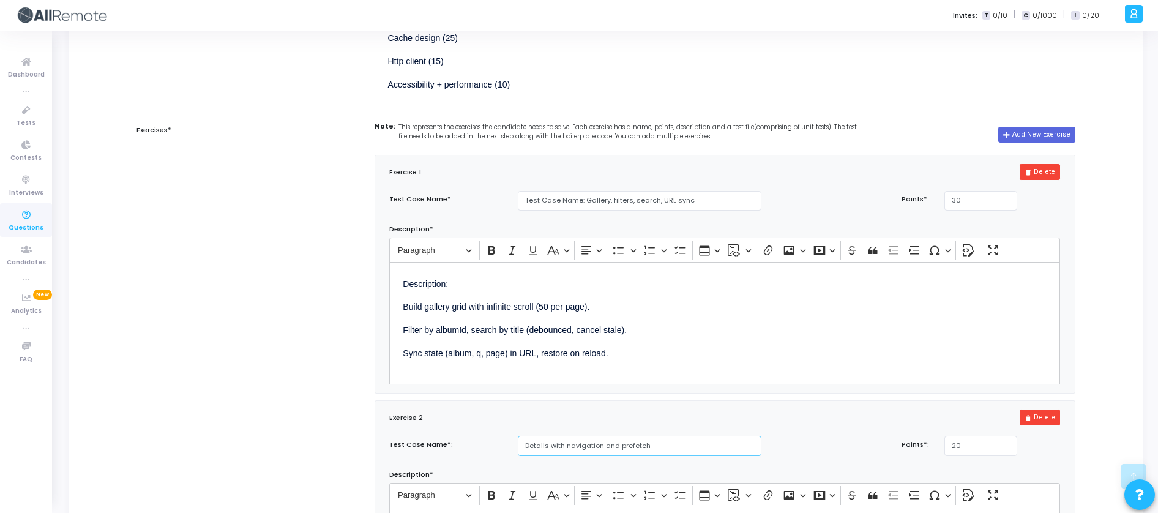
type input "Details with navigation and prefetch"
drag, startPoint x: 585, startPoint y: 199, endPoint x: 268, endPoint y: 203, distance: 316.5
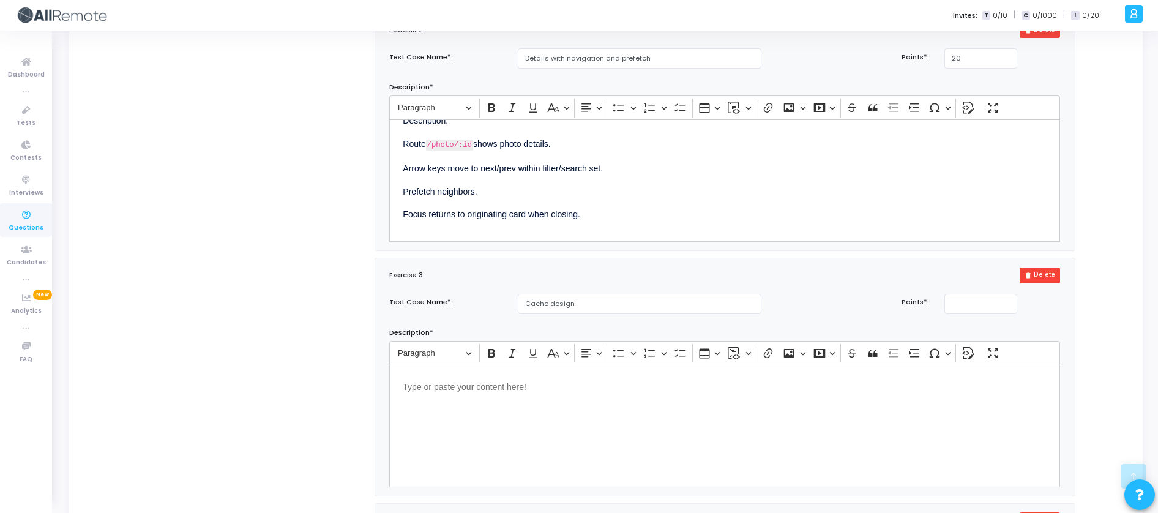
scroll to position [733, 0]
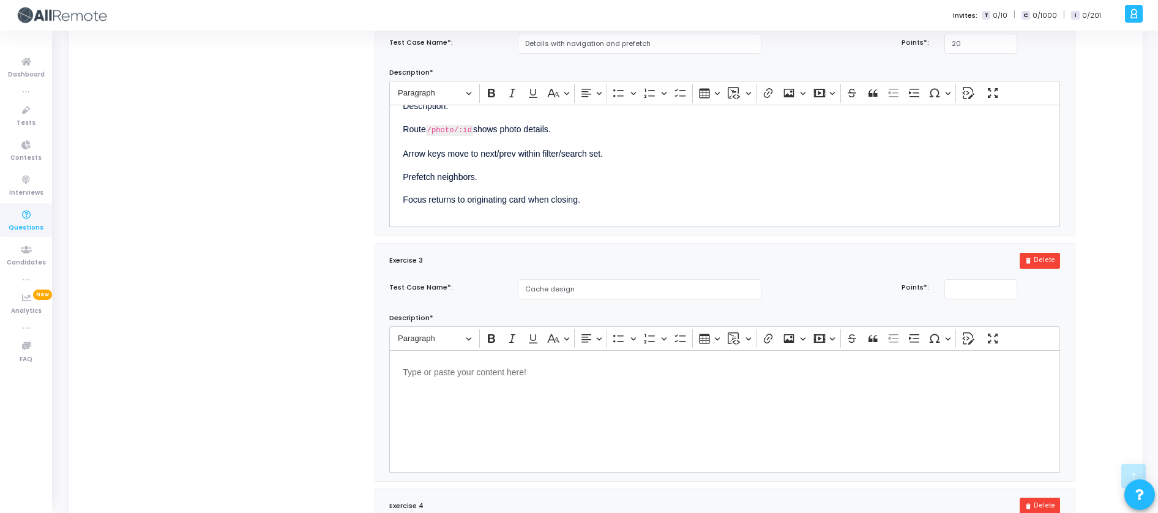
type input "Gallery, filters, search, URL sync"
click at [529, 392] on div "Editor editing area: main" at bounding box center [724, 411] width 671 height 122
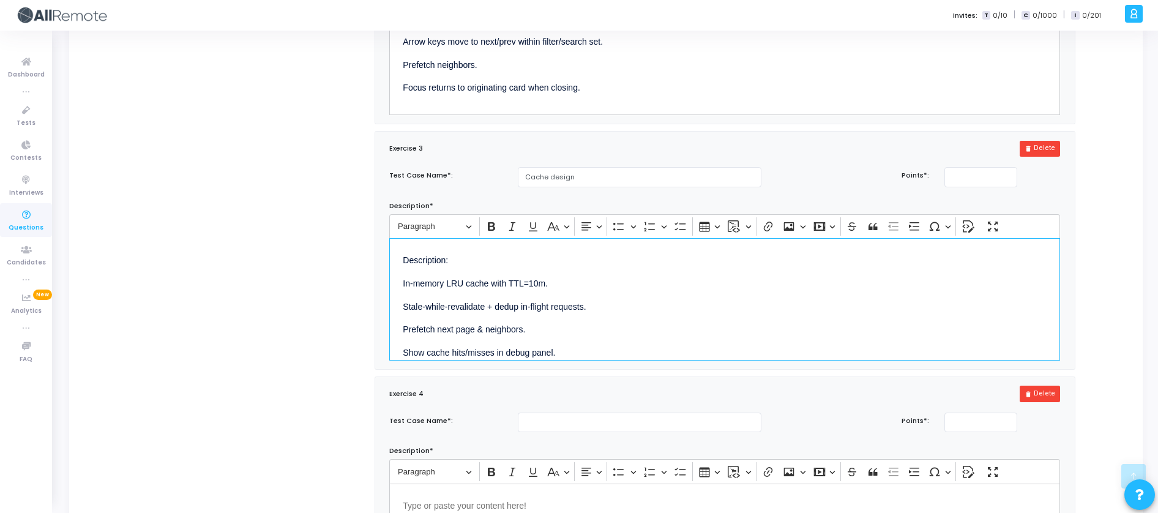
scroll to position [971, 0]
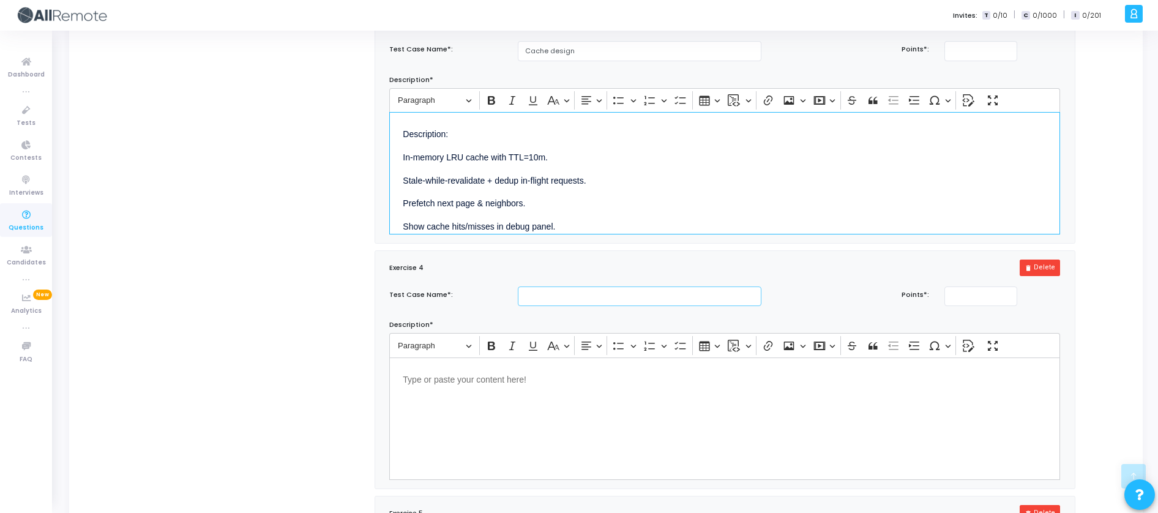
click at [570, 307] on input "text" at bounding box center [640, 296] width 244 height 20
paste input "HTTP client"
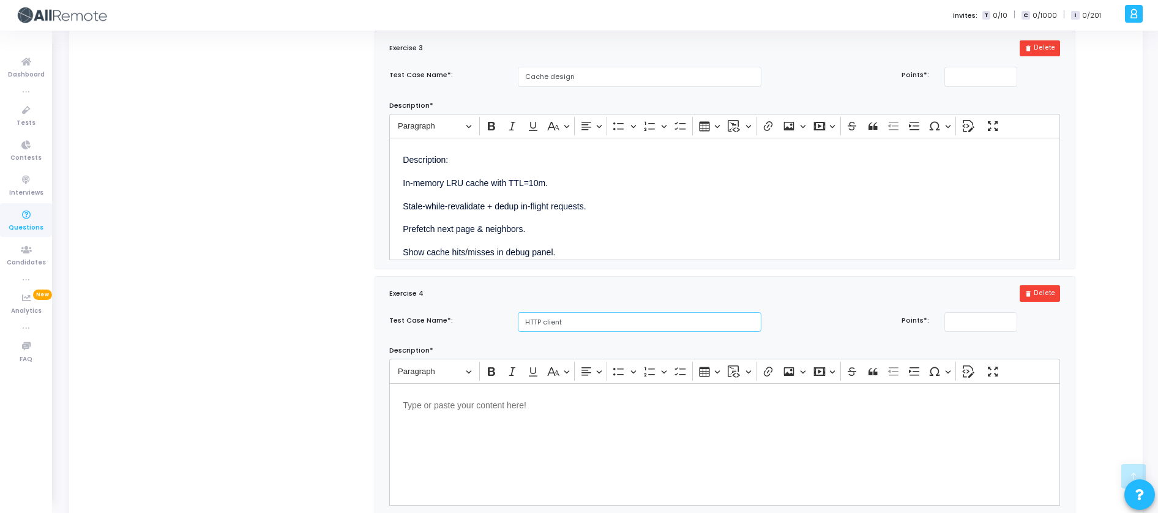
type input "HTTP client"
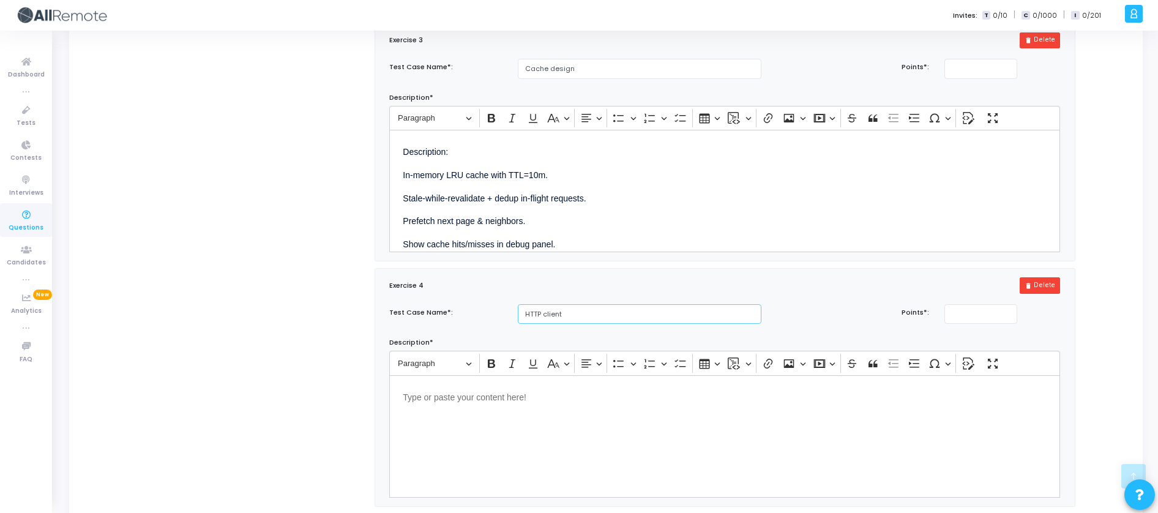
scroll to position [968, 0]
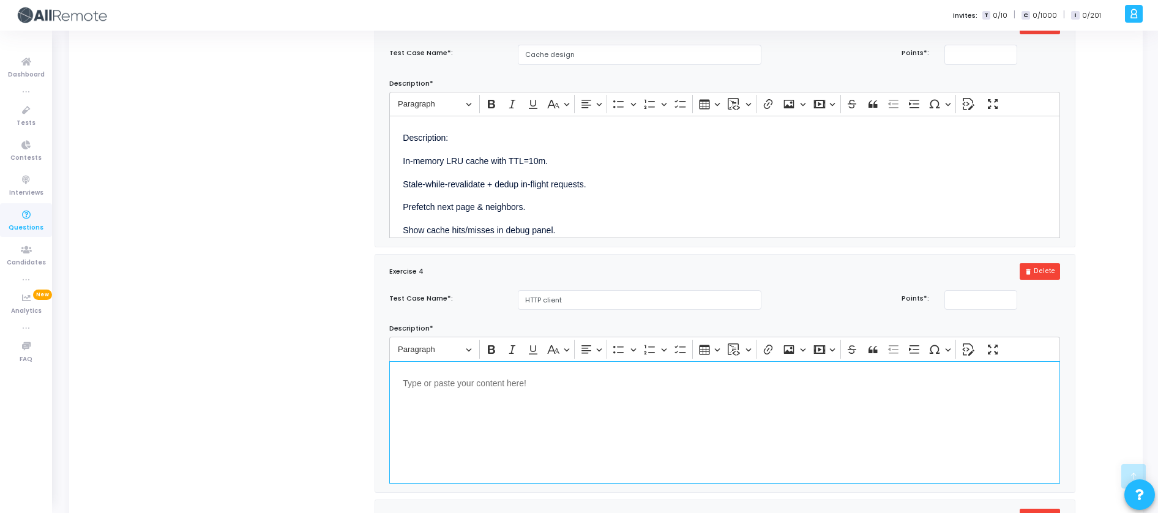
click at [498, 389] on p "Editor editing area: main" at bounding box center [725, 382] width 644 height 15
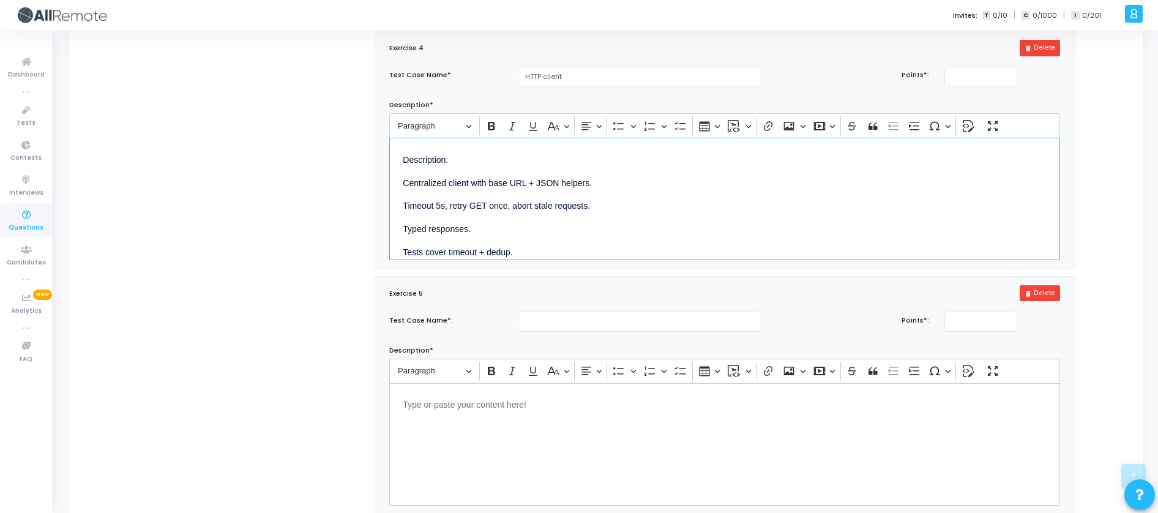
scroll to position [1236, 0]
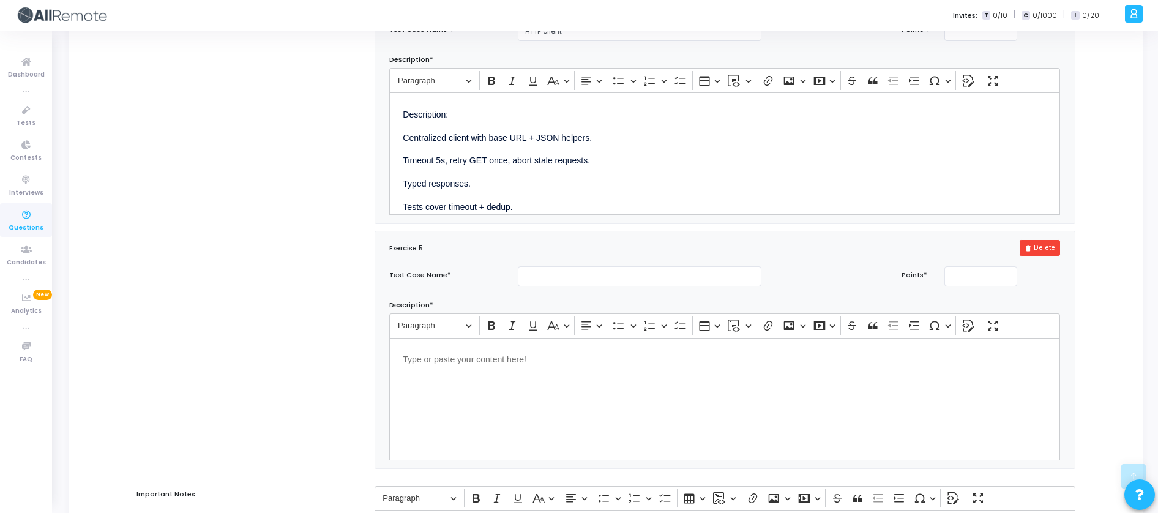
click at [633, 315] on div "Test Case Name*: Points*: Description* Rich Text Editor Paragraph Bold Italic U…" at bounding box center [724, 362] width 683 height 193
click at [638, 286] on input "text" at bounding box center [640, 276] width 244 height 20
paste input "Accessibility and performance"
paste input "Description: Photo card: blur-up → full image, average-color border, hover tilt…"
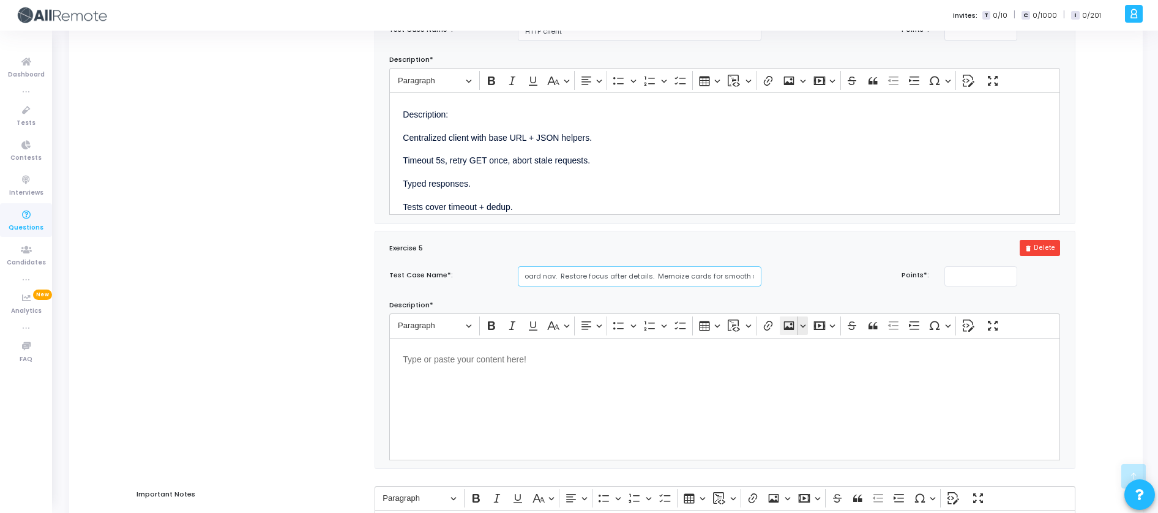
type input "Accessibility and performance"
click at [667, 391] on div "Editor editing area: main" at bounding box center [724, 399] width 671 height 122
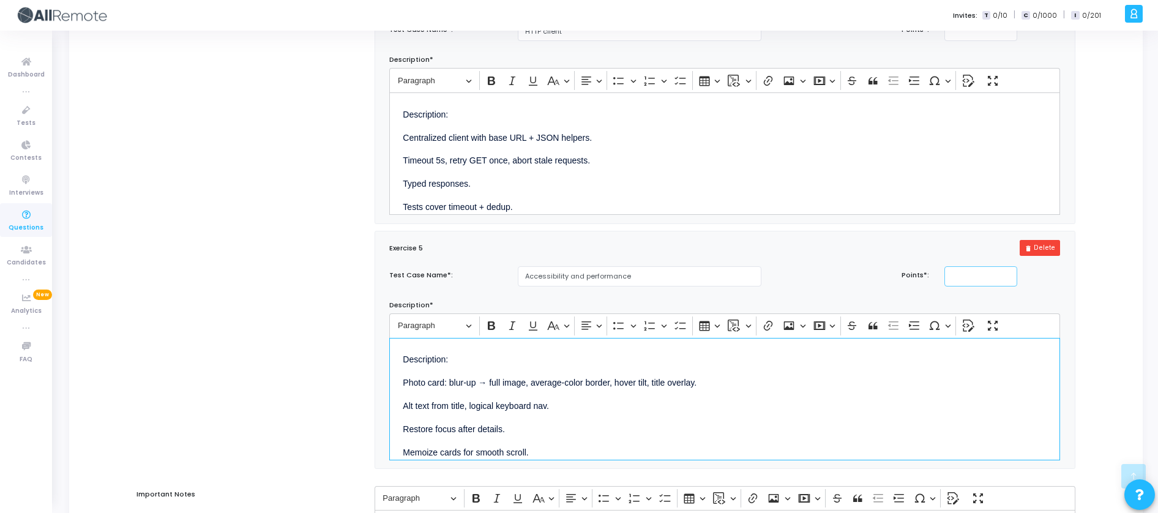
click at [946, 286] on input "number" at bounding box center [980, 276] width 73 height 20
type input "10"
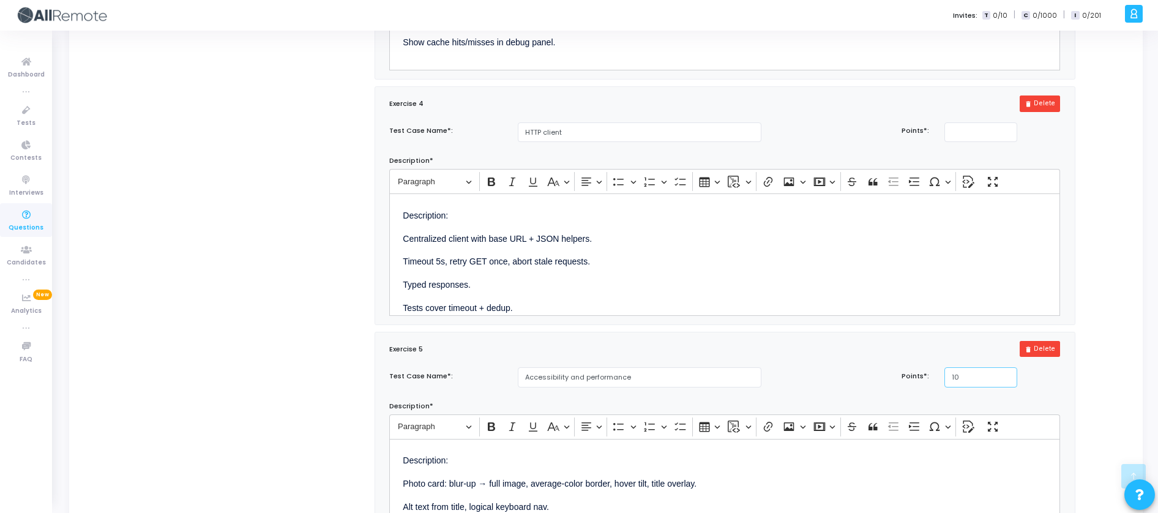
scroll to position [992, 0]
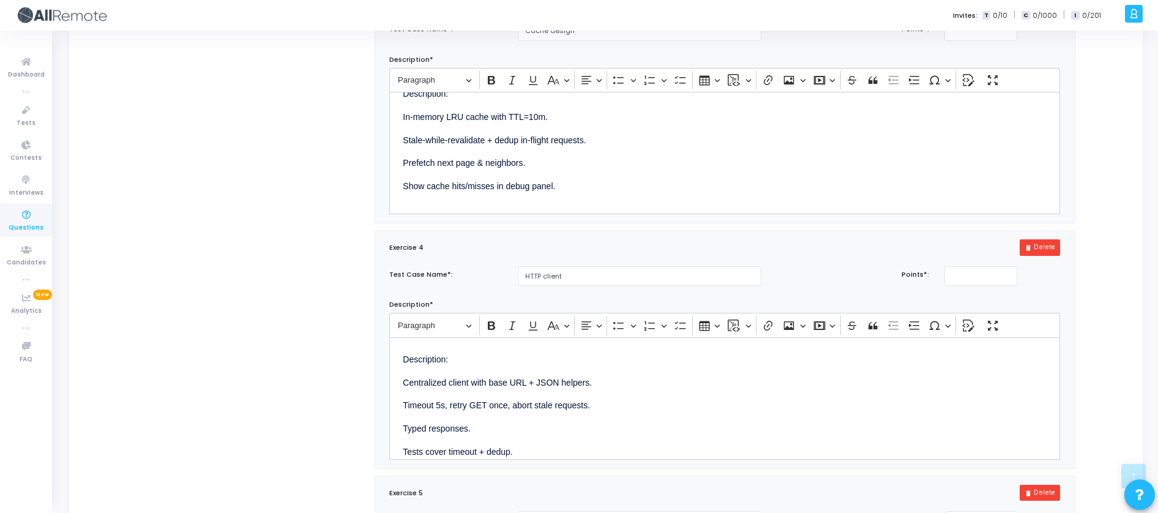
click at [936, 307] on div "Test Case Name*: HTTP client Points*: Description* Rich Text Editor Paragraph B…" at bounding box center [724, 362] width 683 height 193
click at [956, 286] on input "number" at bounding box center [980, 276] width 73 height 20
type input "15"
click at [966, 65] on div "Description*" at bounding box center [724, 59] width 683 height 17
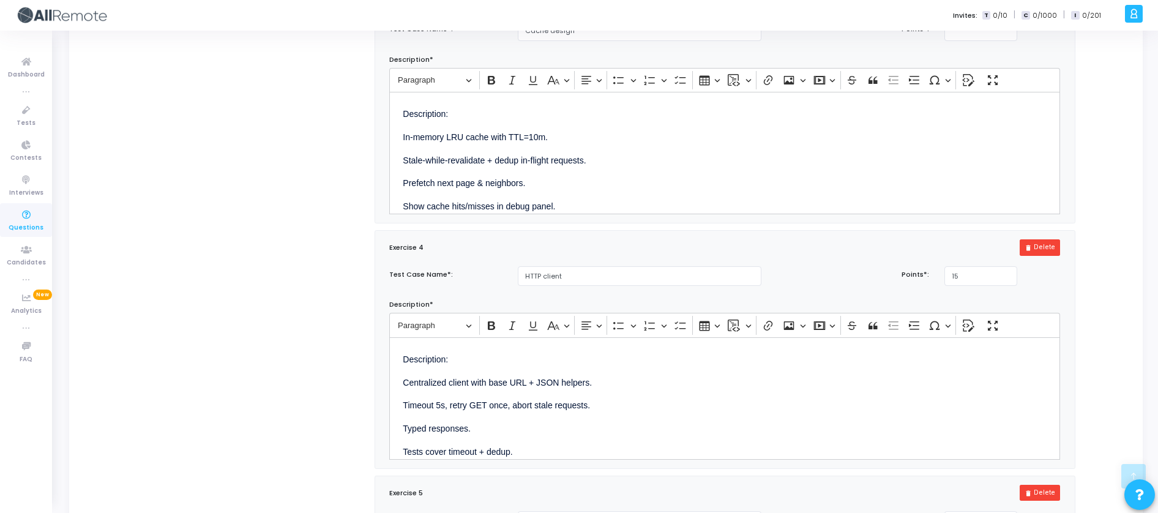
click at [976, 52] on div "Test Case Name*: Cache design Points*: Description* Rich Text Editor Paragraph …" at bounding box center [724, 117] width 683 height 193
click at [982, 41] on input "number" at bounding box center [980, 31] width 73 height 20
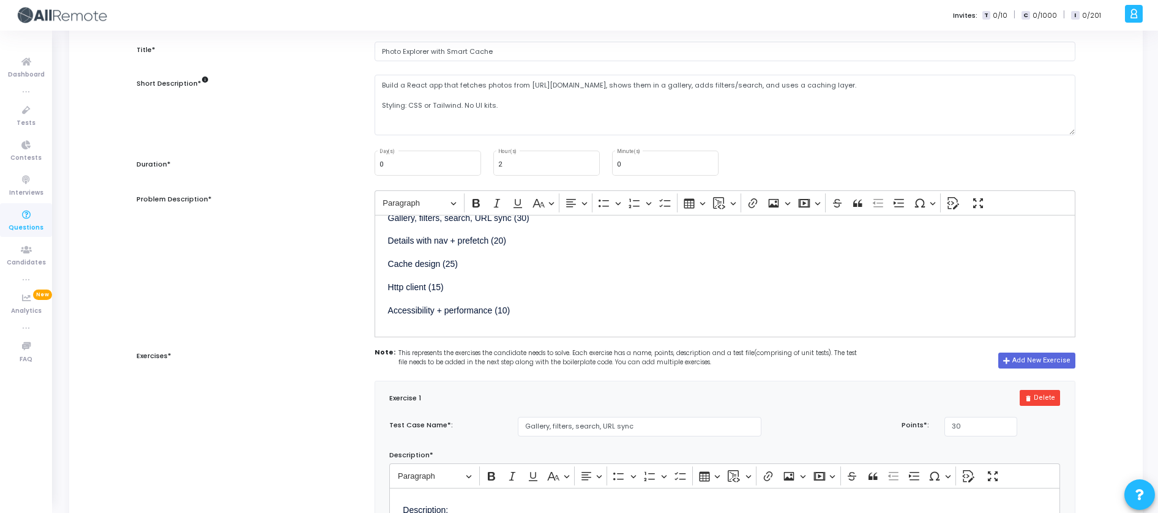
scroll to position [18, 0]
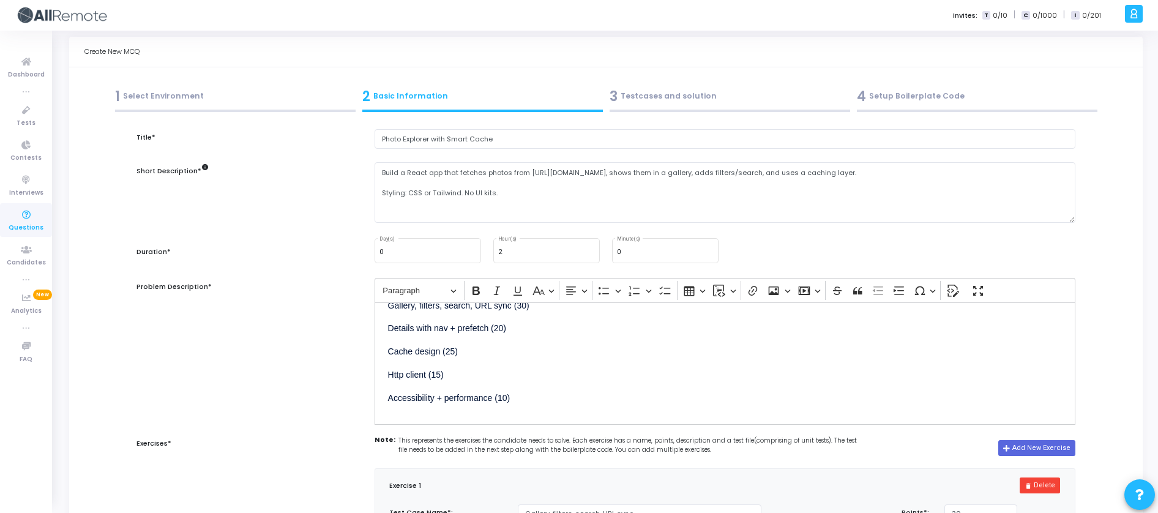
type input "25"
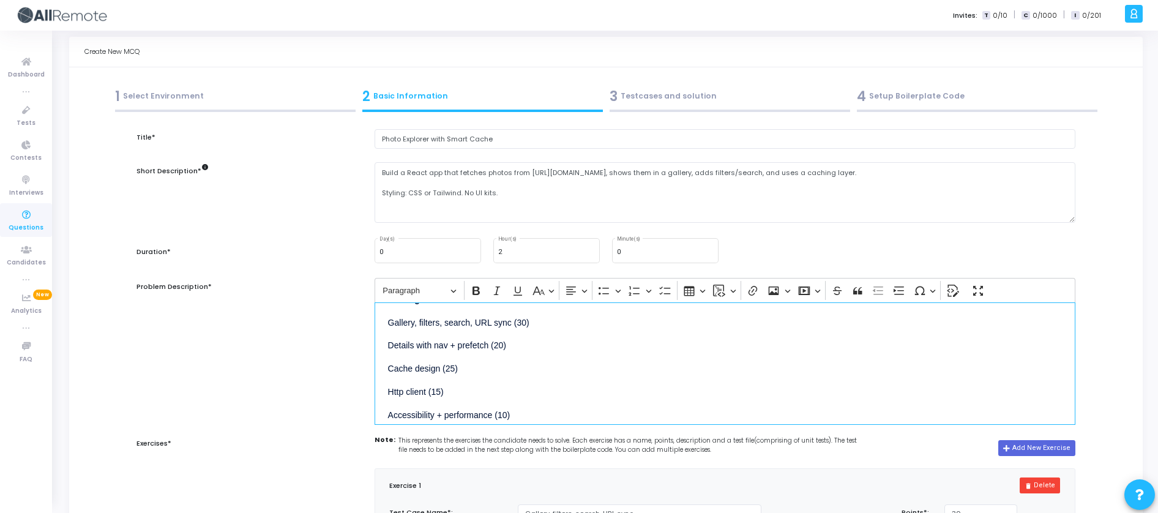
scroll to position [462, 0]
drag, startPoint x: 558, startPoint y: 407, endPoint x: 377, endPoint y: 324, distance: 199.1
click at [376, 323] on div "Photo Explorer with Smart Cache Build a React app using the https://jsonplaceho…" at bounding box center [725, 363] width 701 height 122
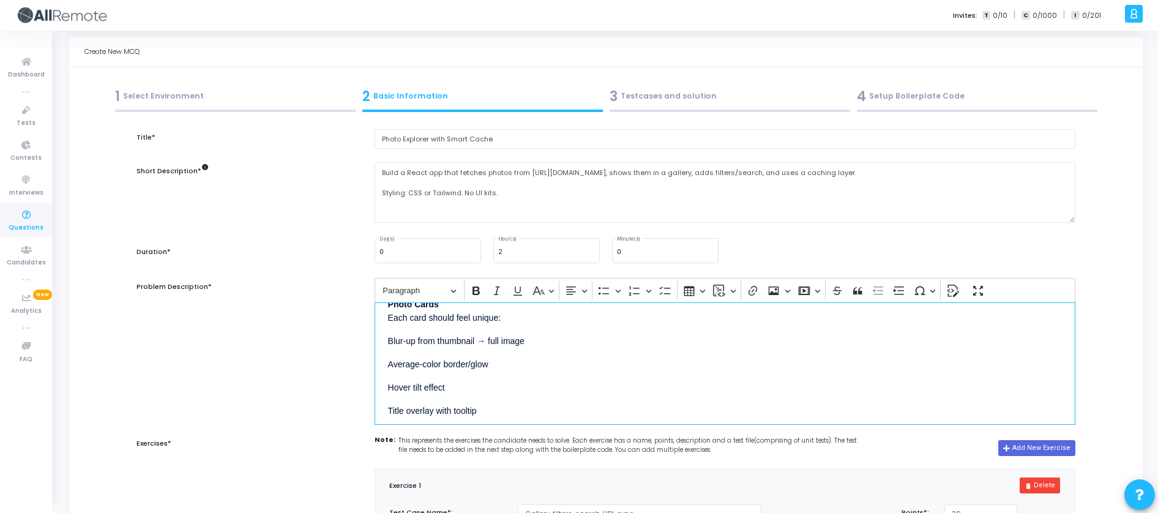
scroll to position [0, 0]
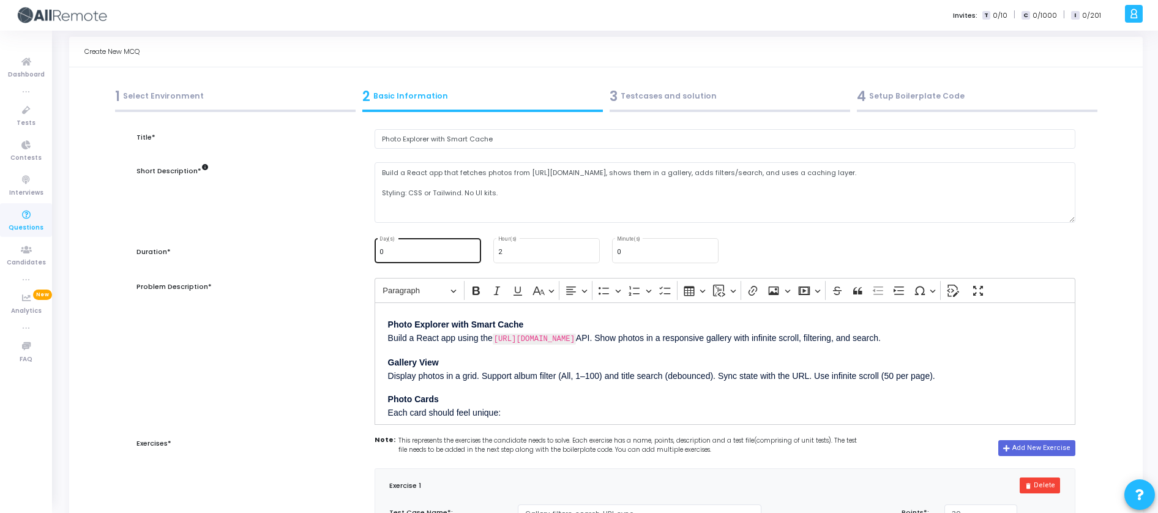
drag, startPoint x: 548, startPoint y: 257, endPoint x: 471, endPoint y: 245, distance: 78.1
click at [471, 245] on div "0 Day(s) 2 Hour(s) 0 Minute(s)" at bounding box center [724, 250] width 713 height 28
click at [509, 247] on div "2 Hour(s)" at bounding box center [546, 249] width 97 height 26
drag, startPoint x: 509, startPoint y: 252, endPoint x: 497, endPoint y: 254, distance: 12.4
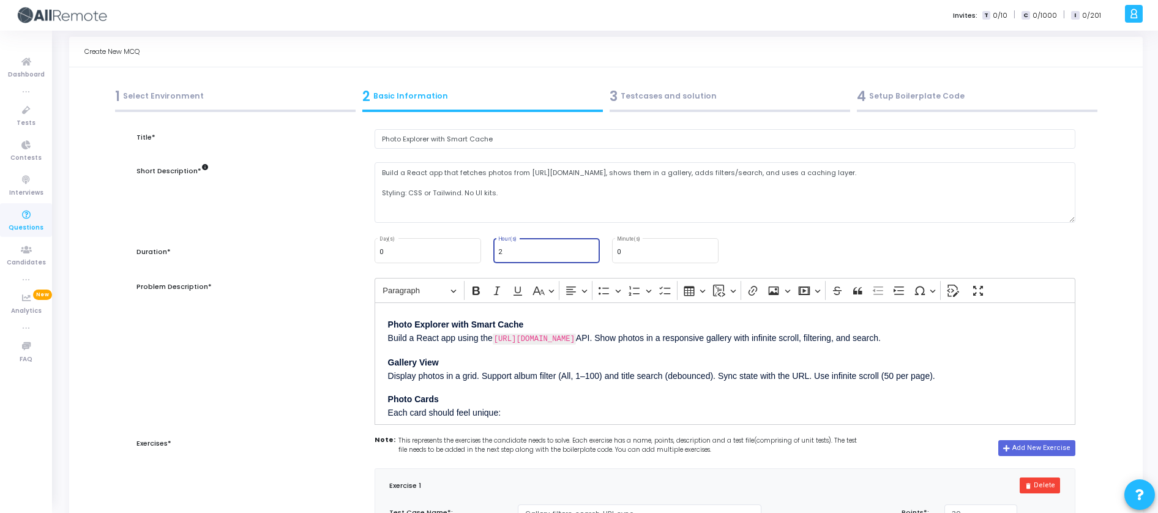
click at [497, 254] on div "2 Hour(s)" at bounding box center [546, 249] width 106 height 26
click at [809, 241] on div "0 Day(s) 1.5 Hour(s) 0 Minute(s)" at bounding box center [724, 250] width 713 height 28
drag, startPoint x: 580, startPoint y: 245, endPoint x: 469, endPoint y: 245, distance: 110.2
click at [469, 245] on div "0 Day(s) 1.5 Hour(s) 0 Minute(s)" at bounding box center [724, 250] width 713 height 28
click at [559, 258] on div "1.5 Hour(s)" at bounding box center [546, 249] width 97 height 26
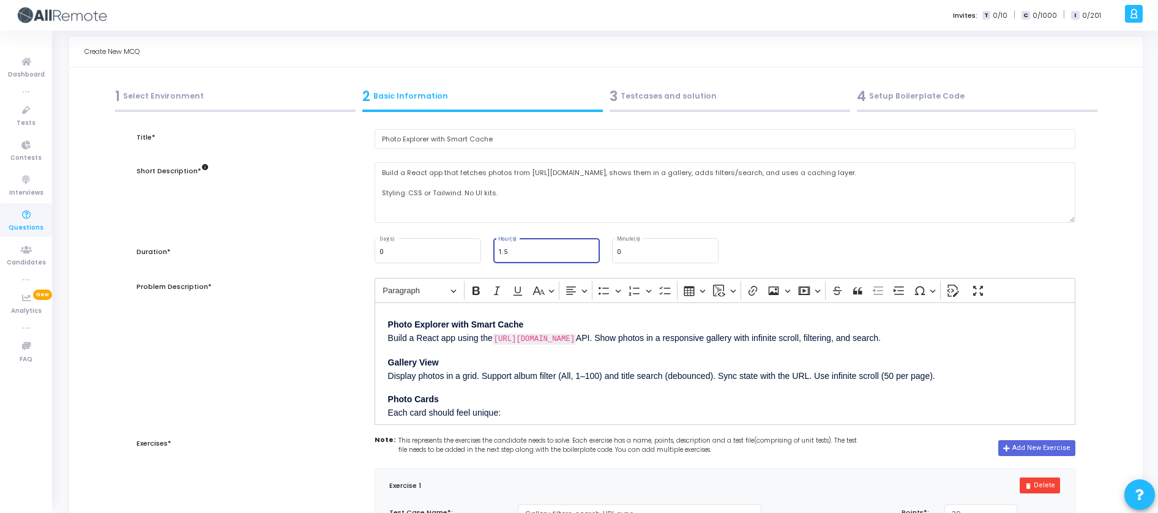
click at [559, 258] on div "1.5 Hour(s)" at bounding box center [546, 249] width 97 height 26
drag, startPoint x: 566, startPoint y: 256, endPoint x: 450, endPoint y: 256, distance: 116.3
click at [450, 256] on div "0 Day(s) 1.5 Hour(s) 0 Minute(s)" at bounding box center [724, 250] width 713 height 28
click at [592, 255] on input "1" at bounding box center [546, 251] width 97 height 7
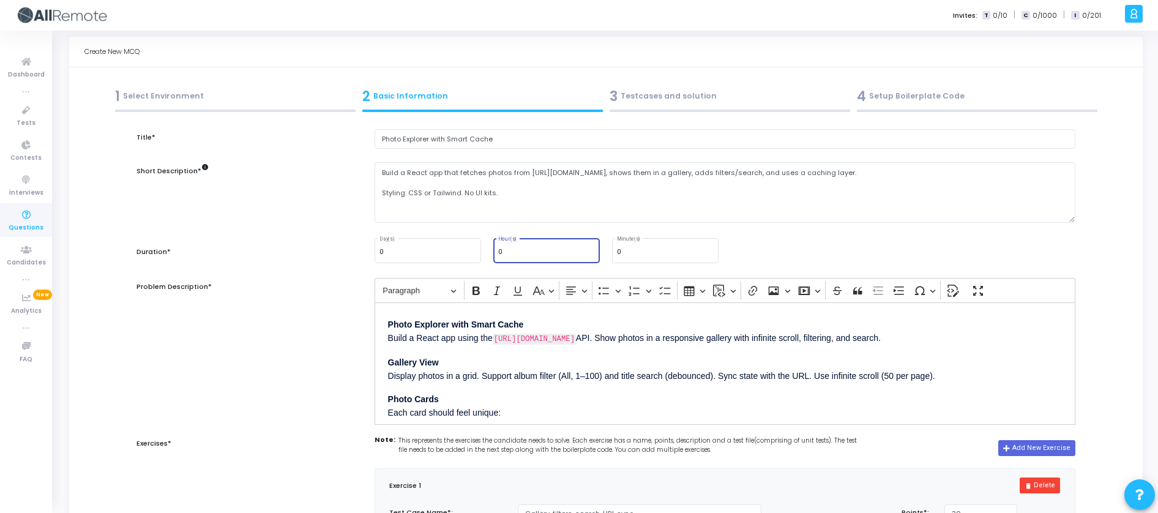
click at [592, 255] on input "0" at bounding box center [546, 251] width 97 height 7
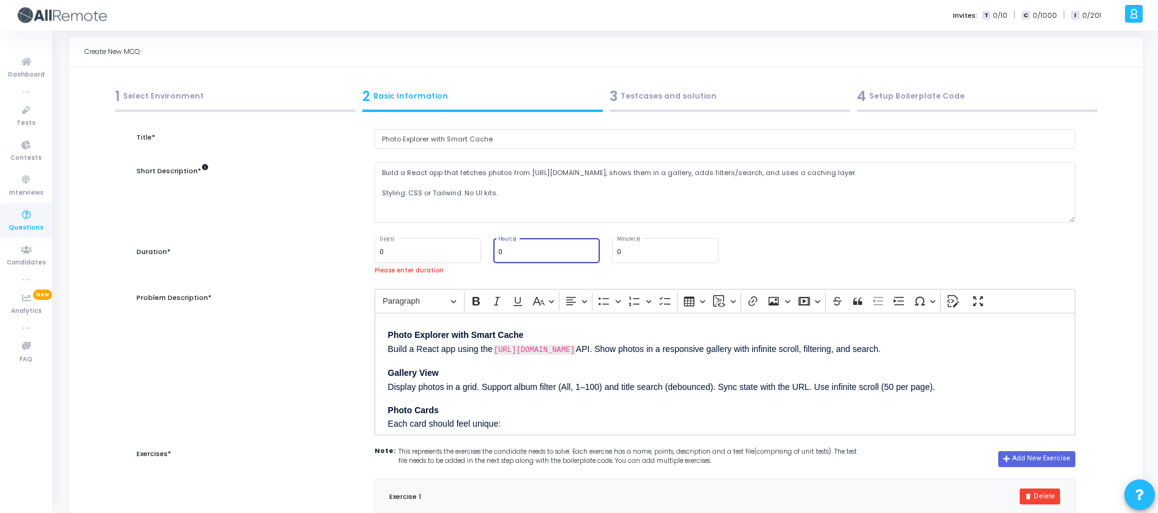
click at [591, 255] on input "0" at bounding box center [546, 251] width 97 height 7
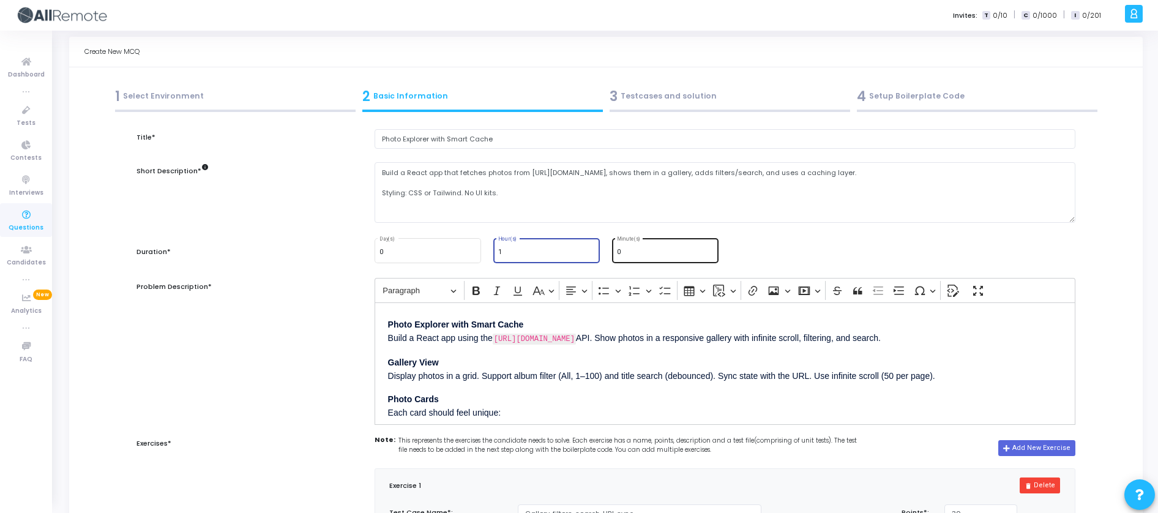
type input "1"
click at [671, 253] on input "0" at bounding box center [665, 251] width 97 height 7
drag, startPoint x: 672, startPoint y: 253, endPoint x: 567, endPoint y: 253, distance: 105.3
click at [567, 253] on div "0 Day(s) 1 Hour(s) 0 Minute(s)" at bounding box center [724, 250] width 713 height 28
type input "30"
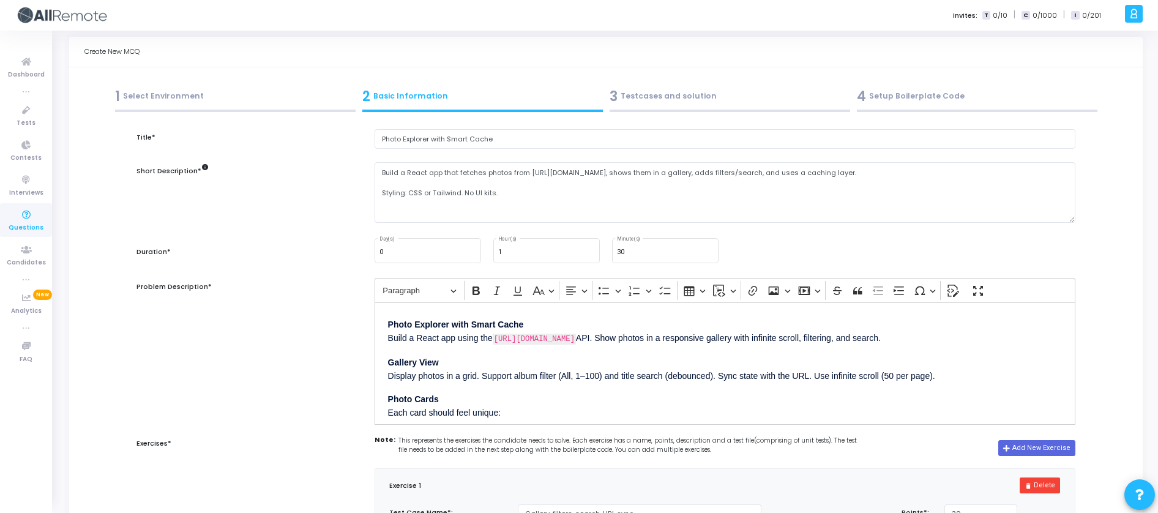
click at [314, 349] on div "Problem Description*" at bounding box center [248, 349] width 237 height 143
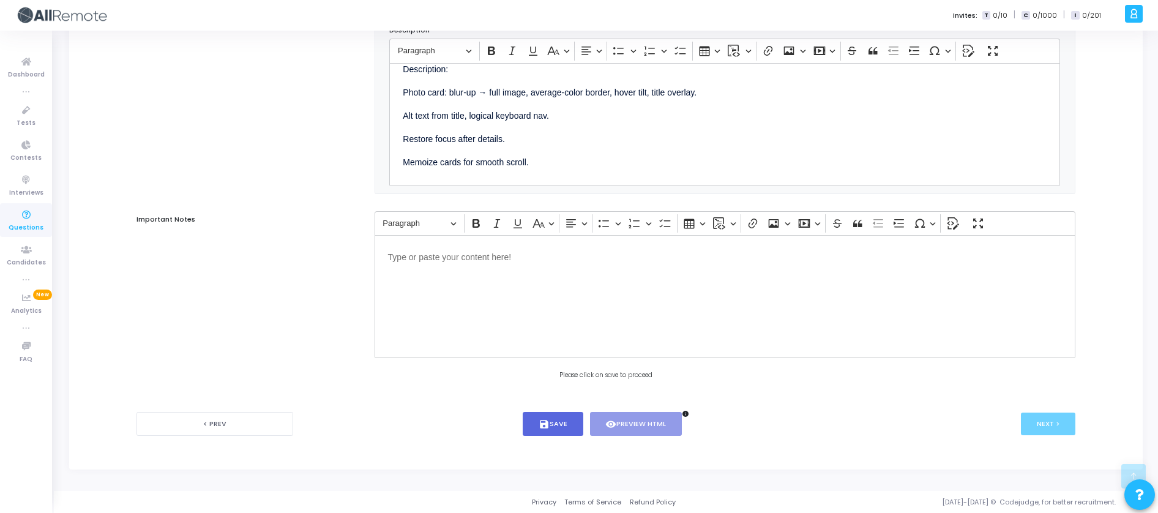
scroll to position [20, 0]
click at [549, 420] on button "save Save" at bounding box center [553, 424] width 61 height 24
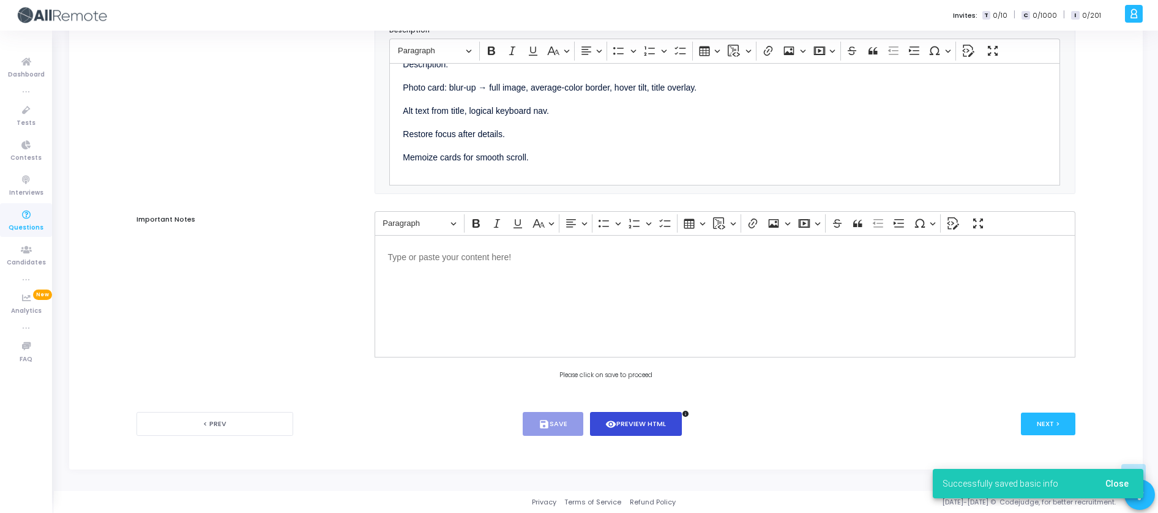
click at [642, 433] on button "visibility Preview HTML" at bounding box center [636, 424] width 92 height 24
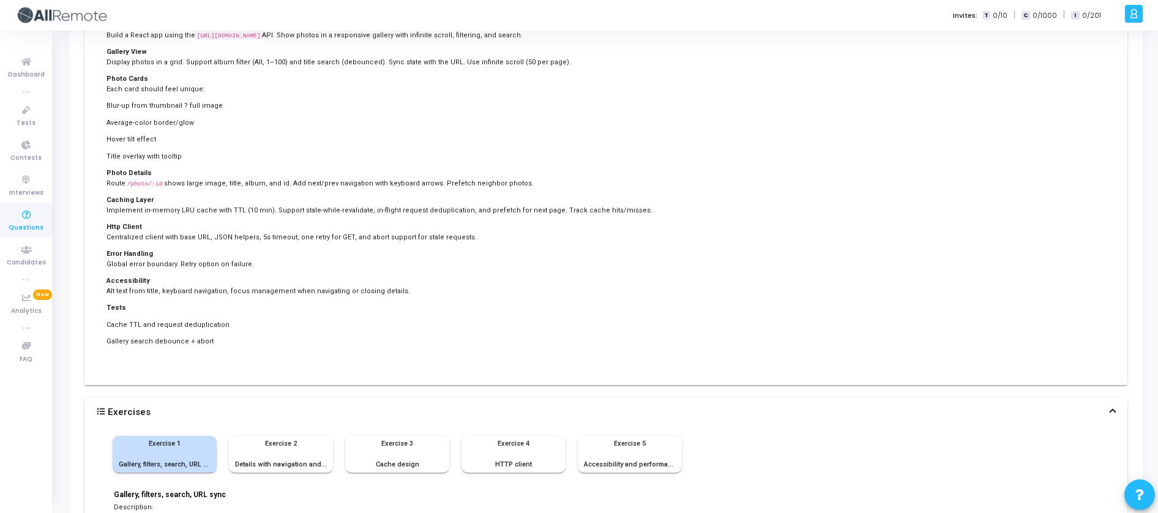
scroll to position [0, 0]
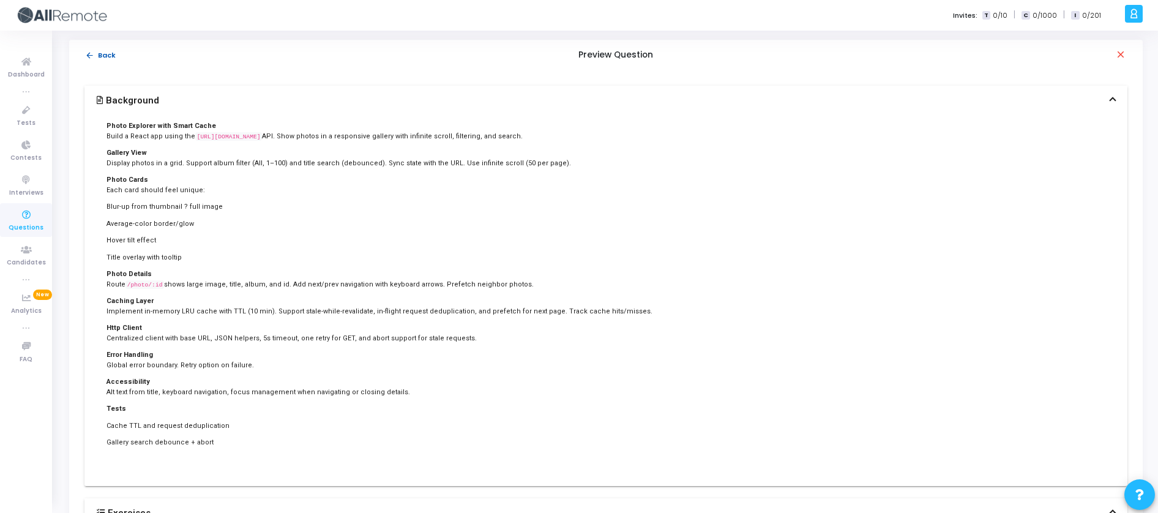
click at [99, 58] on button "arrow_back Back" at bounding box center [100, 56] width 32 height 12
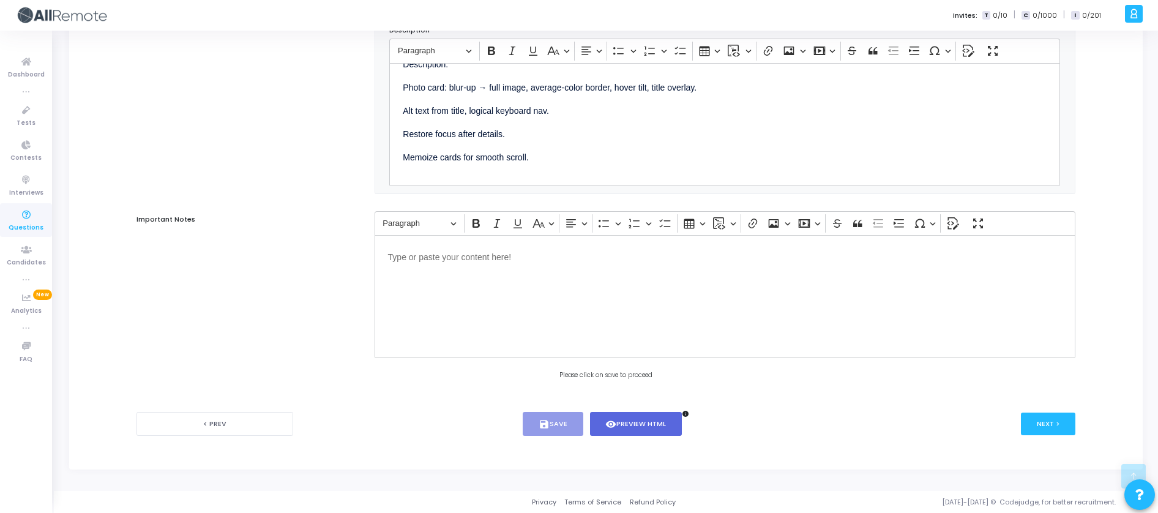
scroll to position [1536, 0]
click at [1055, 421] on button "Next >" at bounding box center [1048, 424] width 54 height 23
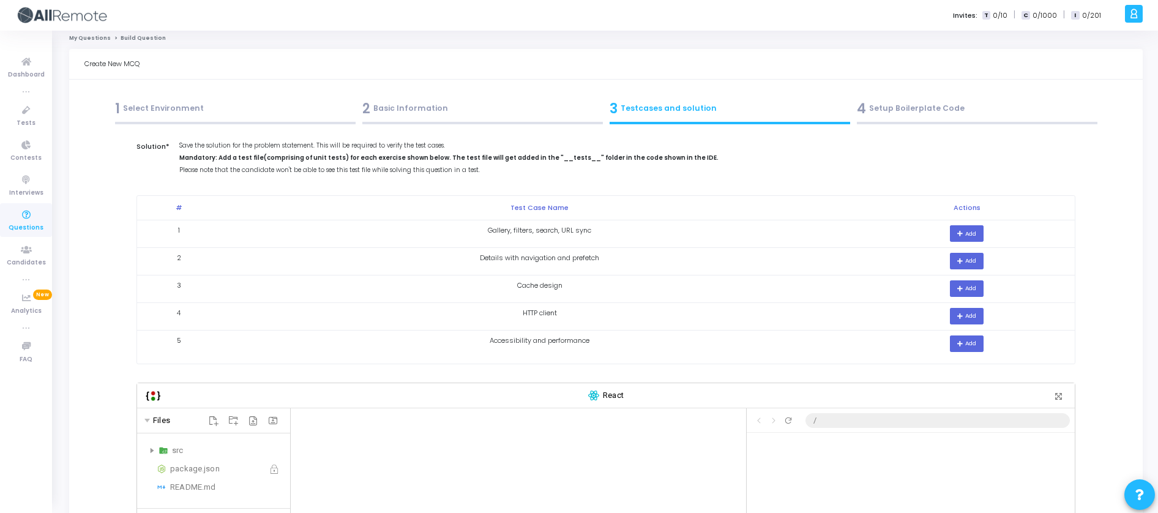
scroll to position [0, 0]
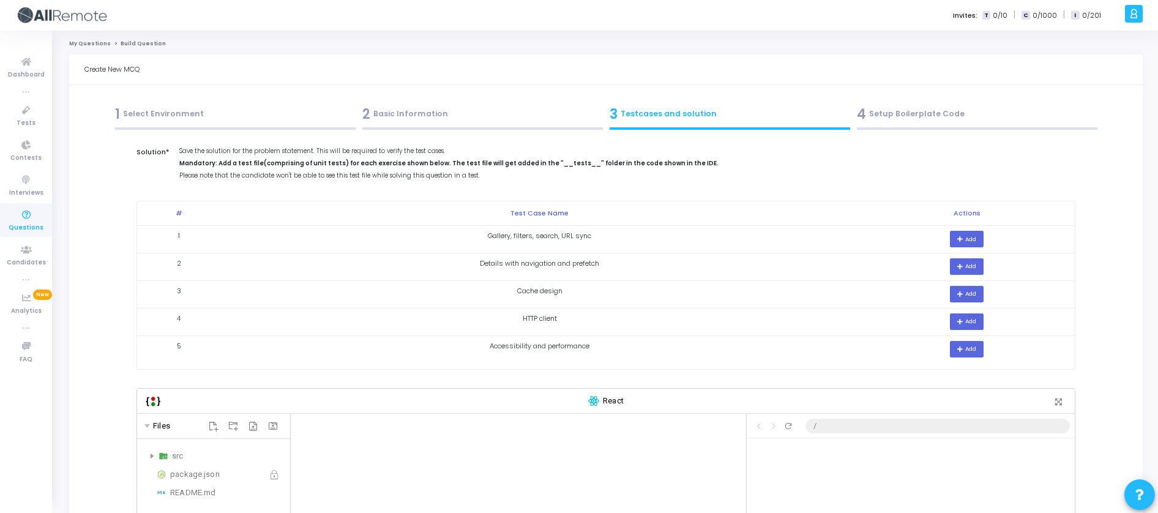
click at [967, 250] on td "Add" at bounding box center [966, 239] width 215 height 28
click at [976, 239] on button "Add" at bounding box center [967, 239] width 34 height 17
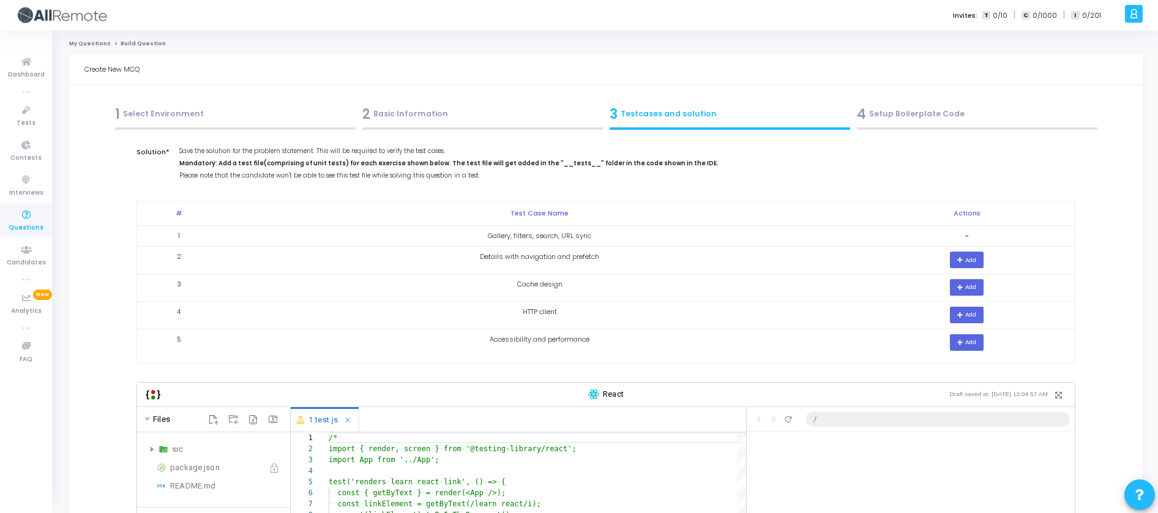
click at [459, 114] on div "2 Basic Information" at bounding box center [482, 114] width 241 height 20
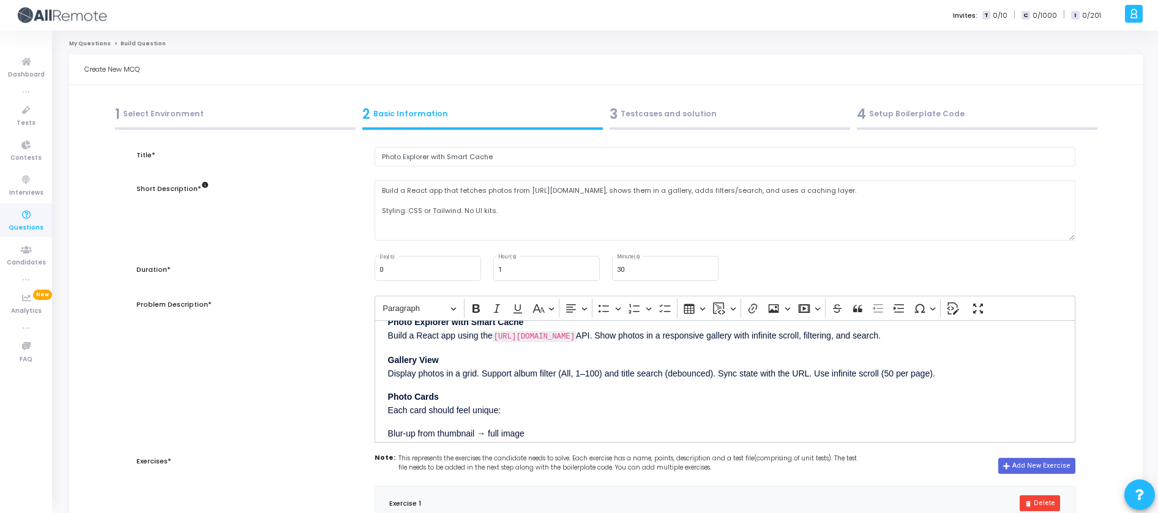
scroll to position [23, 0]
click at [616, 373] on p "Gallery View Display photos in a grid. Support album filter (All, 1–100) and ti…" at bounding box center [725, 363] width 674 height 29
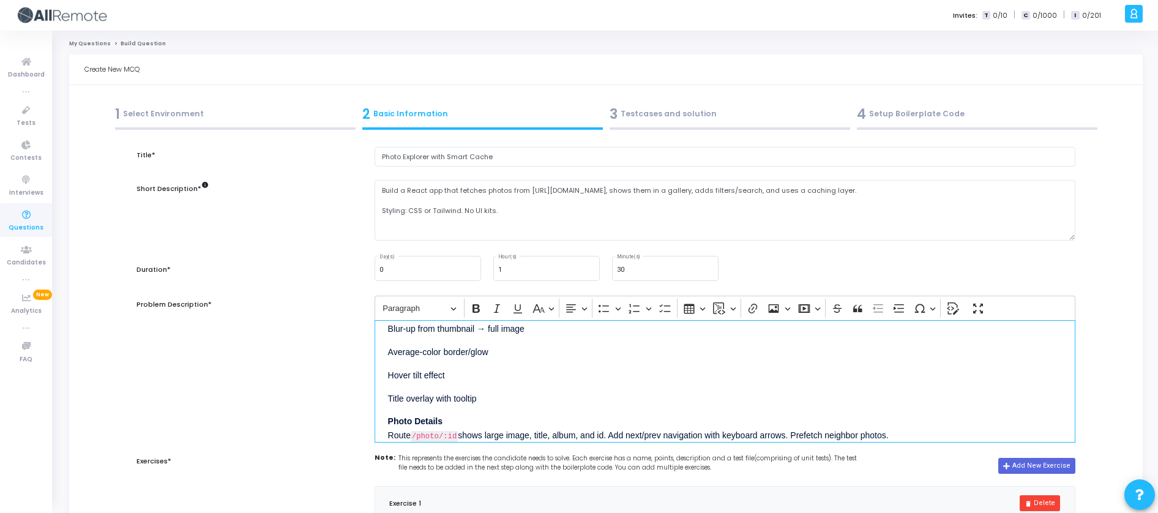
scroll to position [127, 0]
click at [542, 378] on p "Hover tilt effect" at bounding box center [725, 372] width 674 height 15
copy div "Photo Explorer with Smart Cache Build a React app using the https://jsonplaceho…"
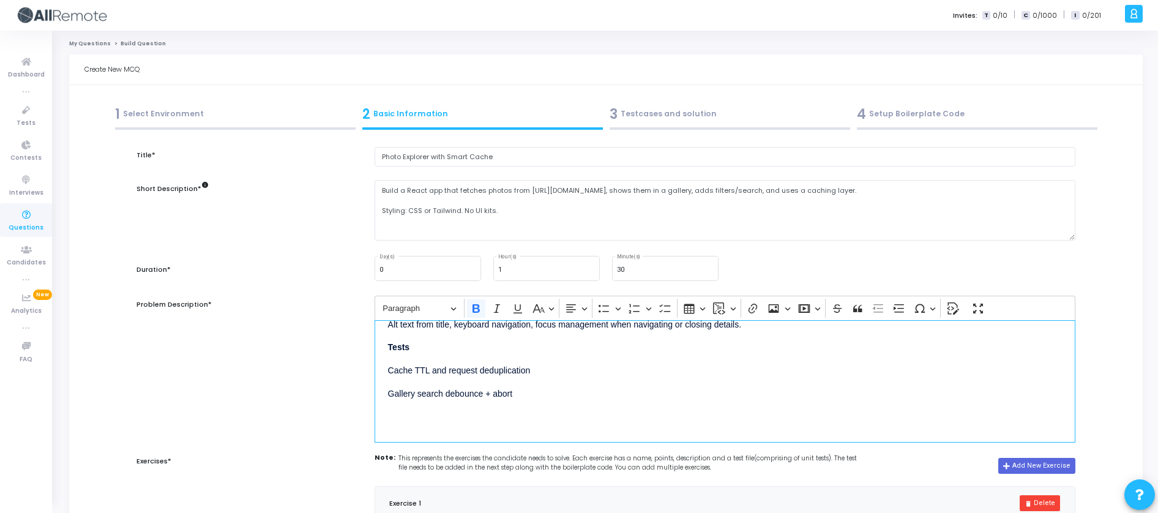
scroll to position [386, 0]
click at [457, 378] on div "Photo Explorer with Smart Cache Build a React app using the https://jsonplaceho…" at bounding box center [725, 381] width 701 height 122
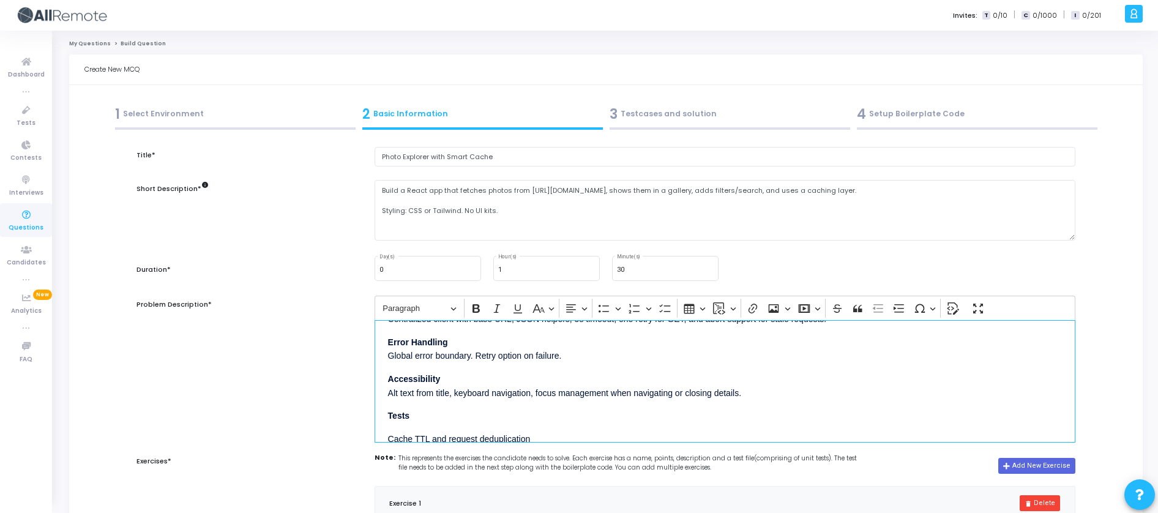
scroll to position [339, 0]
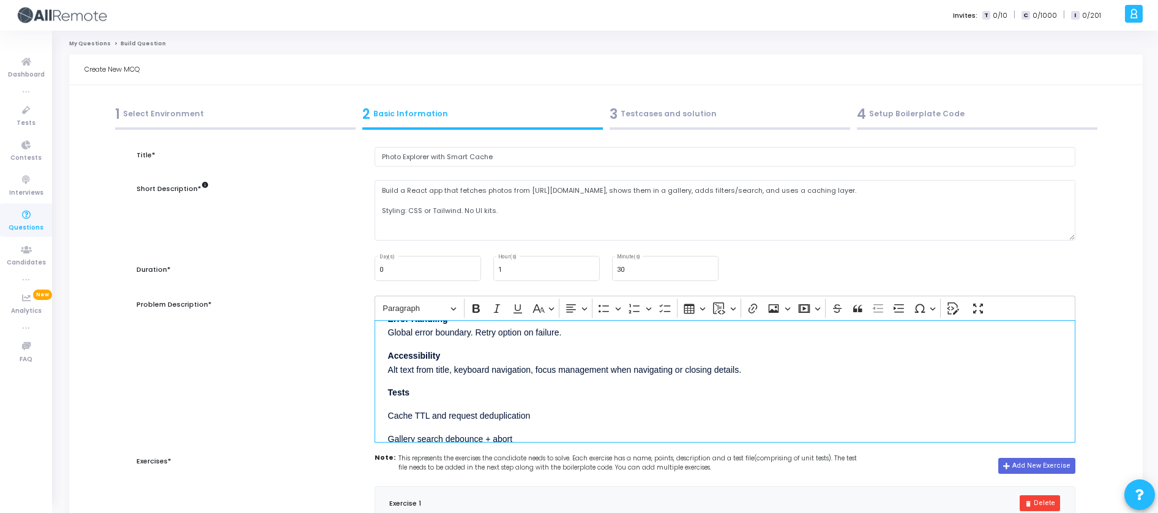
click at [449, 366] on p "Accessibility Alt text from title, keyboard navigation, focus management when n…" at bounding box center [725, 361] width 674 height 29
copy div "Photo Explorer with Smart Cache Build a React app using the https://jsonplaceho…"
